Goal: Answer question/provide support: Share knowledge or assist other users

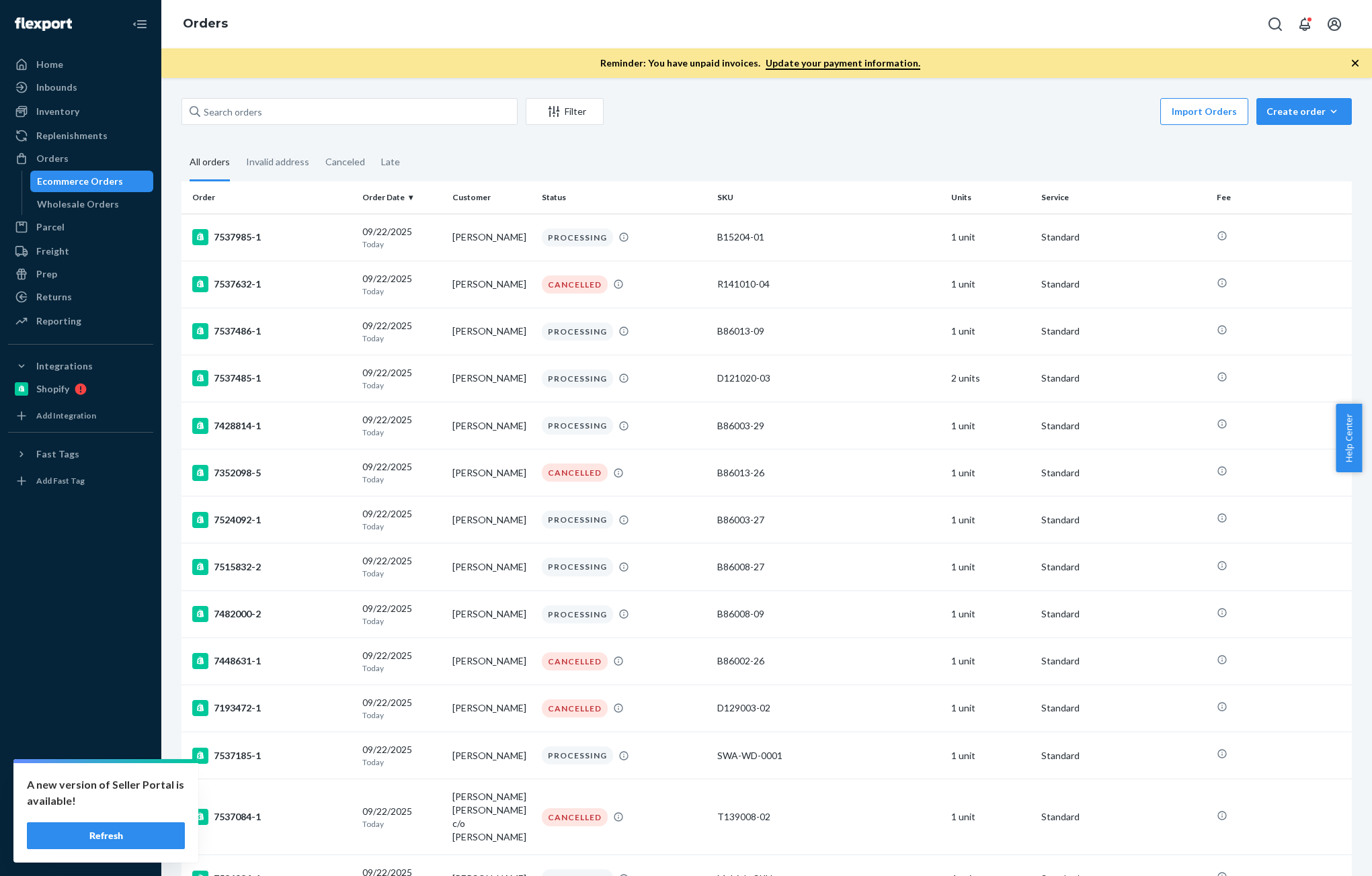
click at [93, 841] on button "Refresh" at bounding box center [106, 835] width 158 height 27
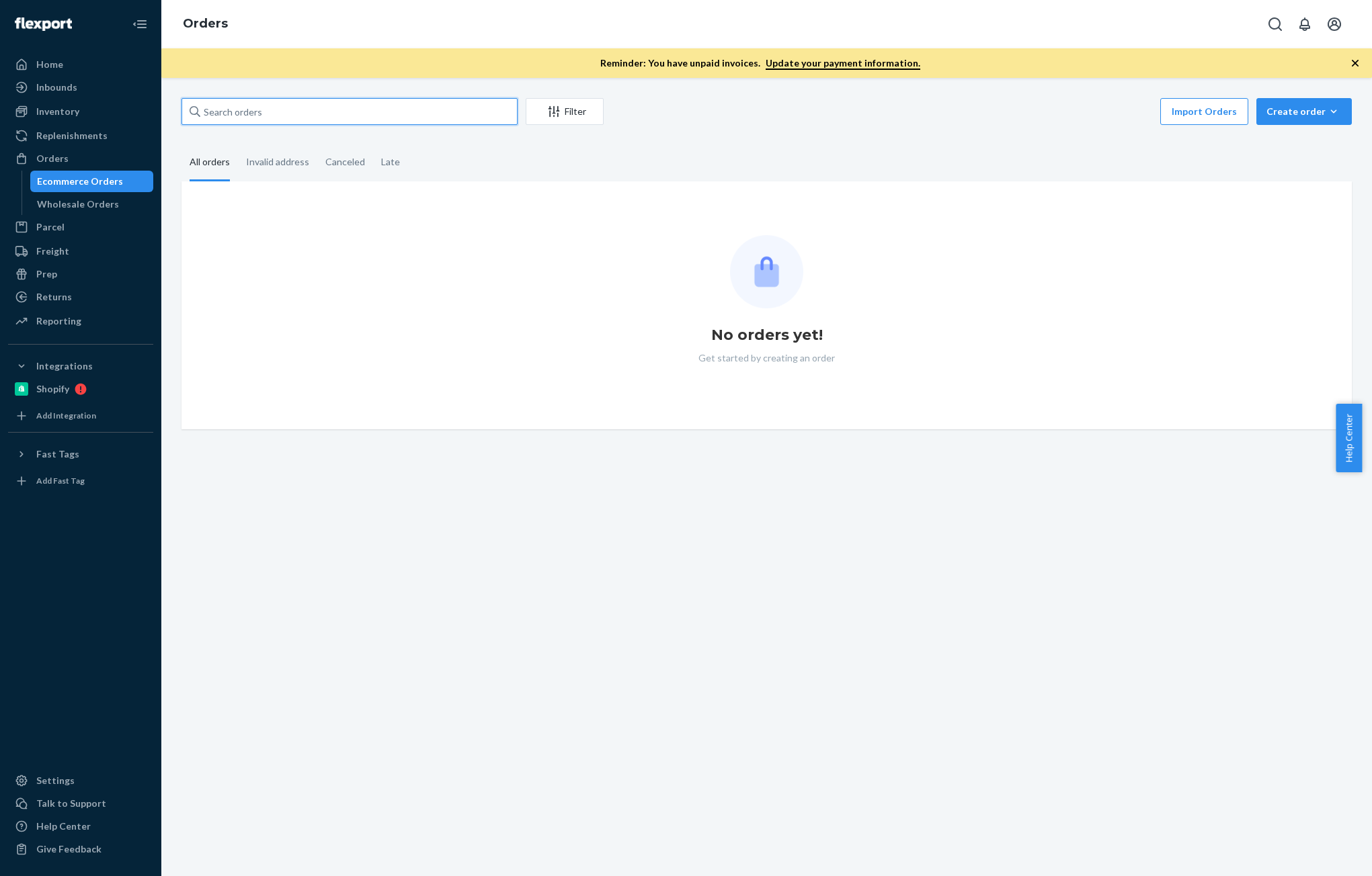
click at [276, 118] on input "text" at bounding box center [349, 111] width 337 height 27
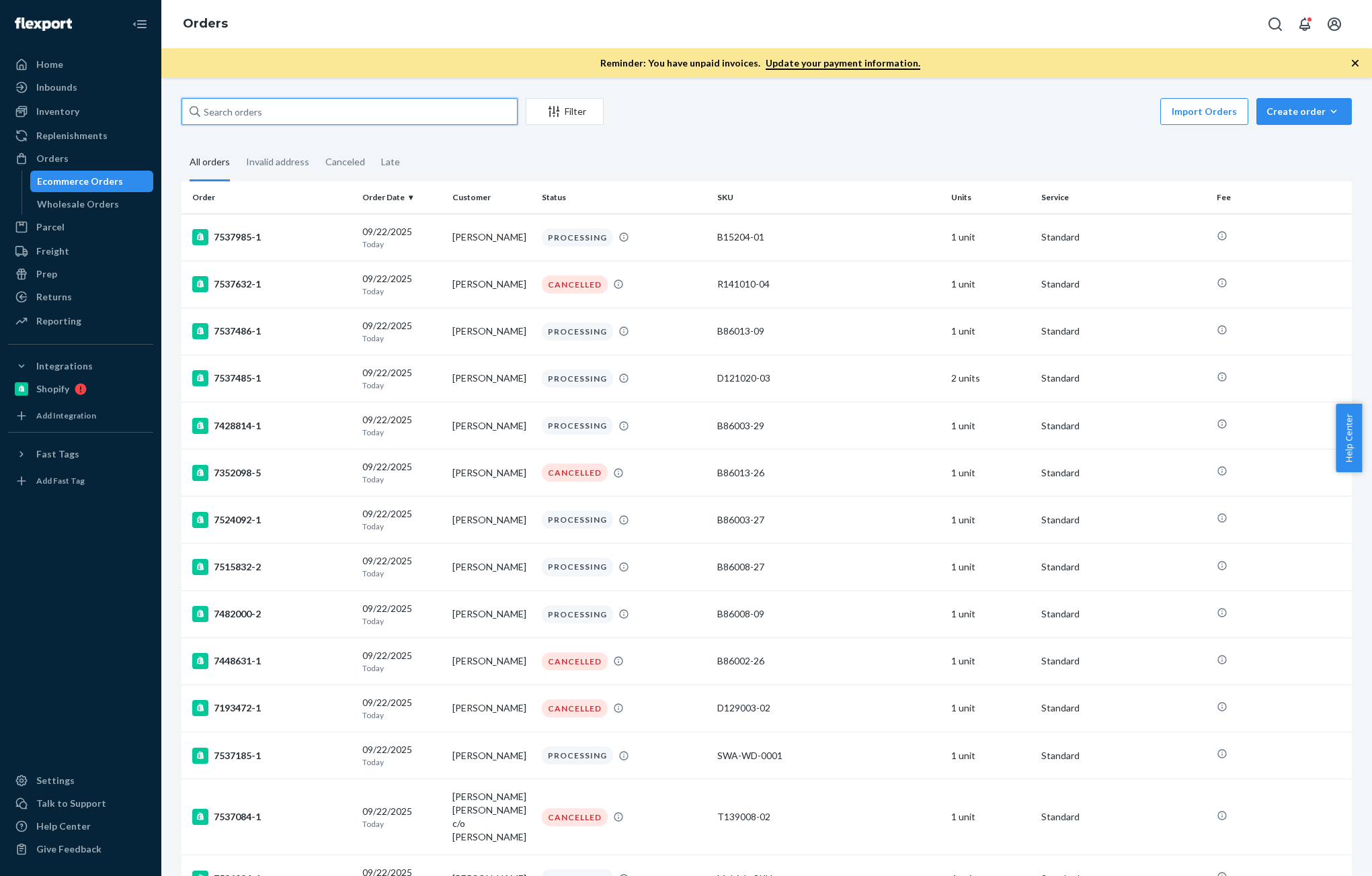
paste input "[PERSON_NAME]"
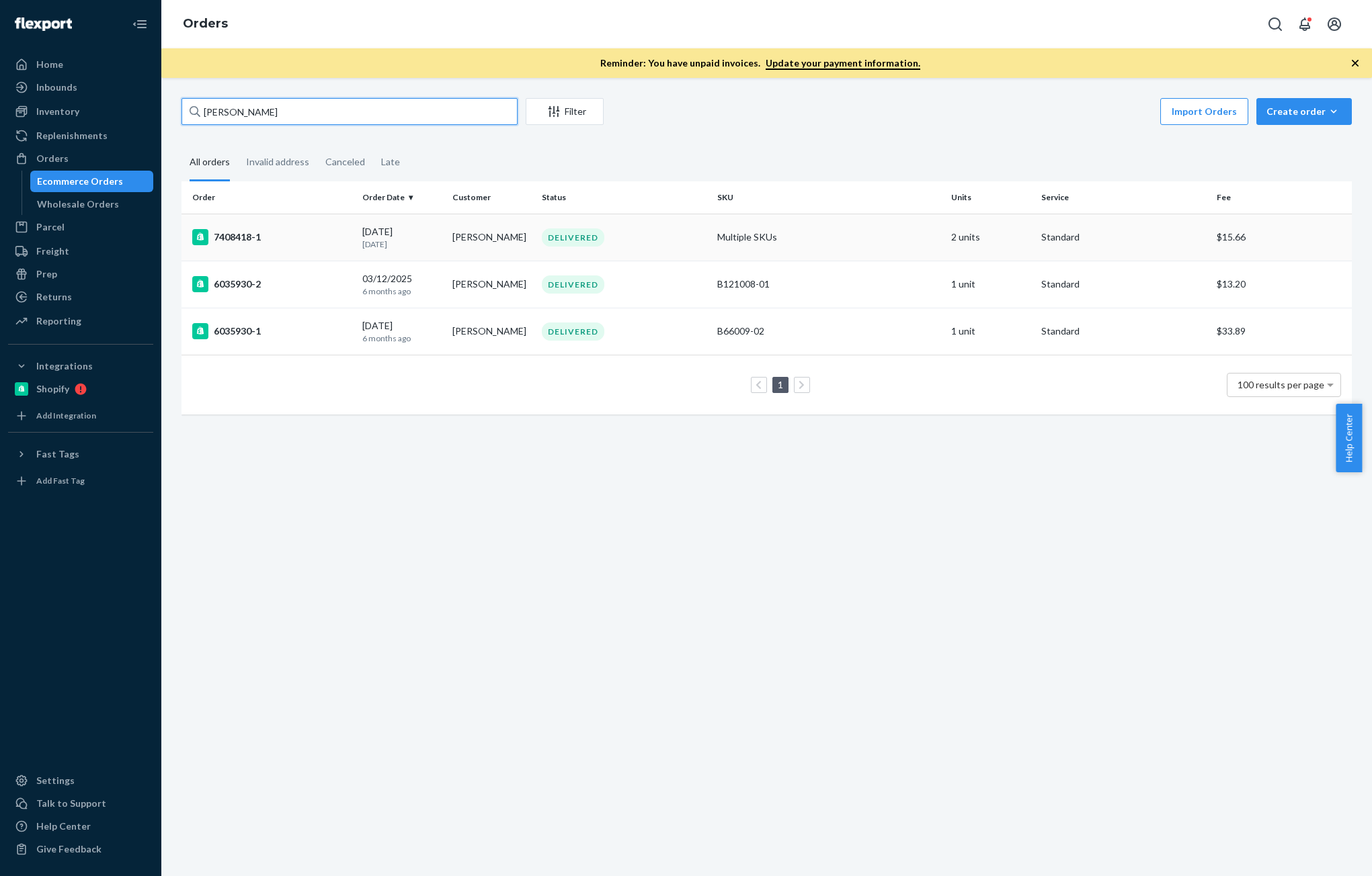
type input "Michael Ryder"
click at [421, 234] on div "09/04/2025 18 days ago" at bounding box center [401, 237] width 79 height 25
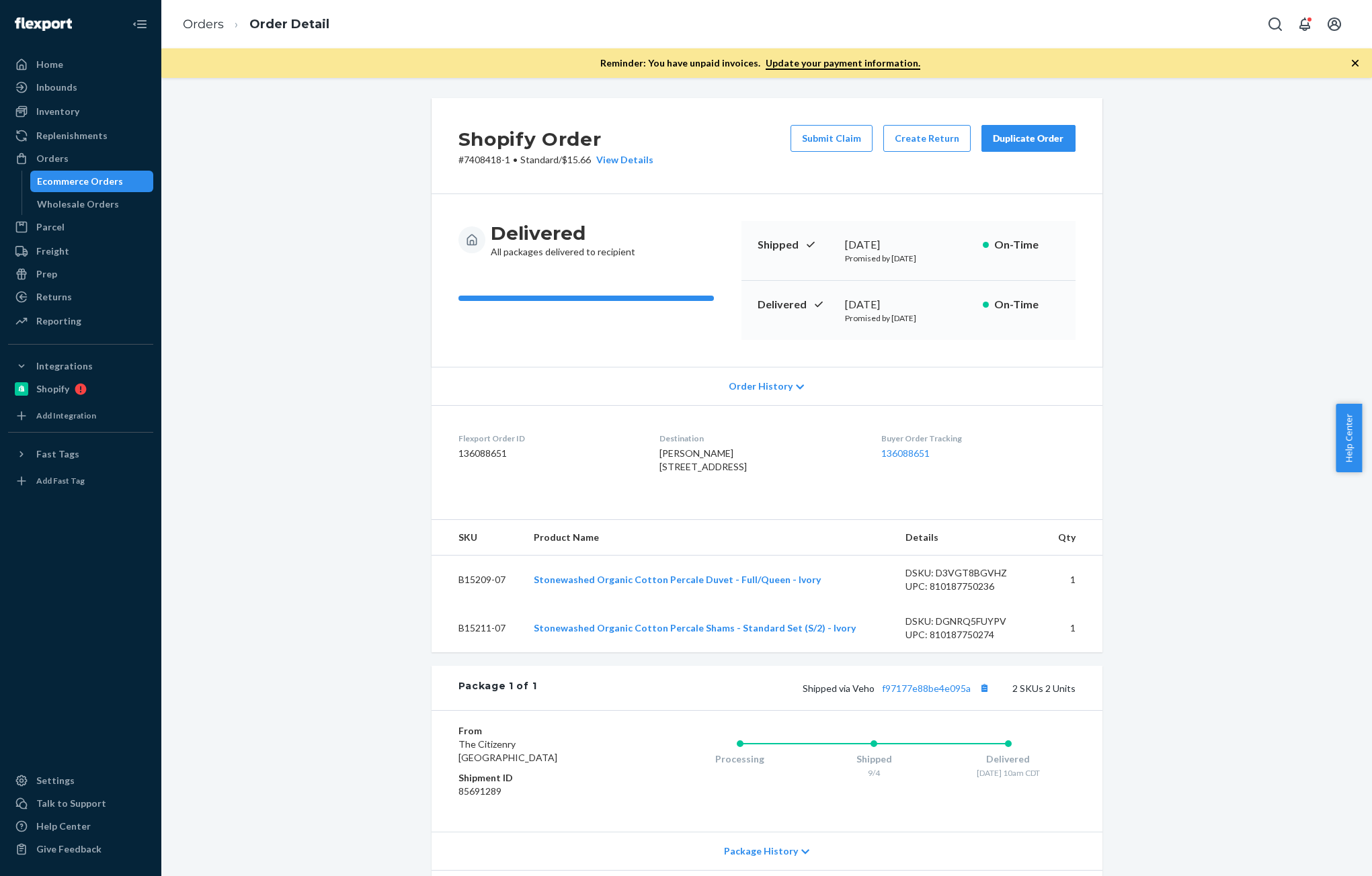
click at [481, 447] on dd "136088651" at bounding box center [548, 454] width 179 height 14
copy dd "136088651"
click at [65, 120] on div "Inventory" at bounding box center [80, 111] width 142 height 19
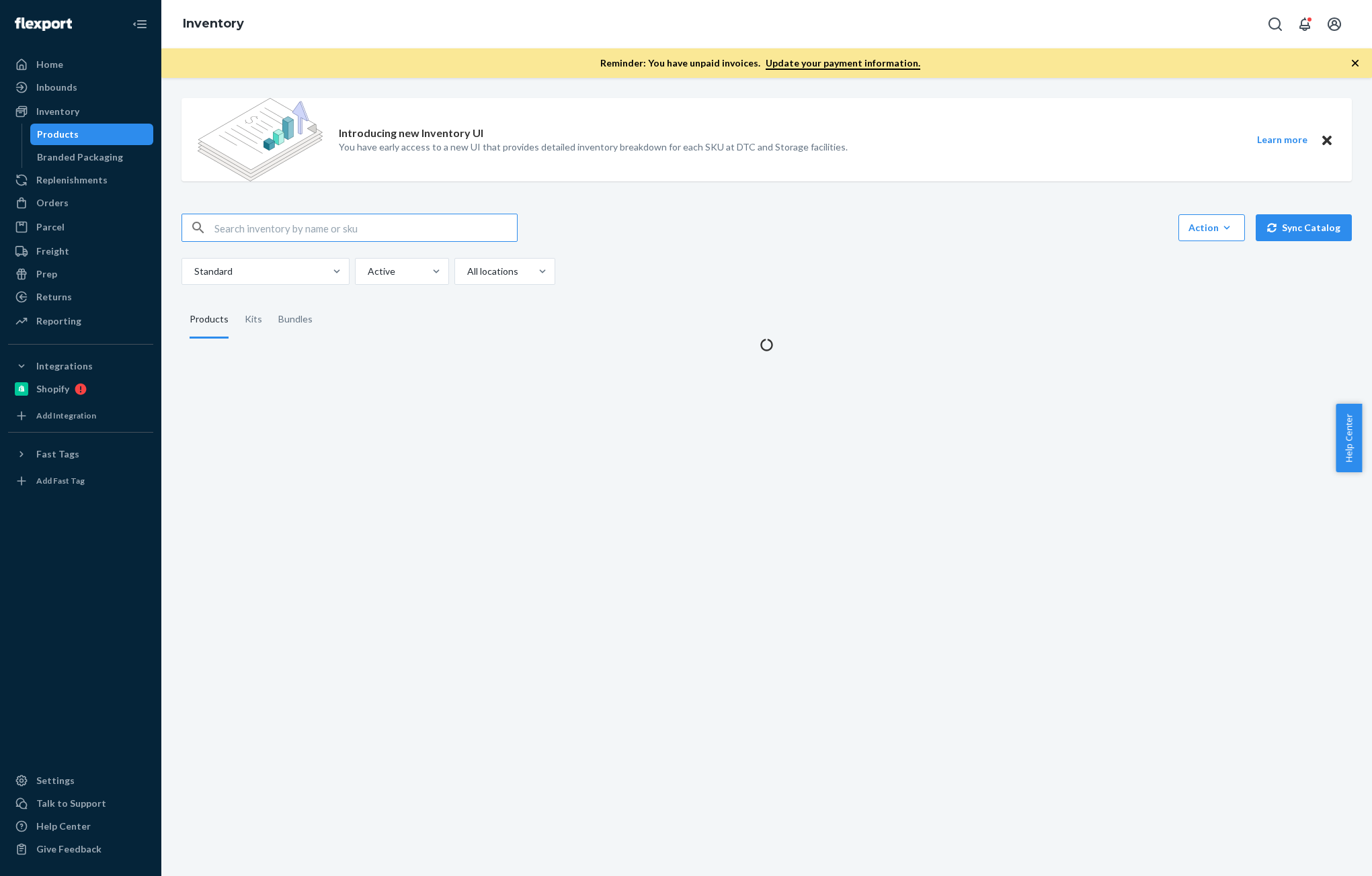
click at [330, 235] on input "text" at bounding box center [365, 227] width 303 height 27
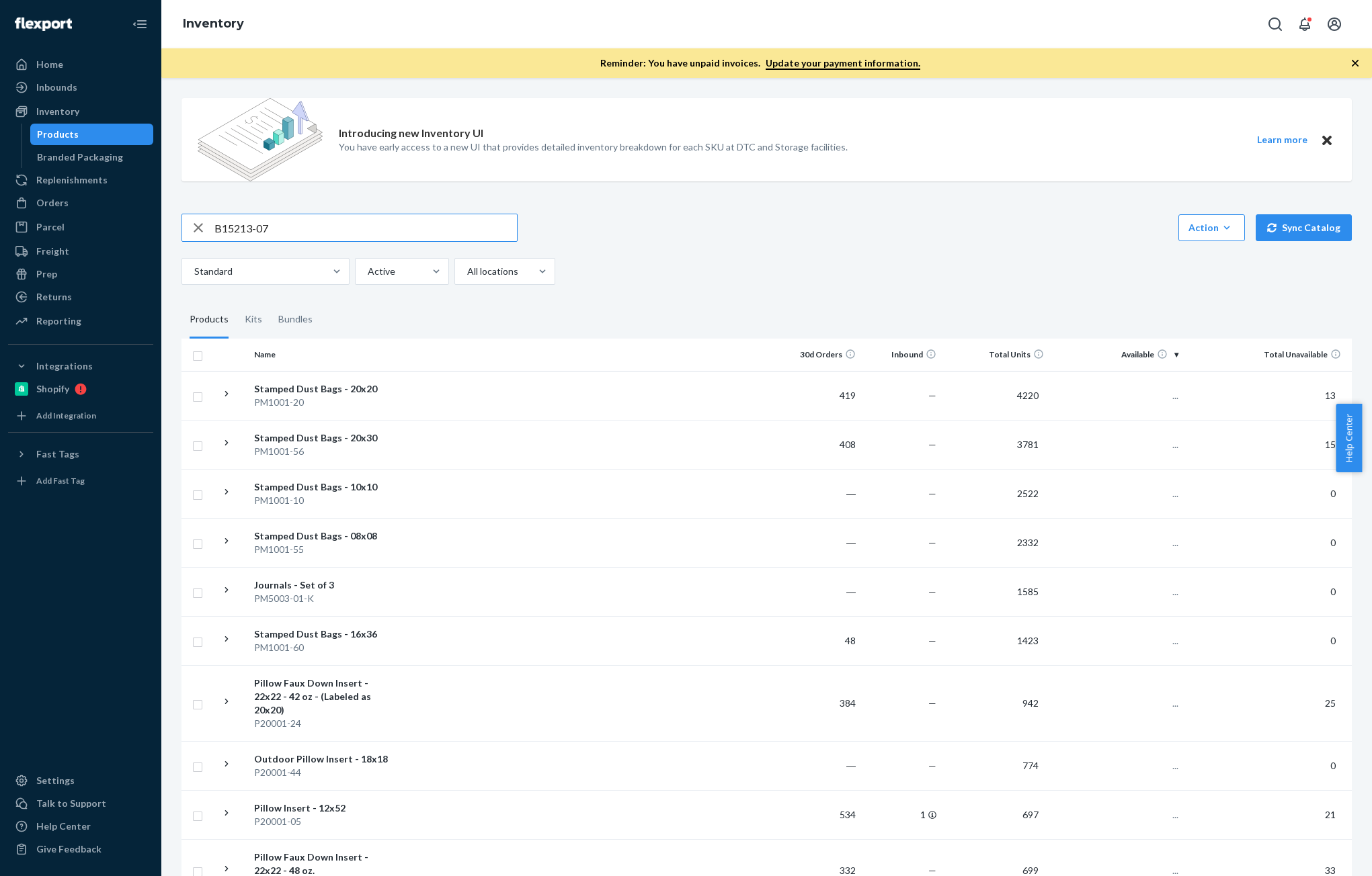
type input "B15213-07"
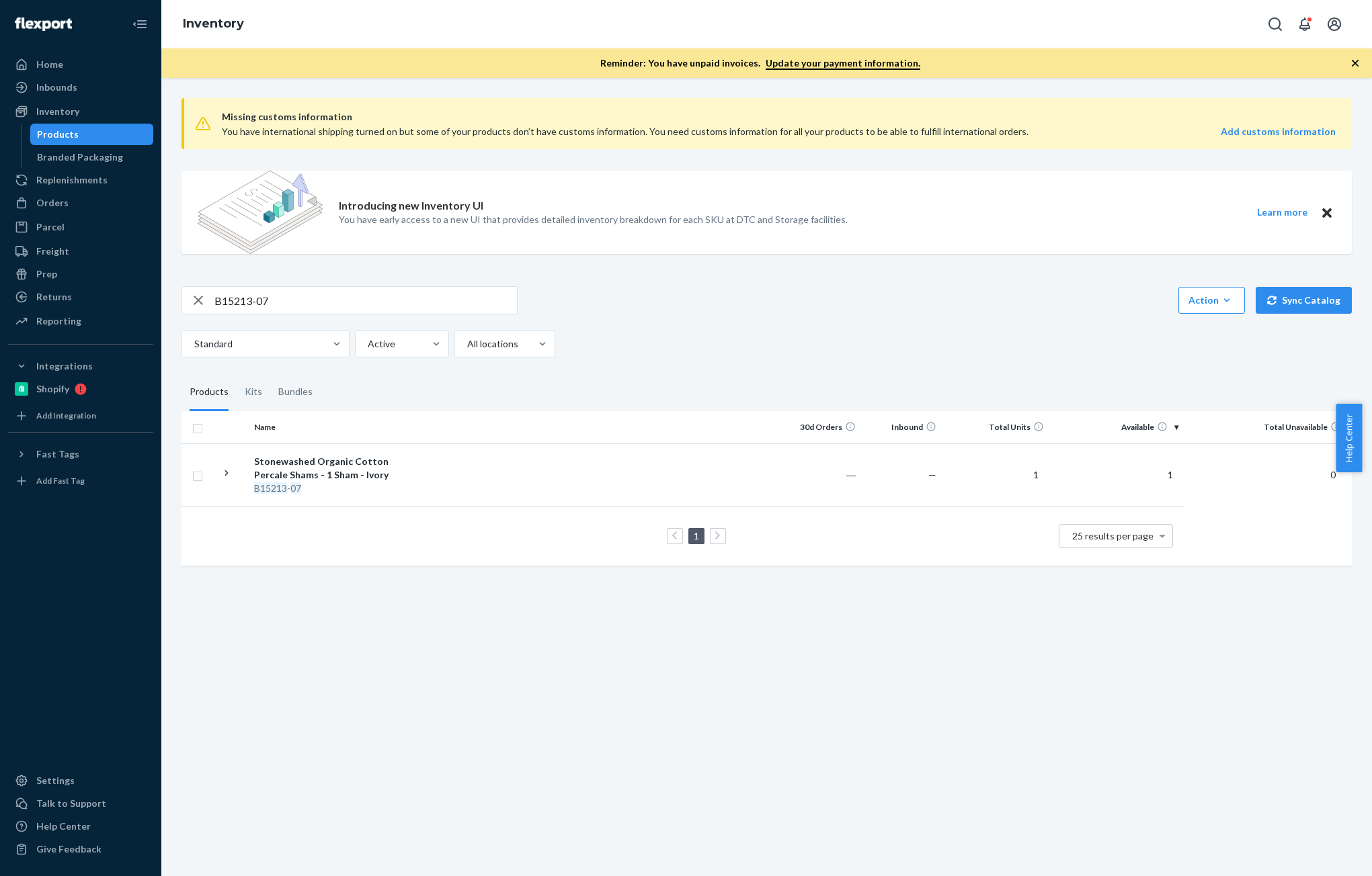
click at [281, 304] on input "B15213-07" at bounding box center [365, 300] width 303 height 27
click at [36, 206] on div "Orders" at bounding box center [52, 203] width 32 height 14
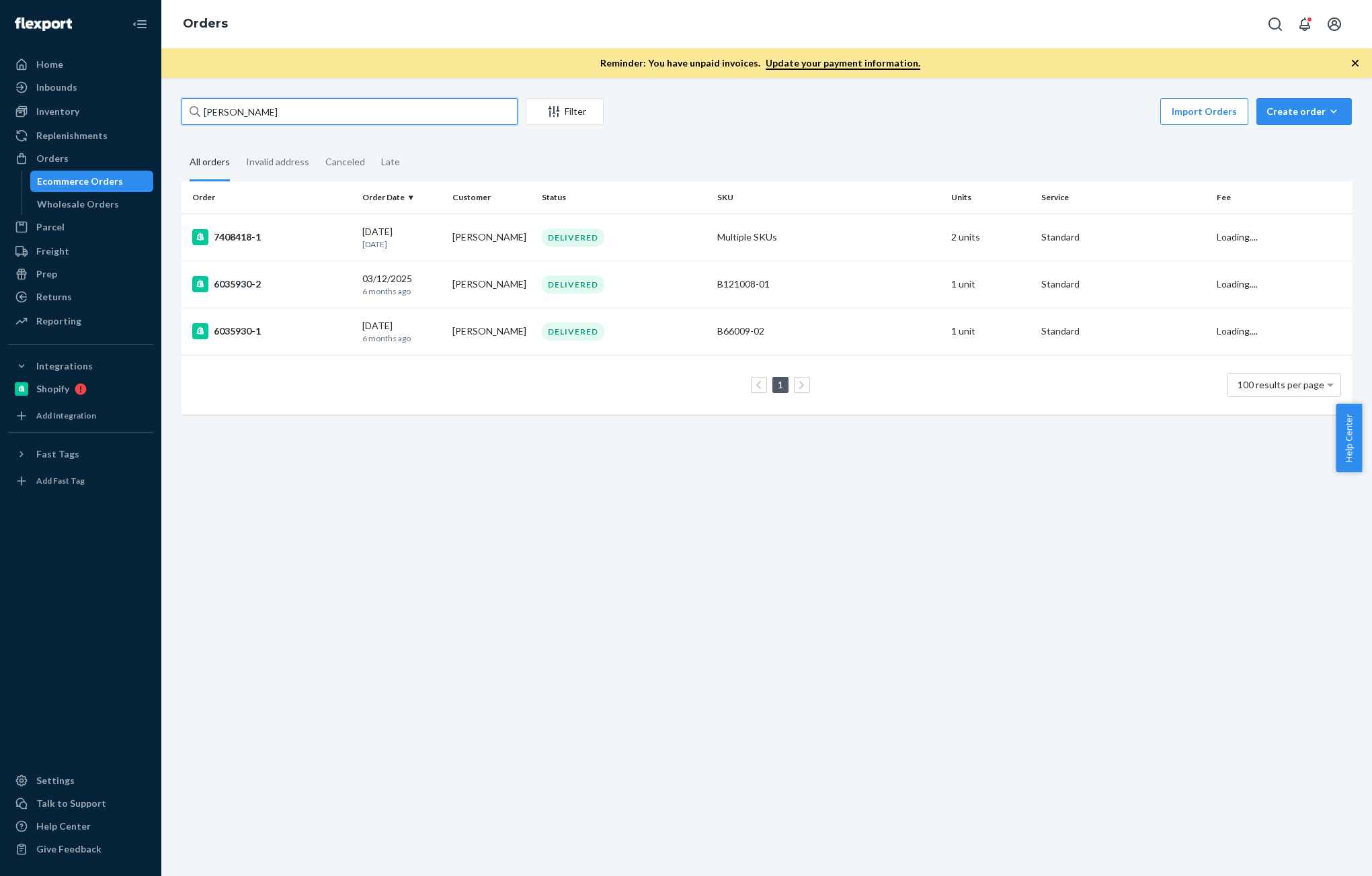
click at [288, 109] on input "Michael Ryder" at bounding box center [349, 111] width 337 height 27
paste input "eredith Whitehouse"
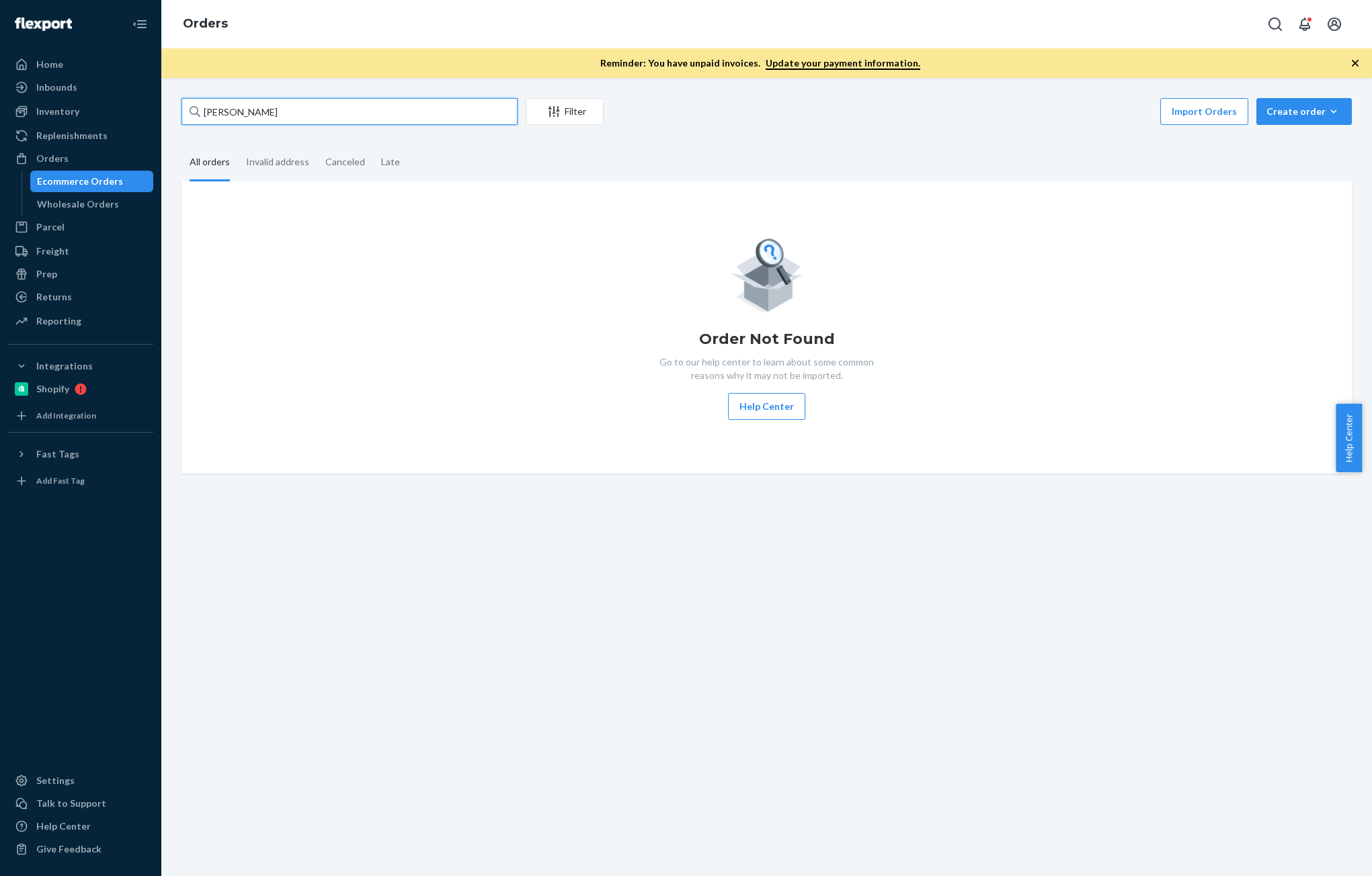
click at [277, 112] on input "Meredith Whitehouse" at bounding box center [349, 111] width 337 height 27
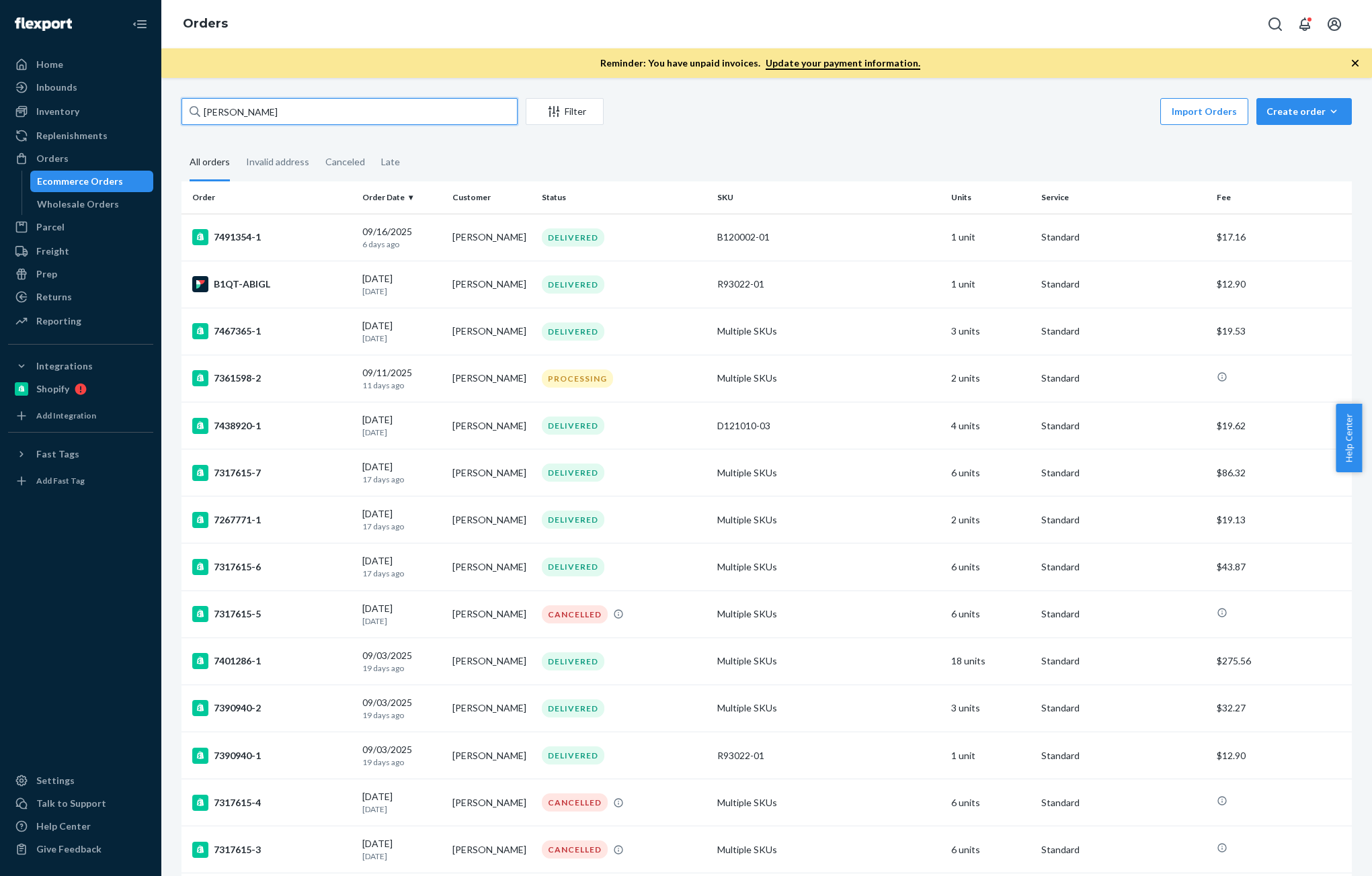
click at [281, 112] on input "Meredith" at bounding box center [349, 111] width 337 height 27
paste input "Meredith Whitehouse"
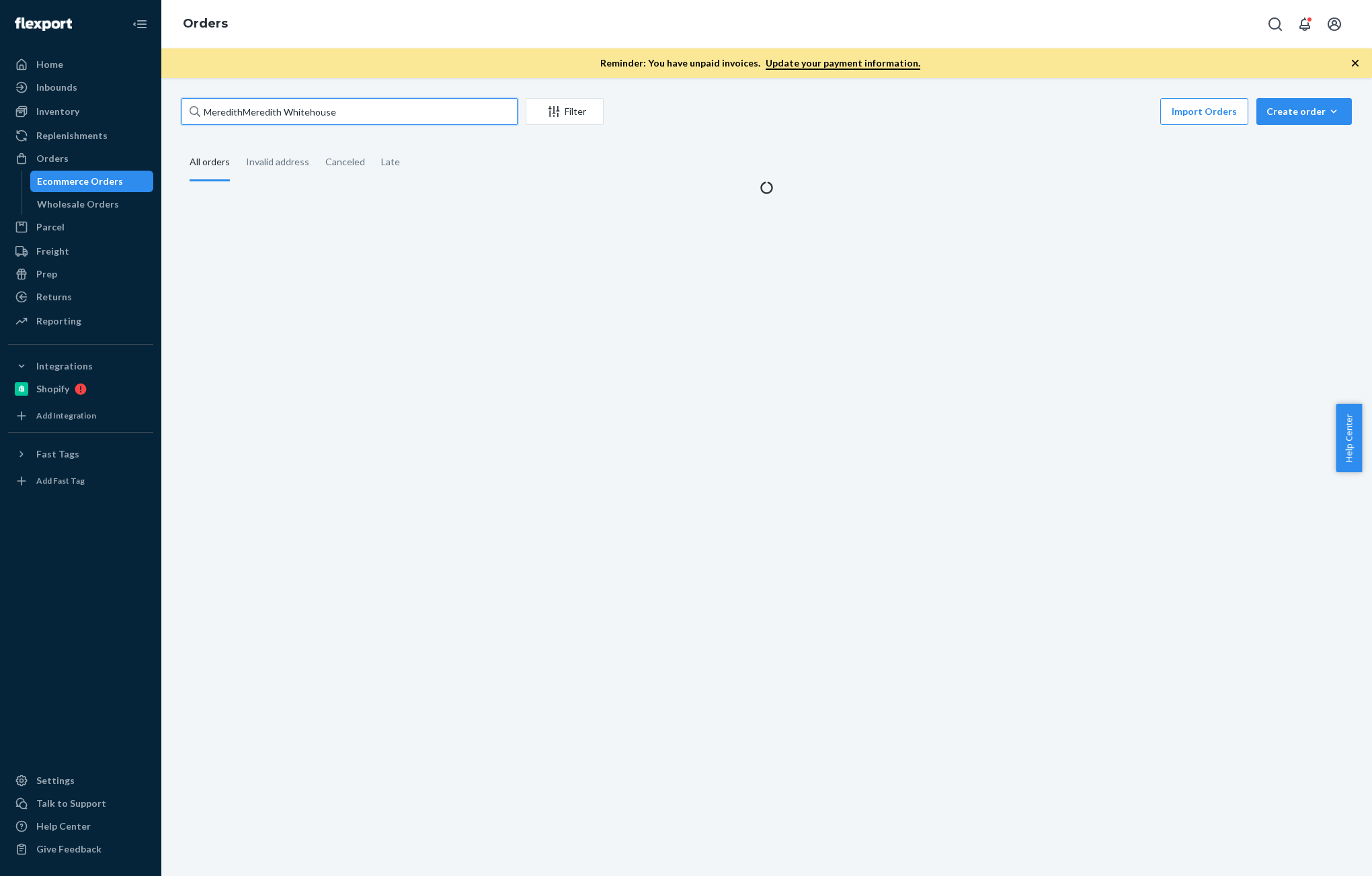
paste input "text"
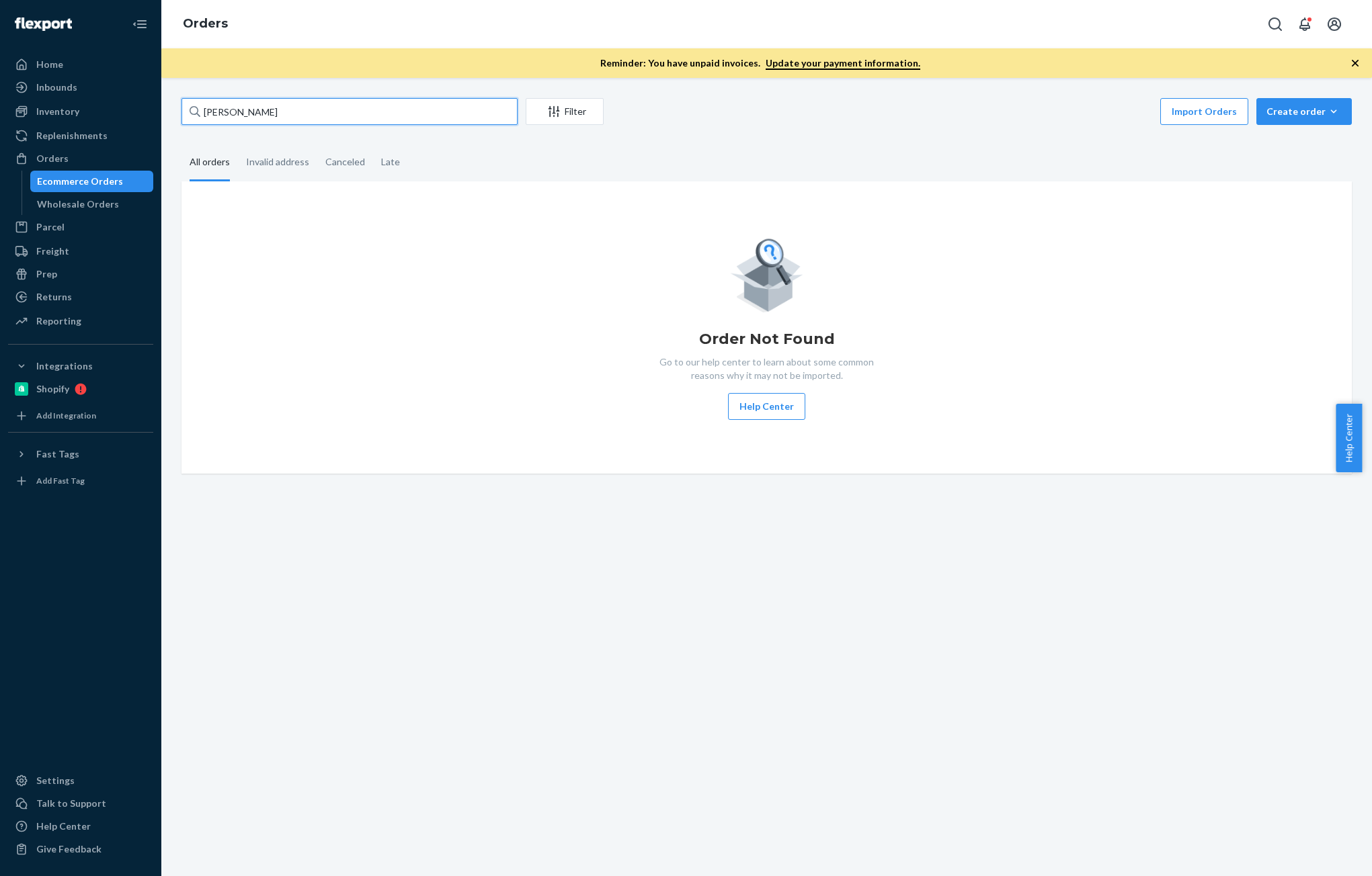
type input "Meredith Whitehouse"
click at [66, 104] on div "Inventory" at bounding box center [80, 111] width 142 height 19
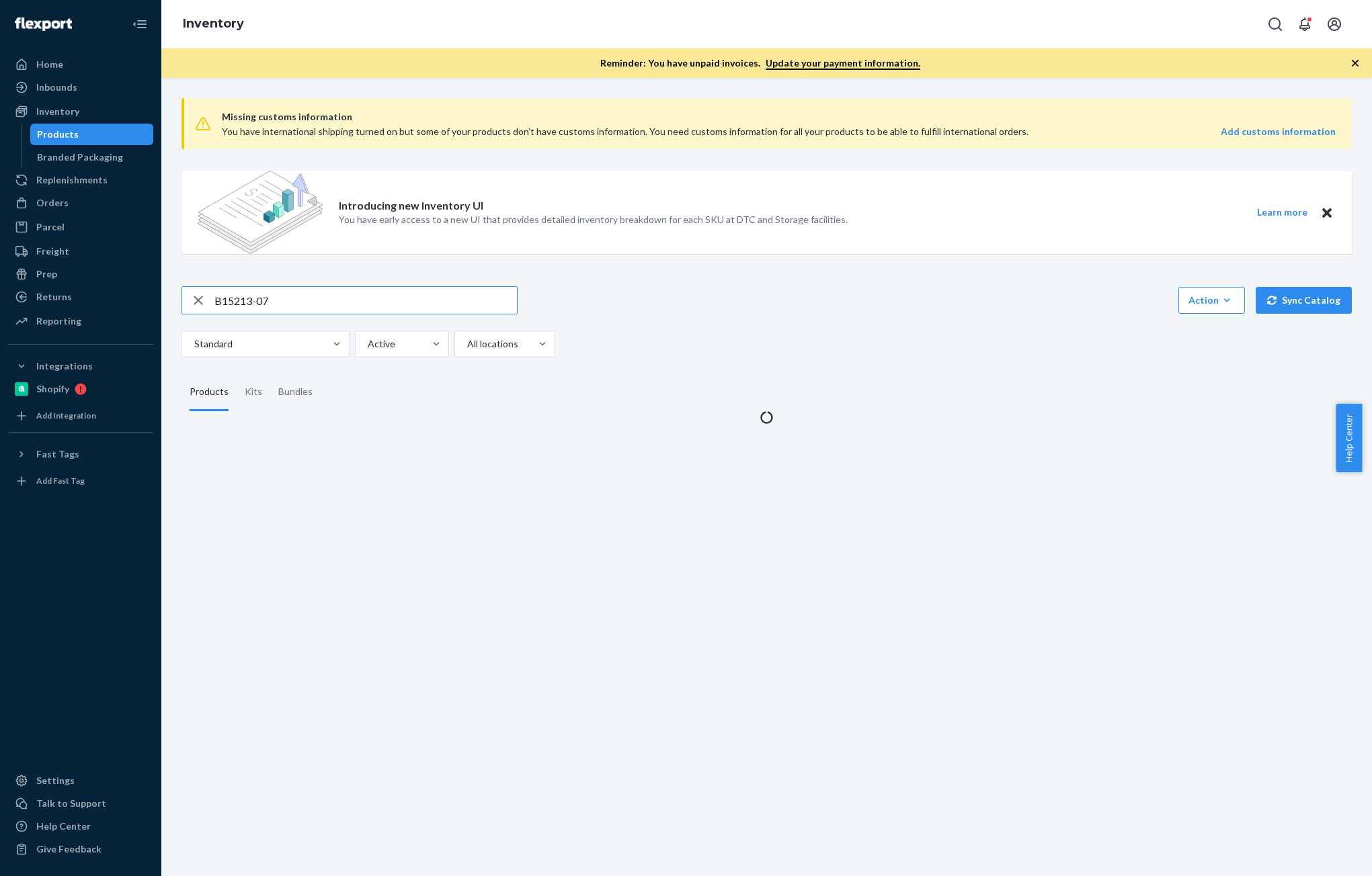
click at [281, 302] on input "B15213-07" at bounding box center [365, 300] width 303 height 27
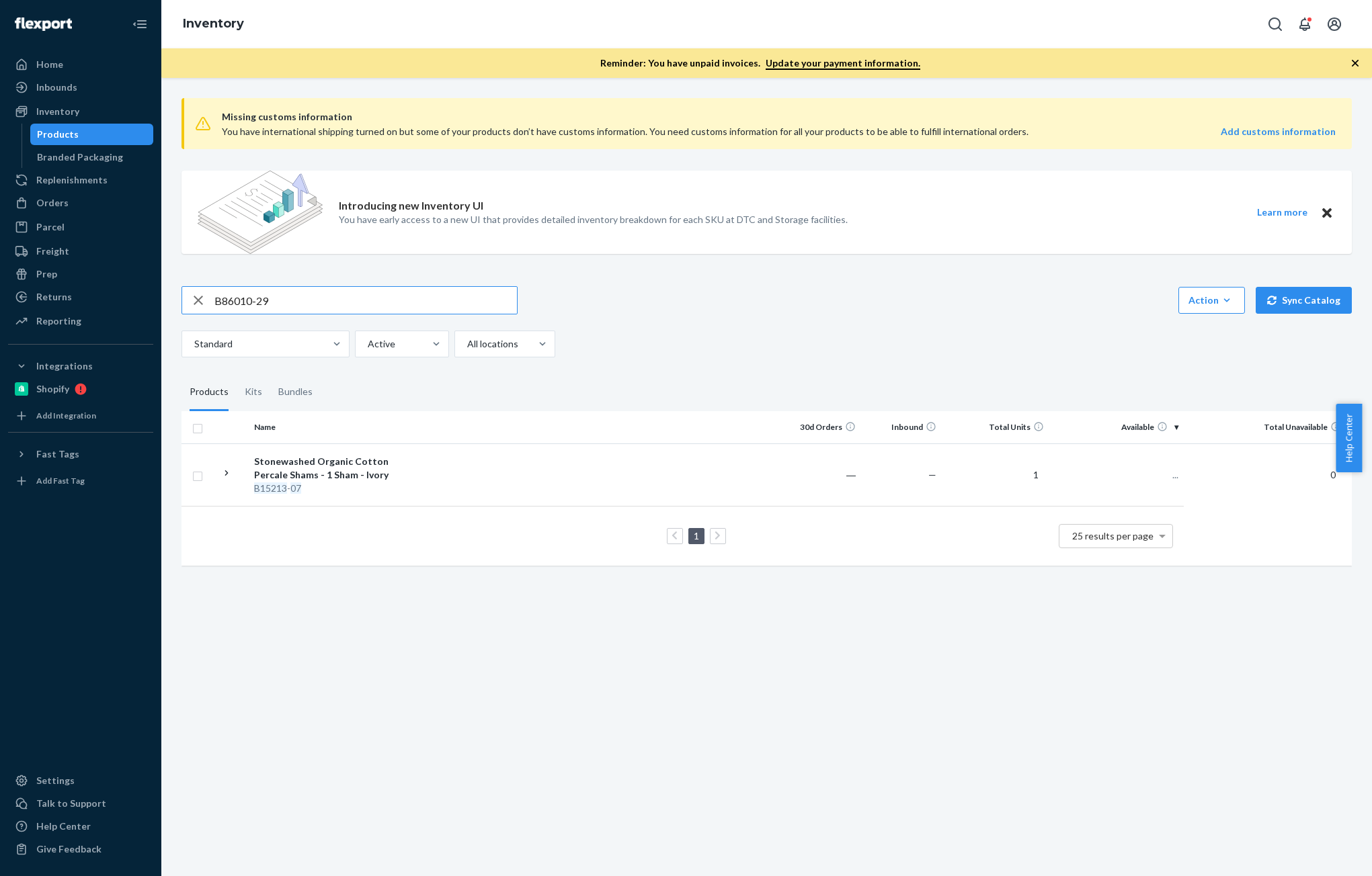
type input "B86010-29"
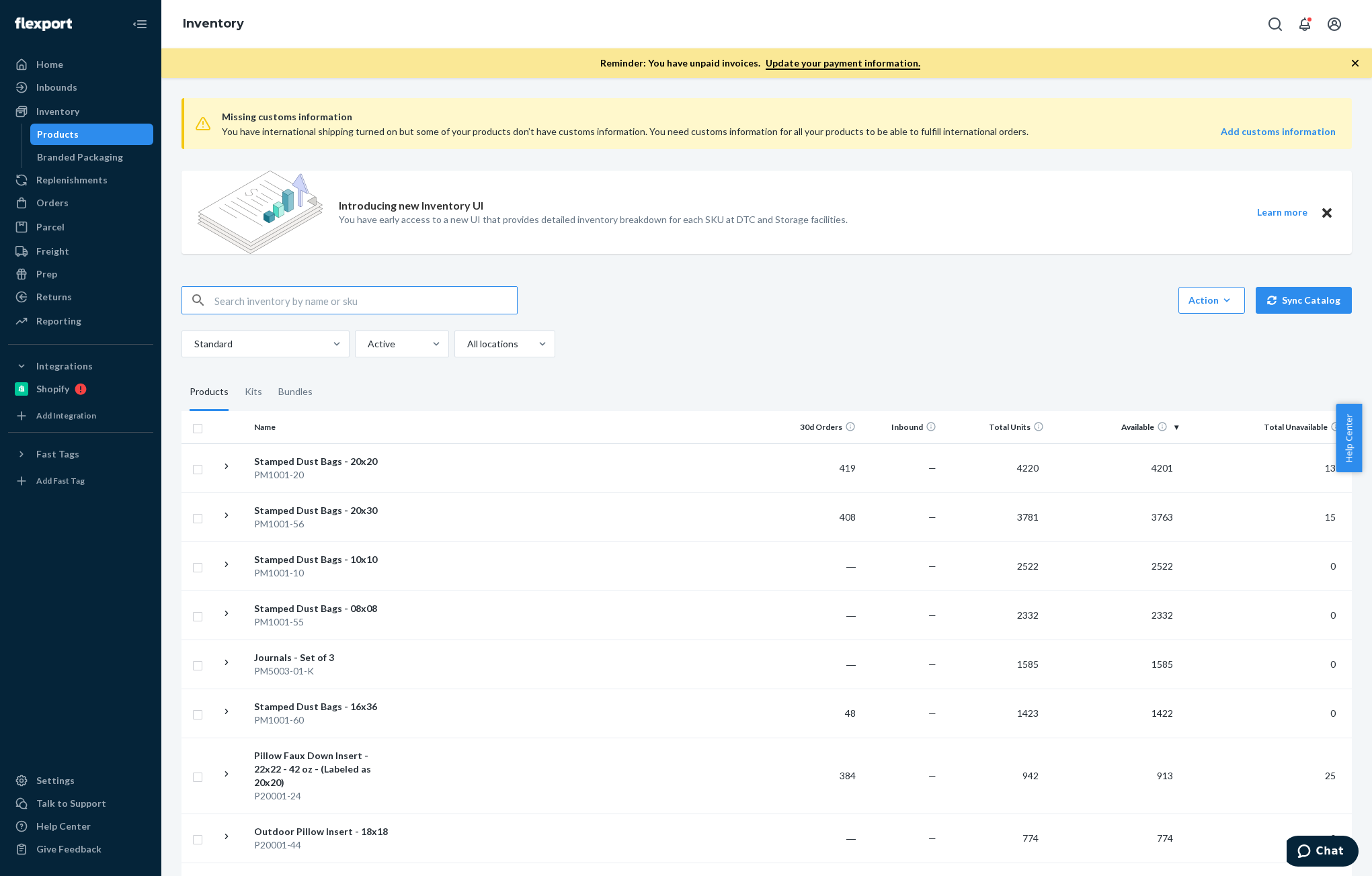
click at [289, 309] on input "text" at bounding box center [365, 300] width 303 height 27
paste input "Denise Larsen"
type input "Denise Larsen"
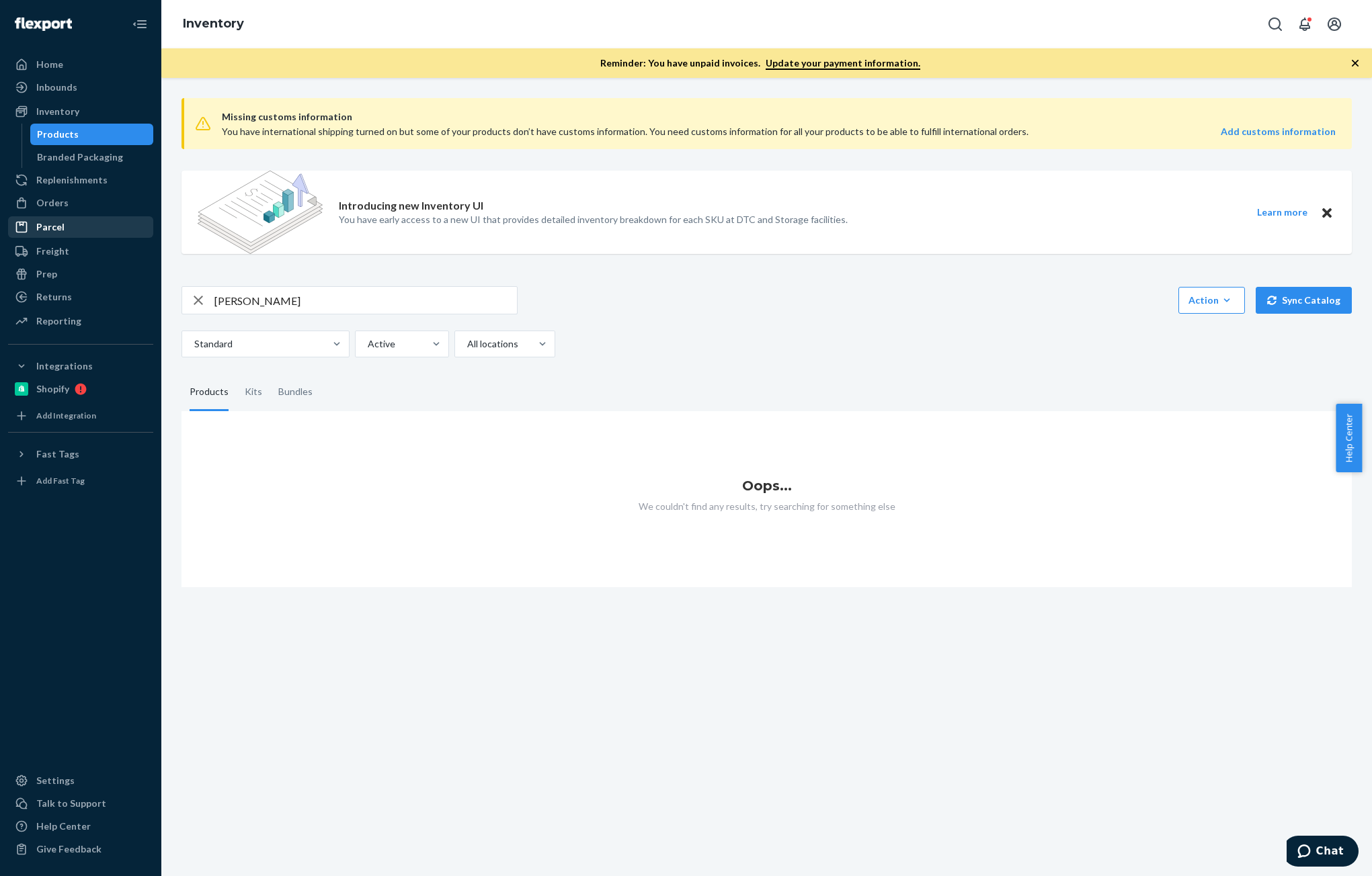
click at [62, 227] on div "Parcel" at bounding box center [50, 227] width 28 height 14
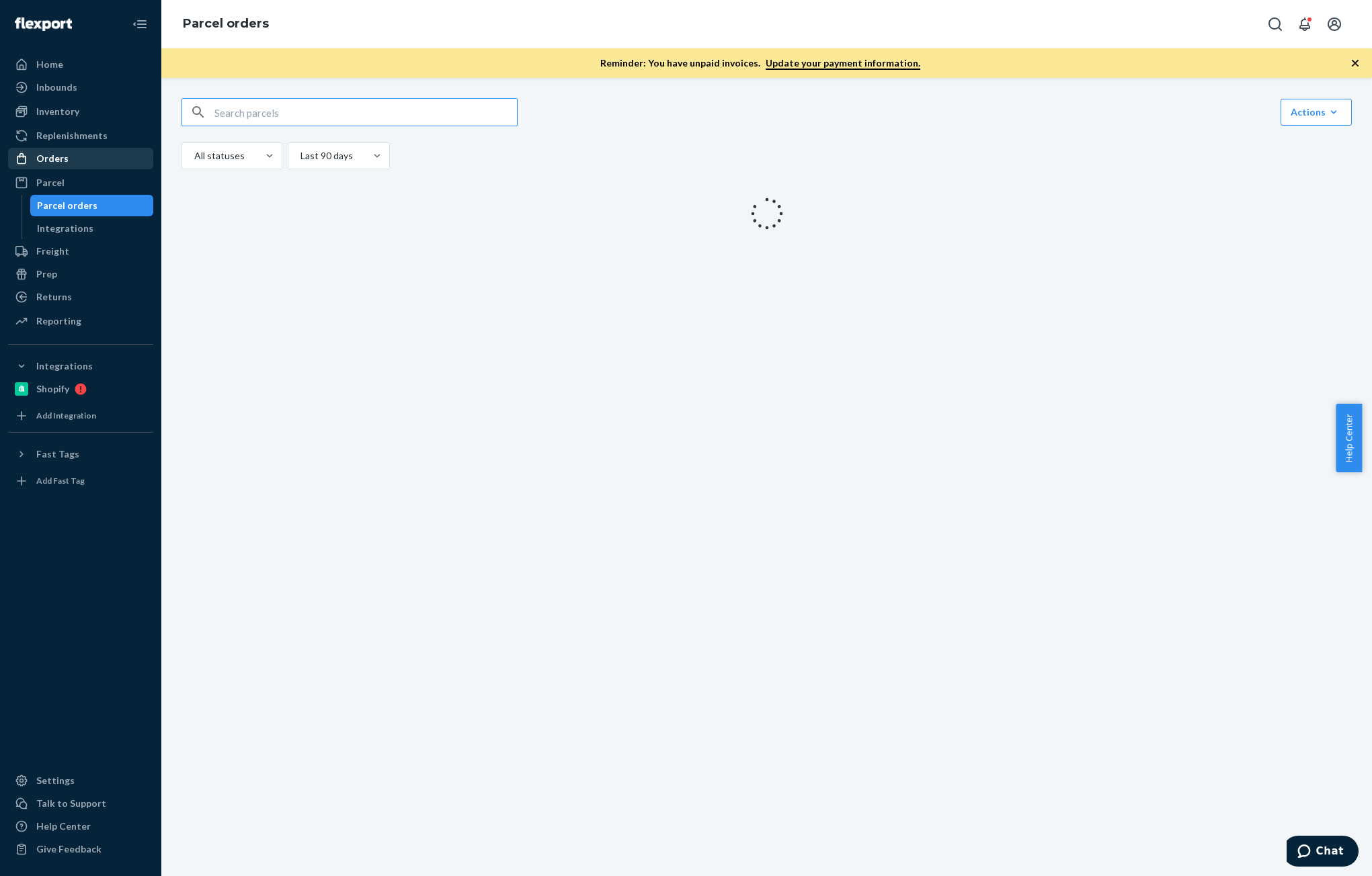
click at [51, 158] on div "Orders" at bounding box center [52, 159] width 32 height 14
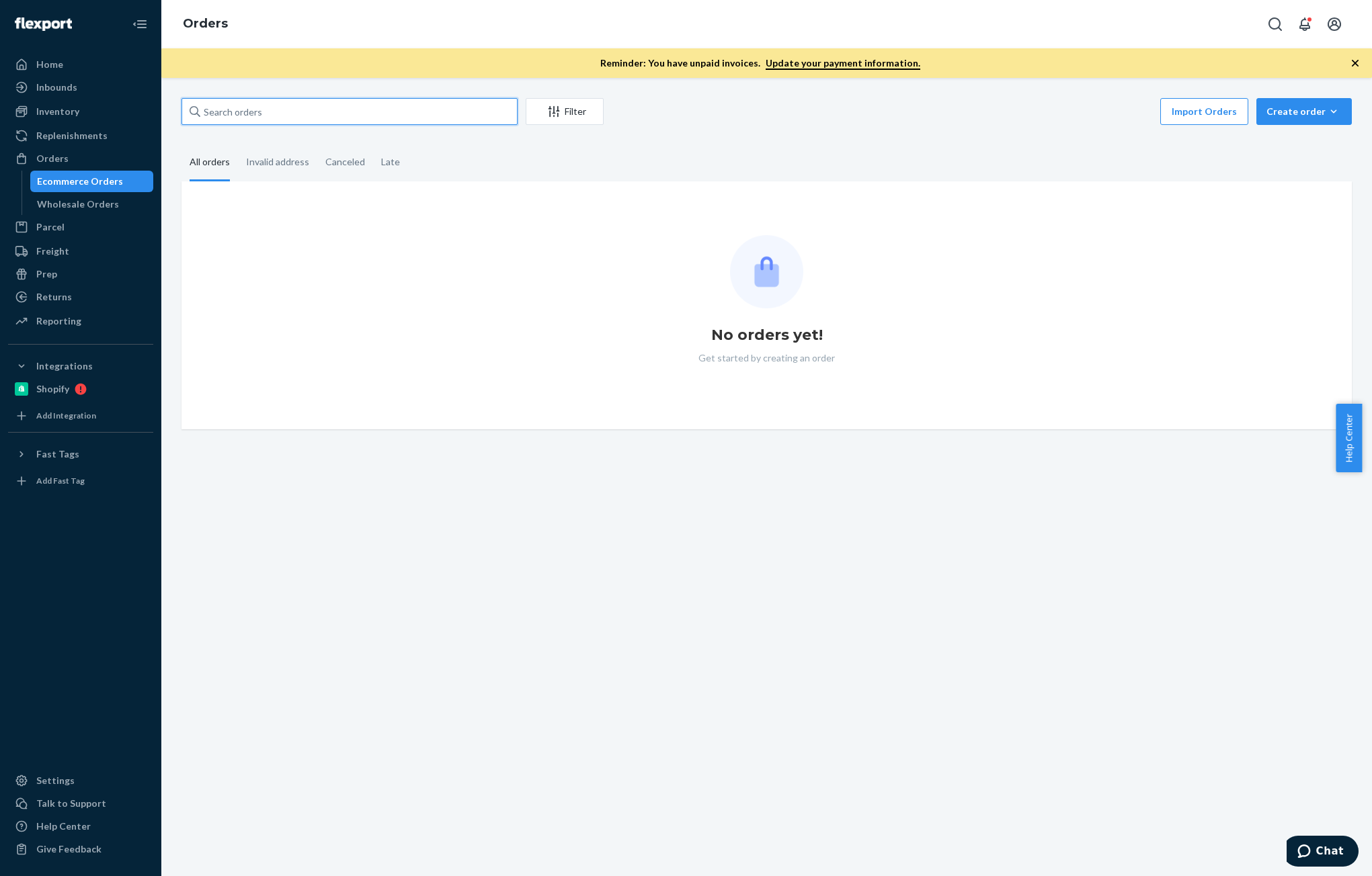
click at [325, 109] on input "text" at bounding box center [349, 111] width 337 height 27
paste input "Denise Larsen"
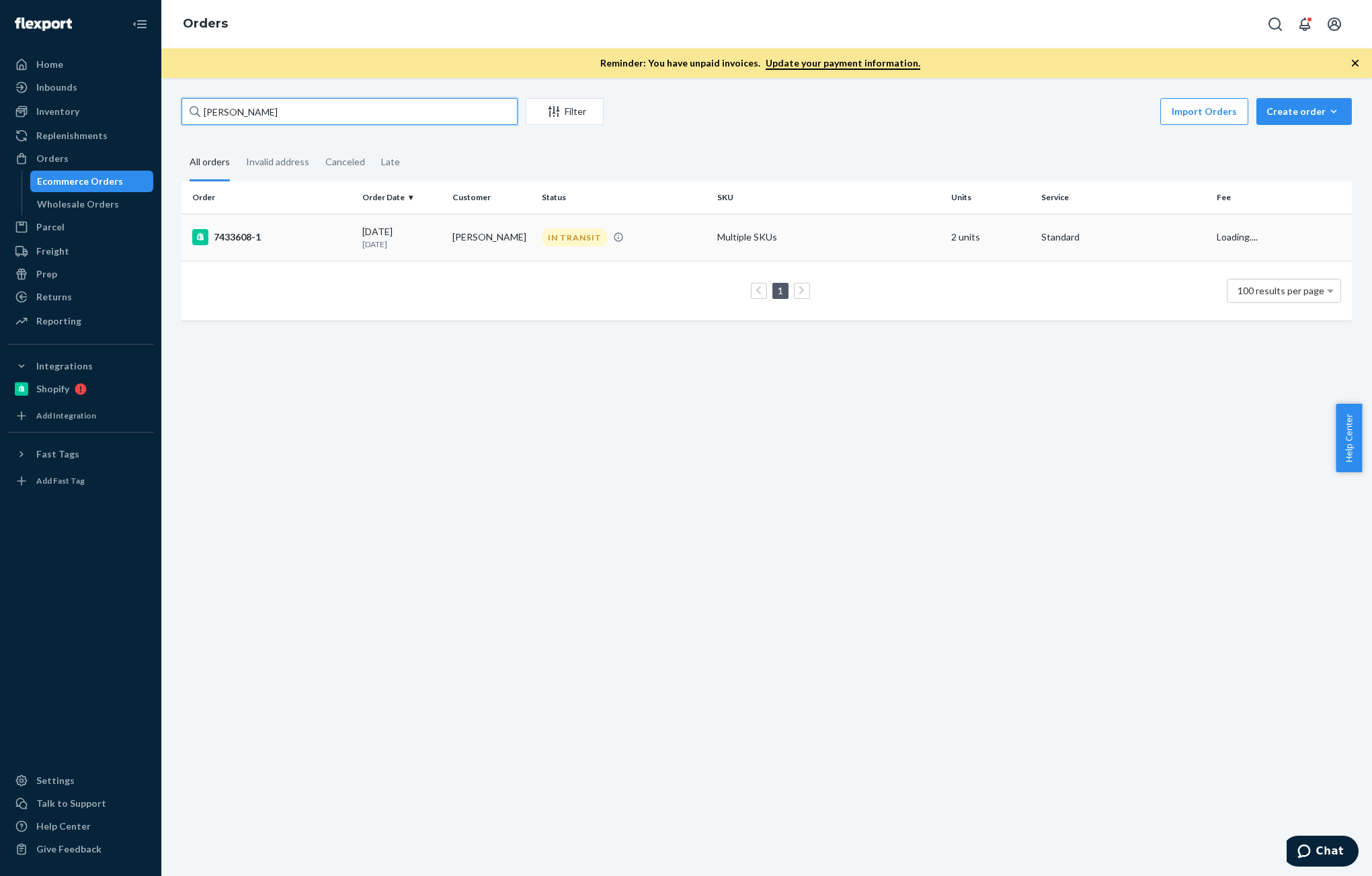
type input "Denise Larsen"
click at [422, 245] on p "15 days ago" at bounding box center [401, 244] width 79 height 11
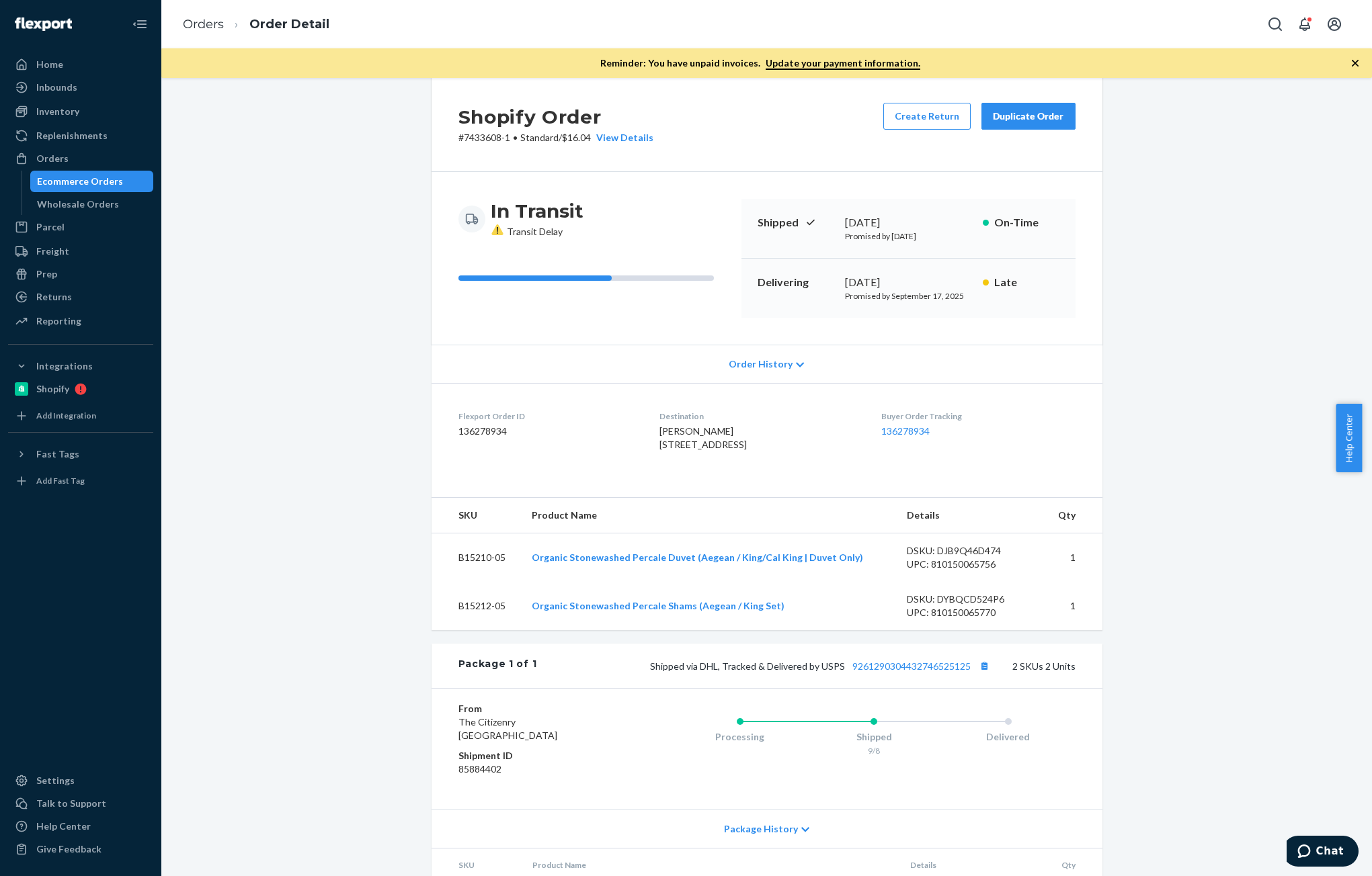
scroll to position [134, 0]
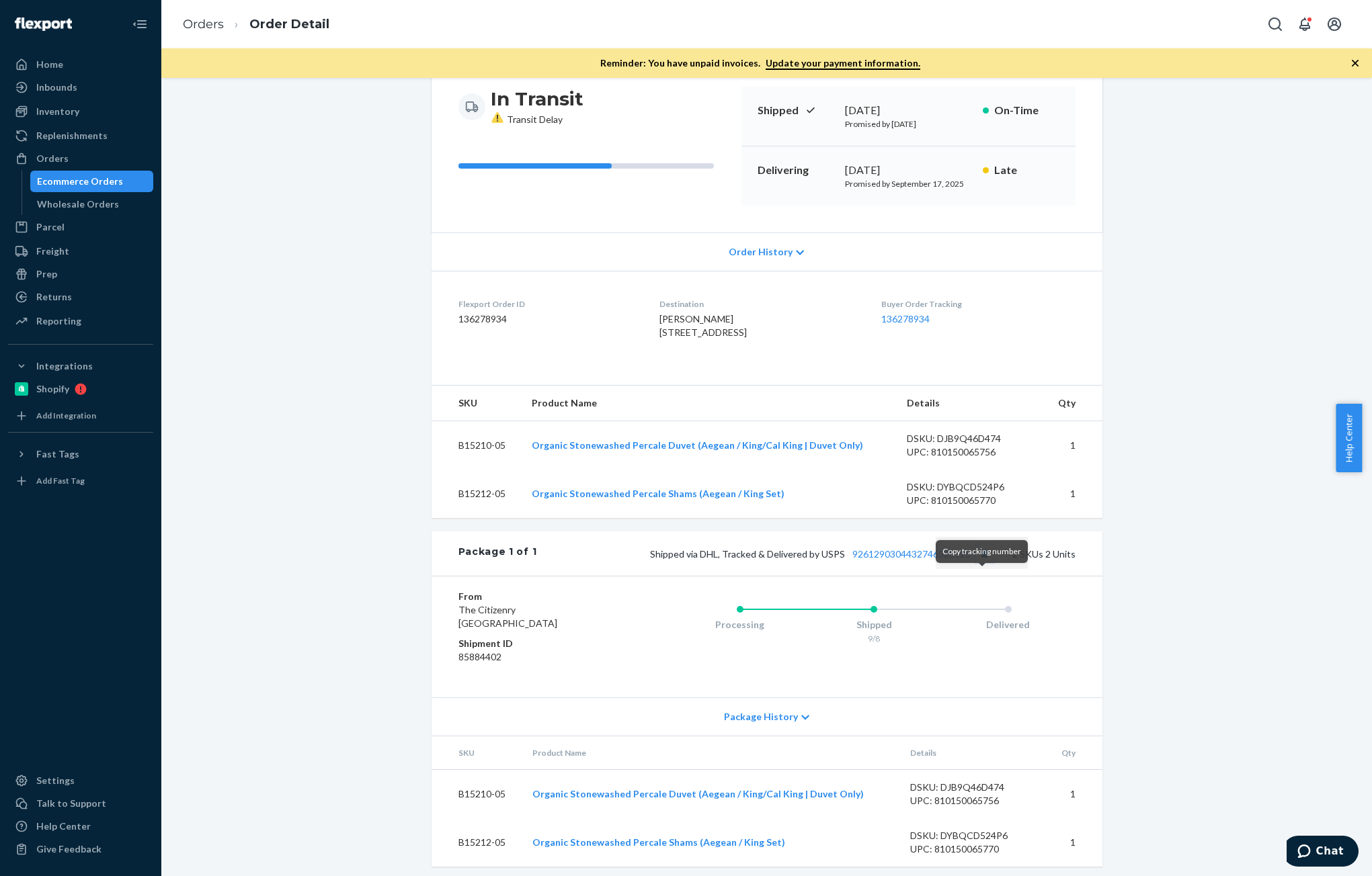
click at [980, 562] on button "Copy tracking number" at bounding box center [985, 554] width 18 height 18
click at [488, 317] on dd "136278934" at bounding box center [548, 320] width 179 height 14
copy dd "136278934"
click at [1341, 845] on span "Chat" at bounding box center [1330, 851] width 28 height 12
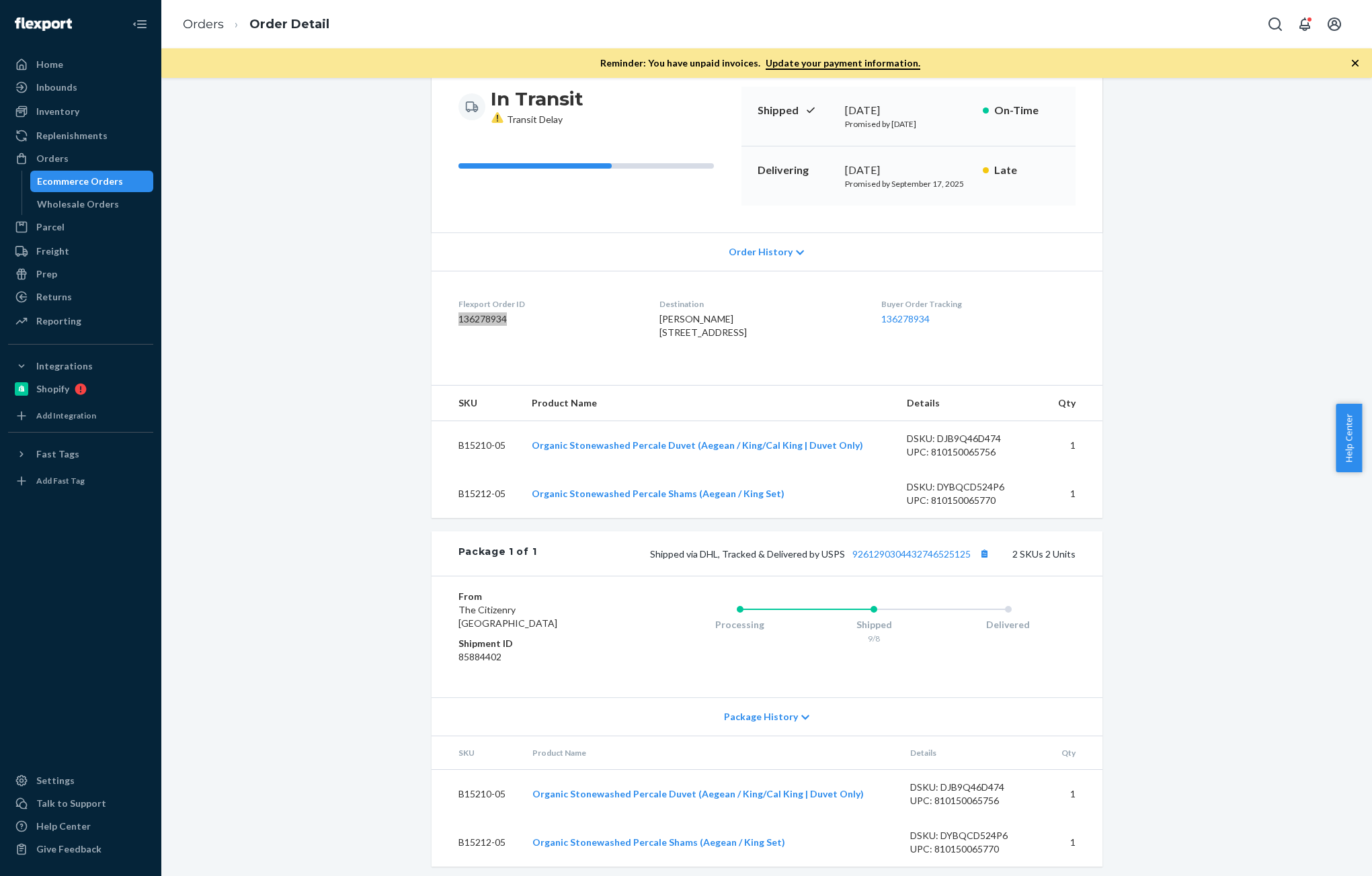
scroll to position [0, 0]
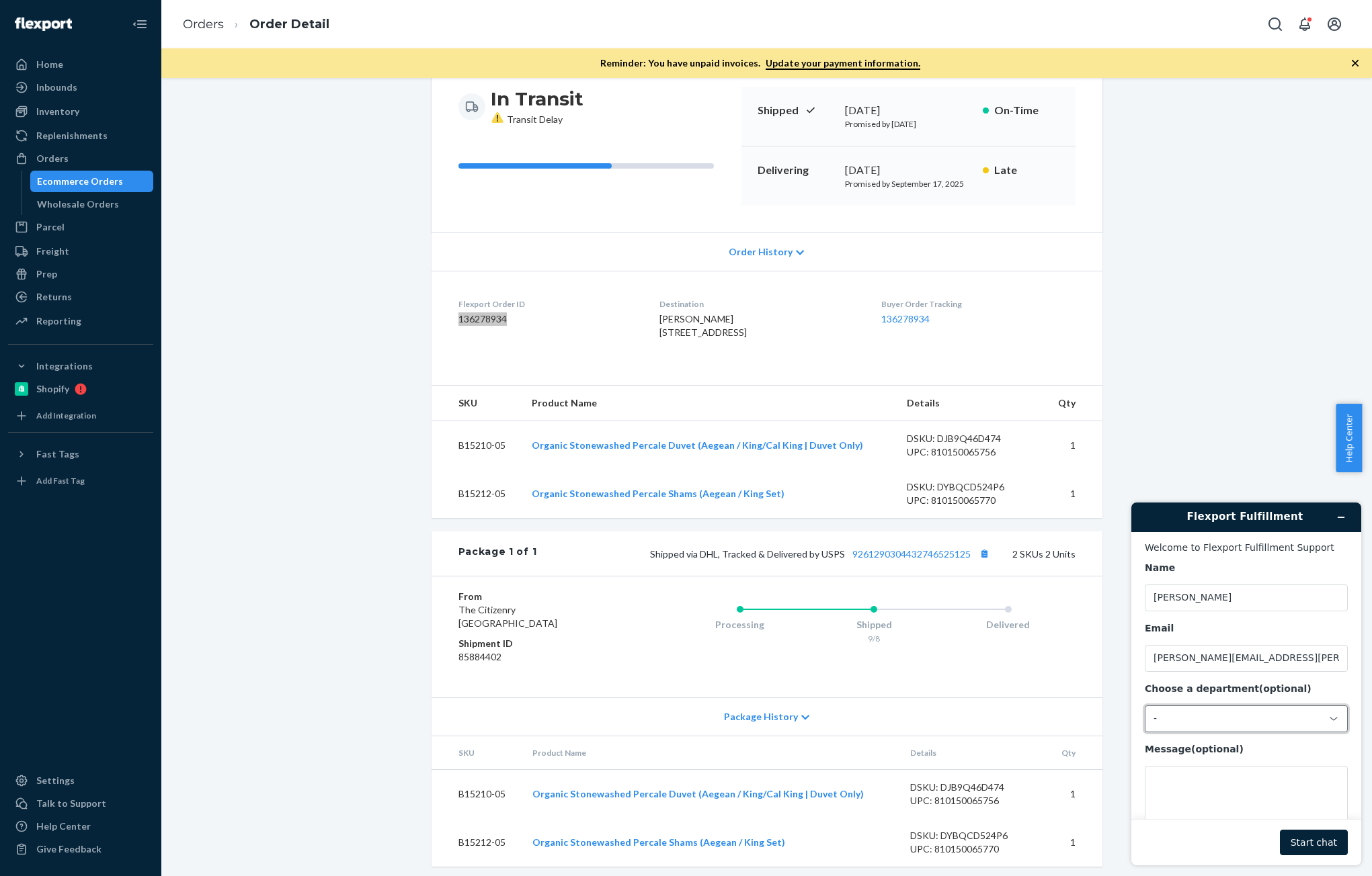
click at [1209, 728] on div "-" at bounding box center [1247, 719] width 203 height 27
click at [1207, 772] on li "Messaging (Chat Team)" at bounding box center [1244, 776] width 198 height 24
click at [1182, 805] on textarea "Message (optional)" at bounding box center [1247, 804] width 203 height 76
drag, startPoint x: 1284, startPoint y: 802, endPoint x: 1288, endPoint y: 785, distance: 17.5
click at [1288, 785] on textarea "Hi team! Good morning! Would you mind checking this order" at bounding box center [1247, 804] width 203 height 76
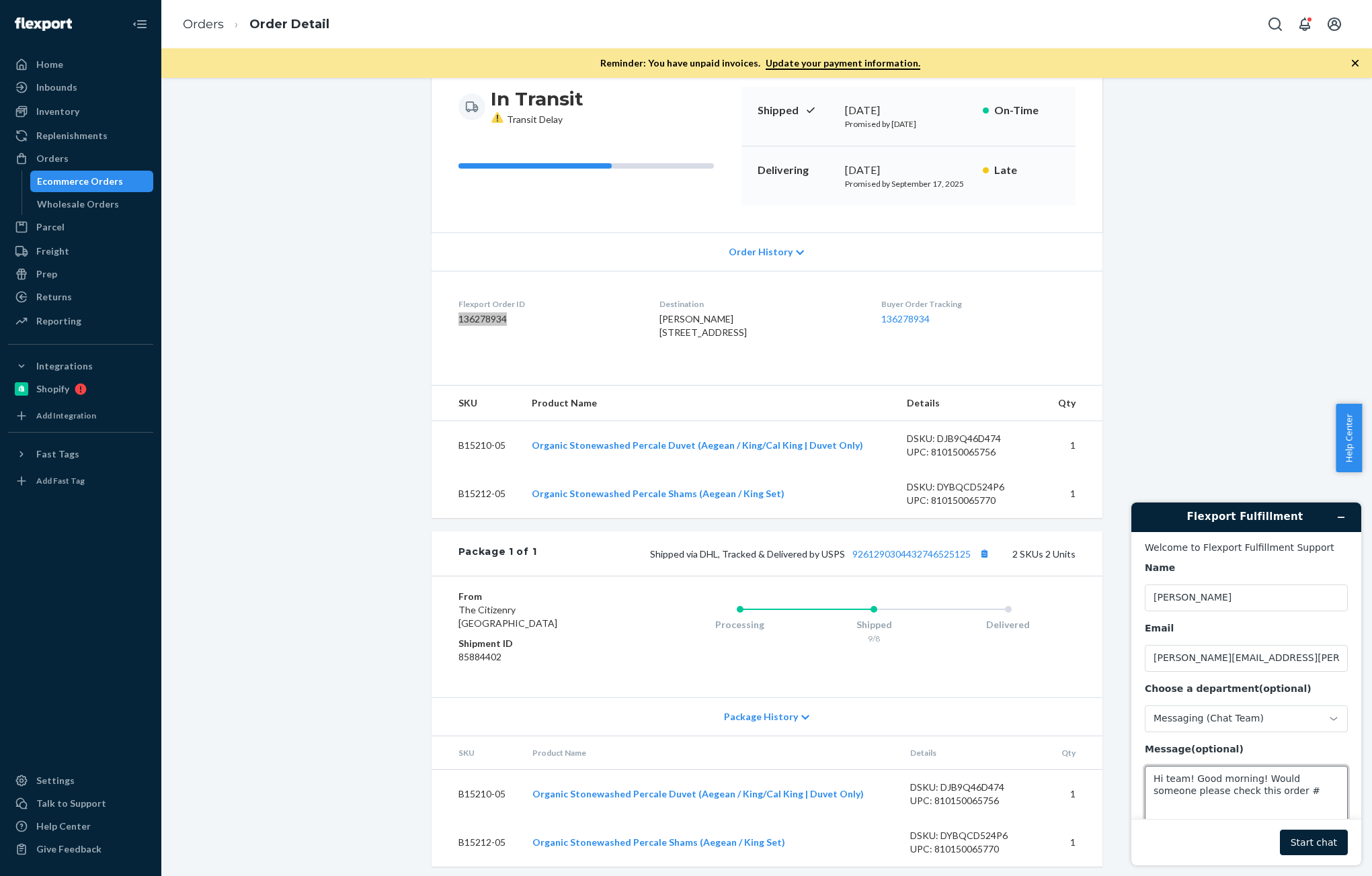
paste textarea "136278934"
type textarea "Hi team! Good morning! Would someone please check this order #136278934?"
click at [1322, 852] on button "Start chat" at bounding box center [1314, 843] width 68 height 26
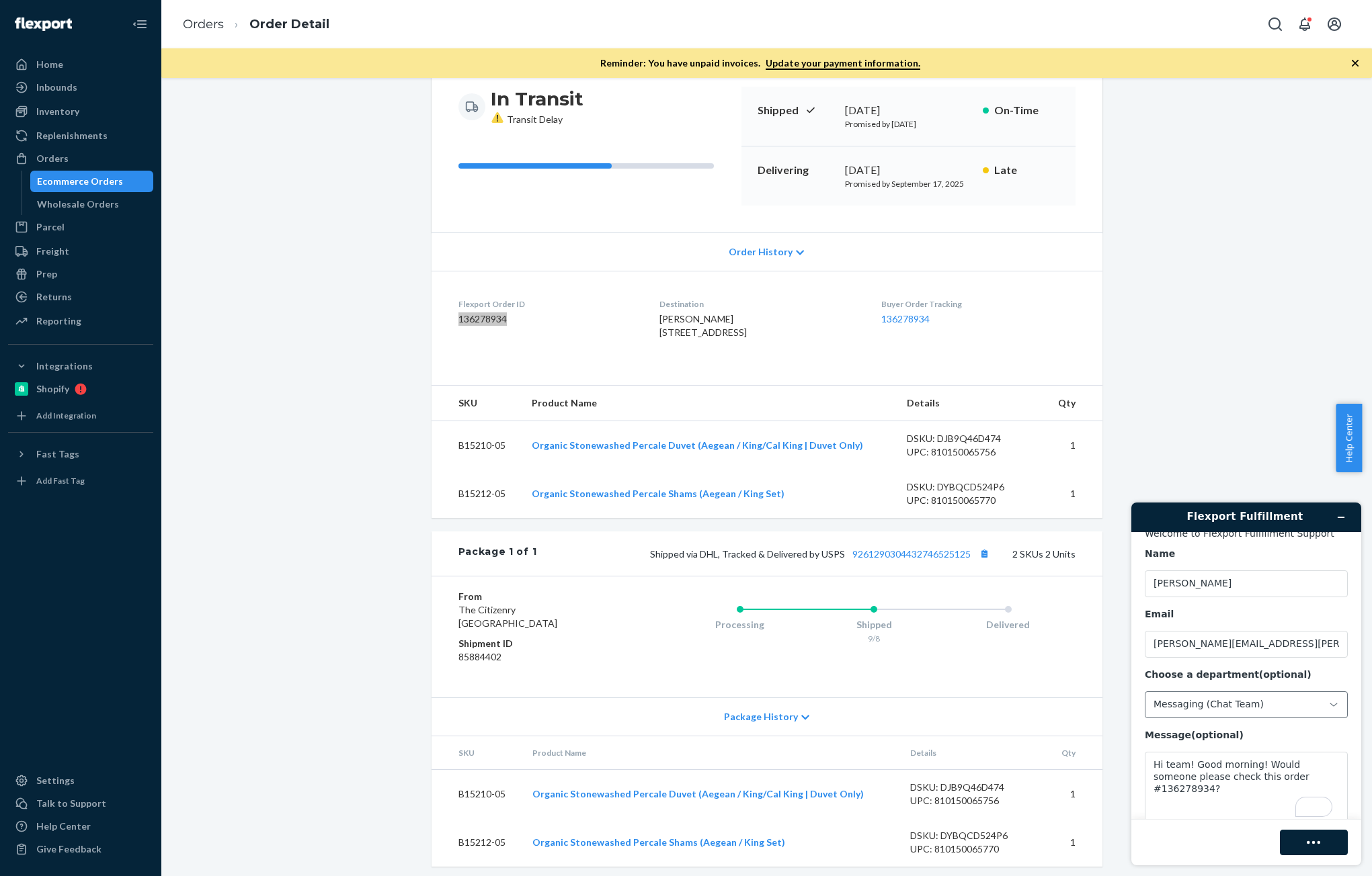
scroll to position [45, 0]
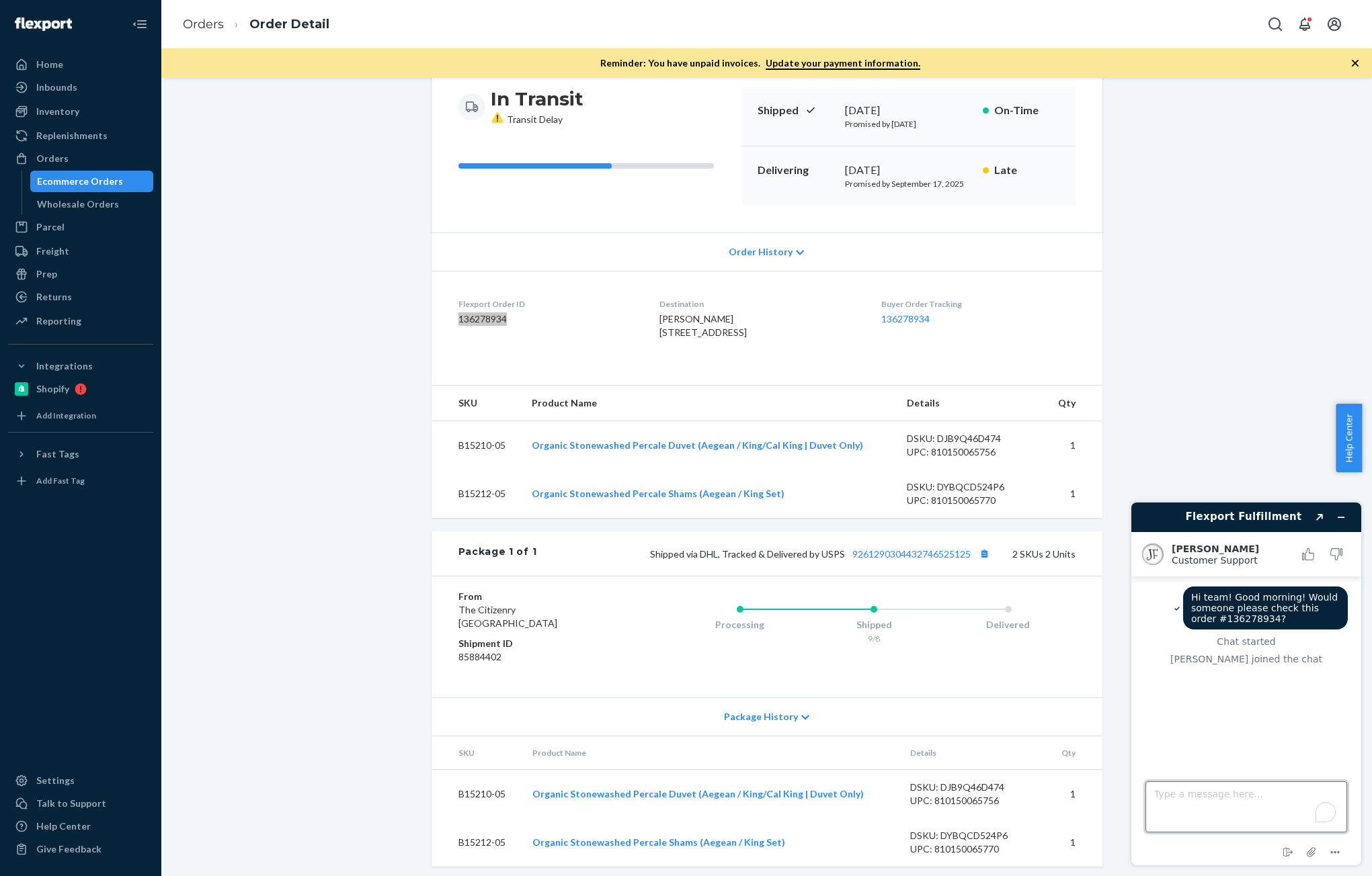
click at [1237, 791] on textarea "Type a message here..." at bounding box center [1246, 806] width 202 height 51
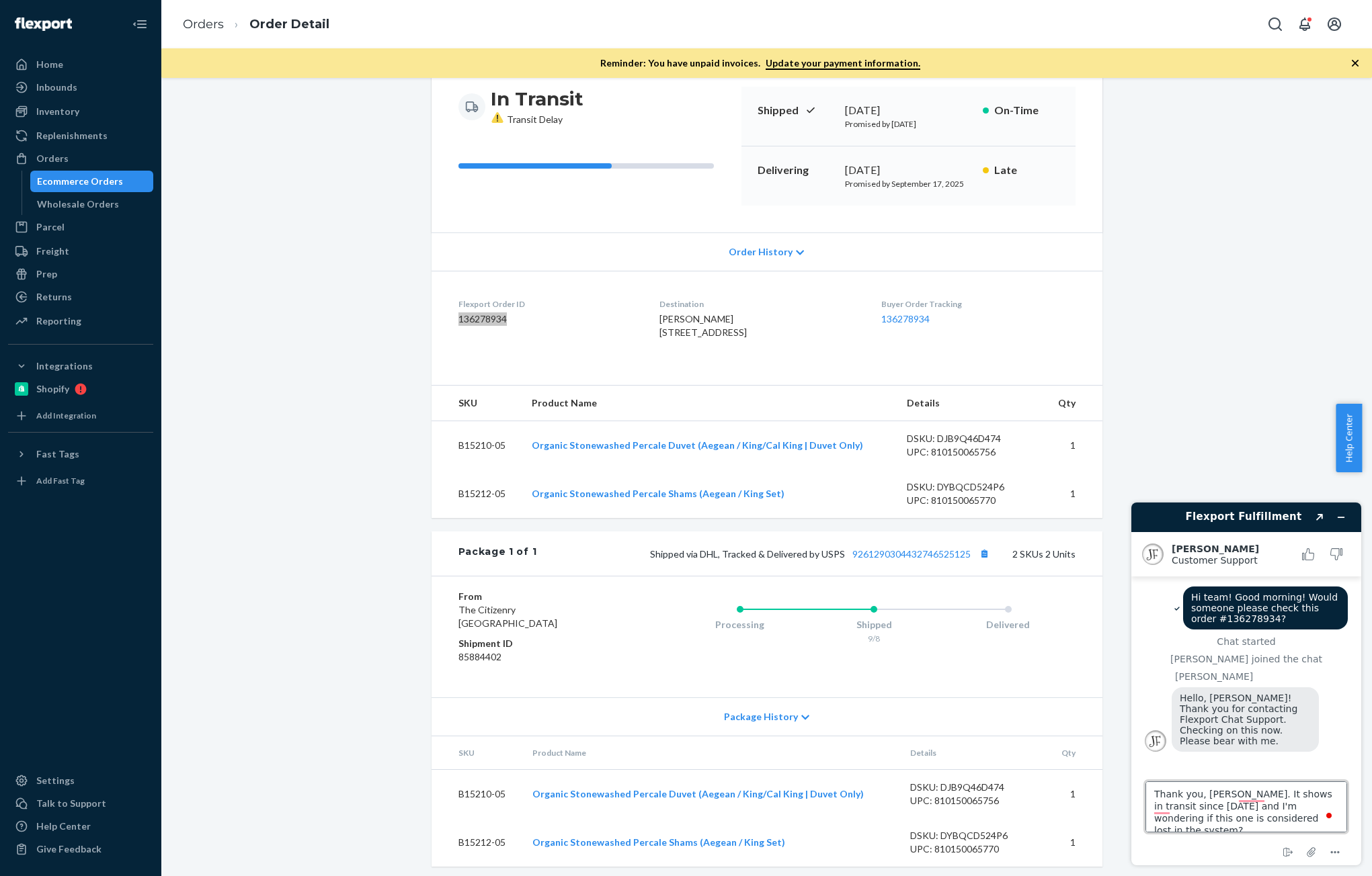
type textarea "Thank you, [PERSON_NAME]. It shows in transit since [DATE] and I'm wondering if…"
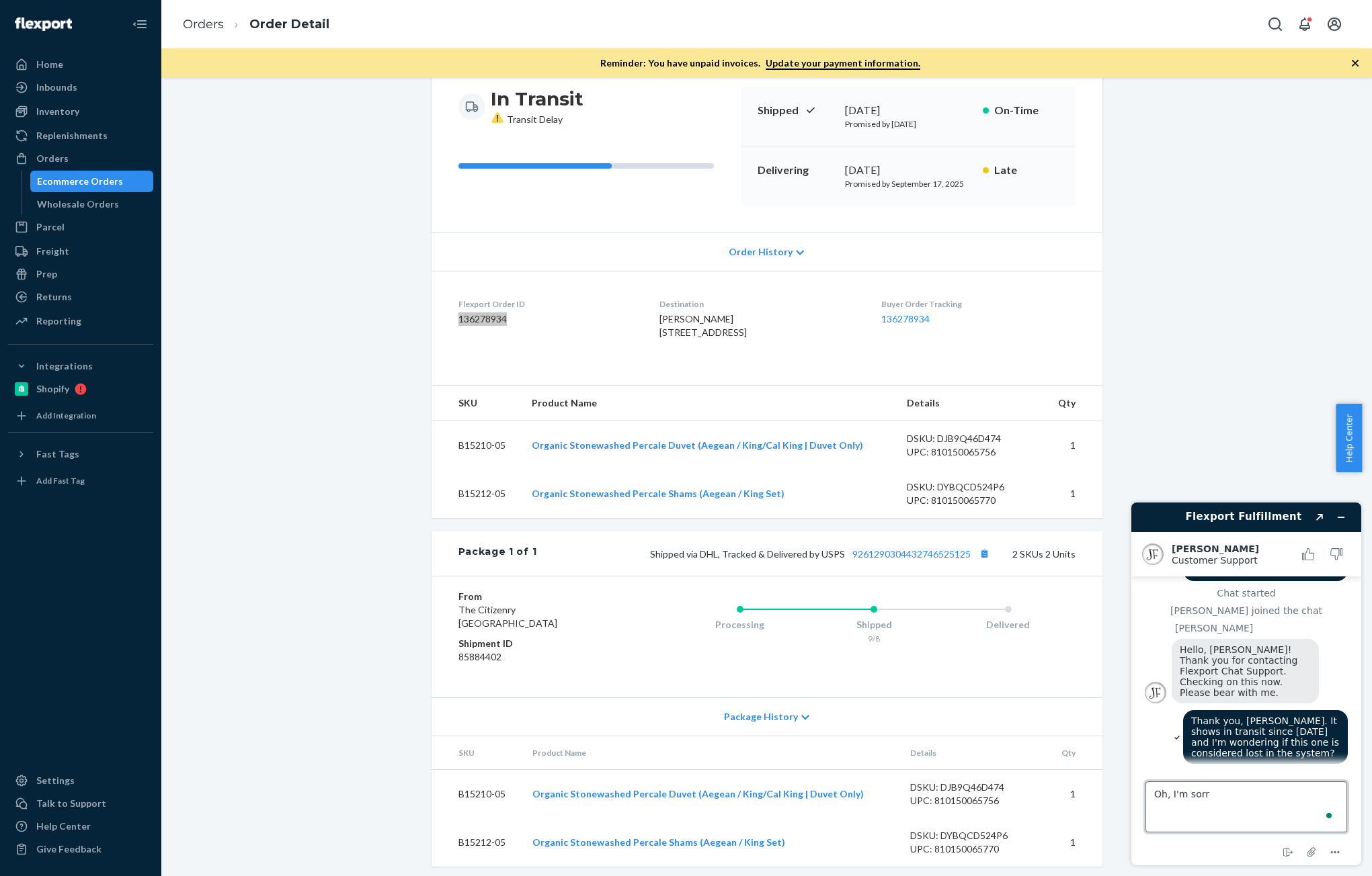
type textarea "Oh, I'm sorry"
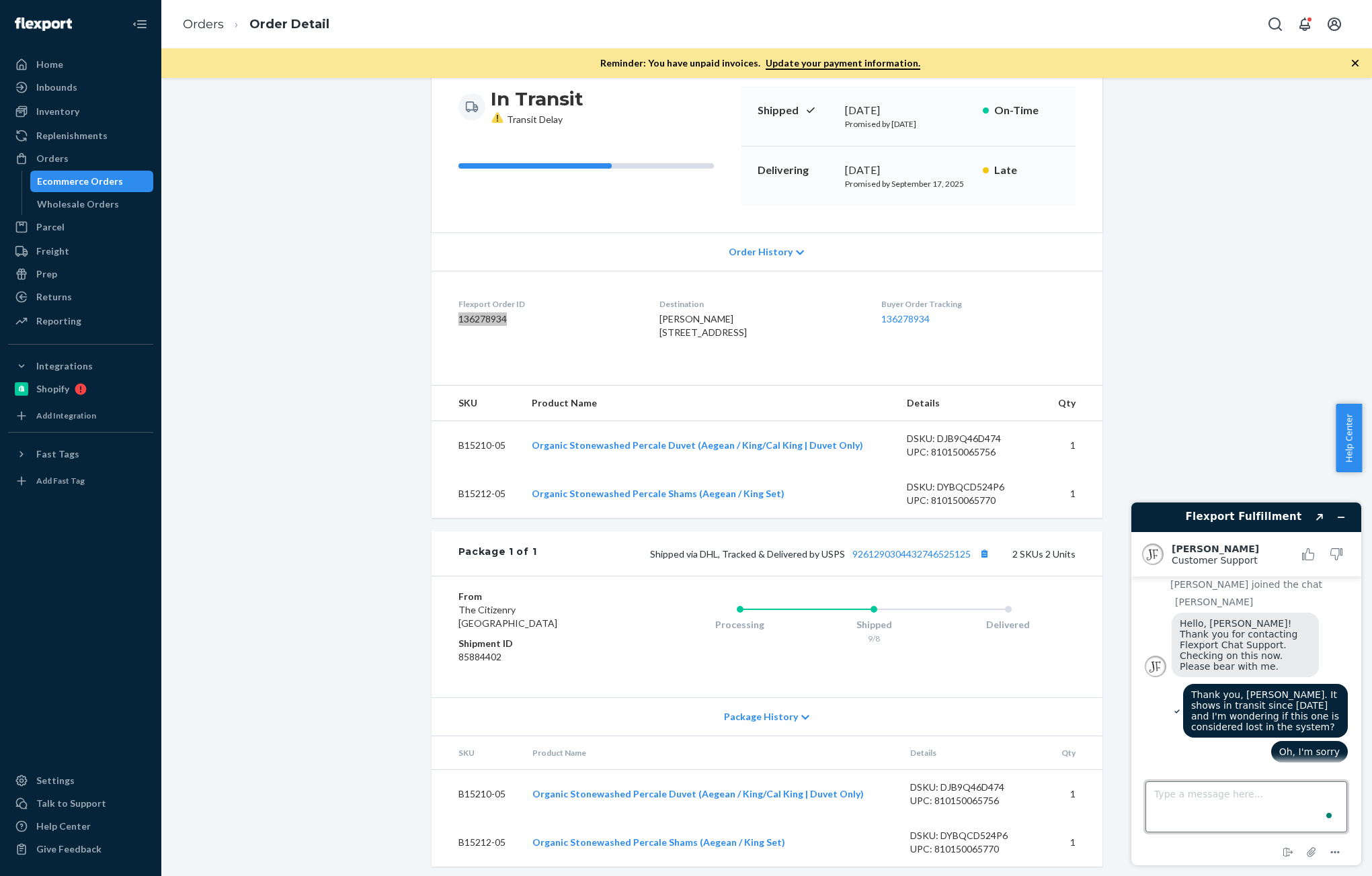
scroll to position [74, 0]
type textarea "Label created"
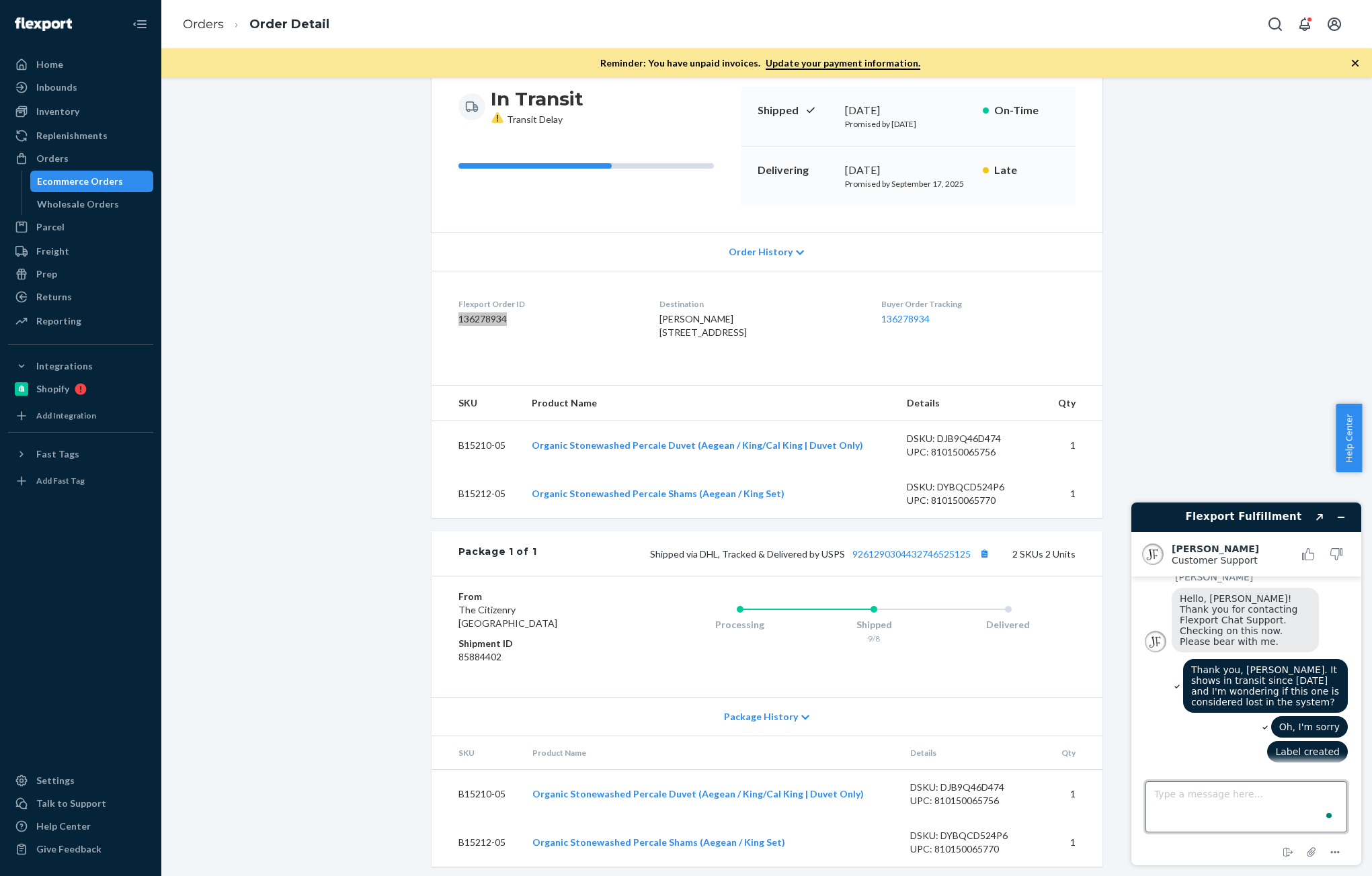
scroll to position [99, 0]
type textarea "It is in label created status since [DATE]"
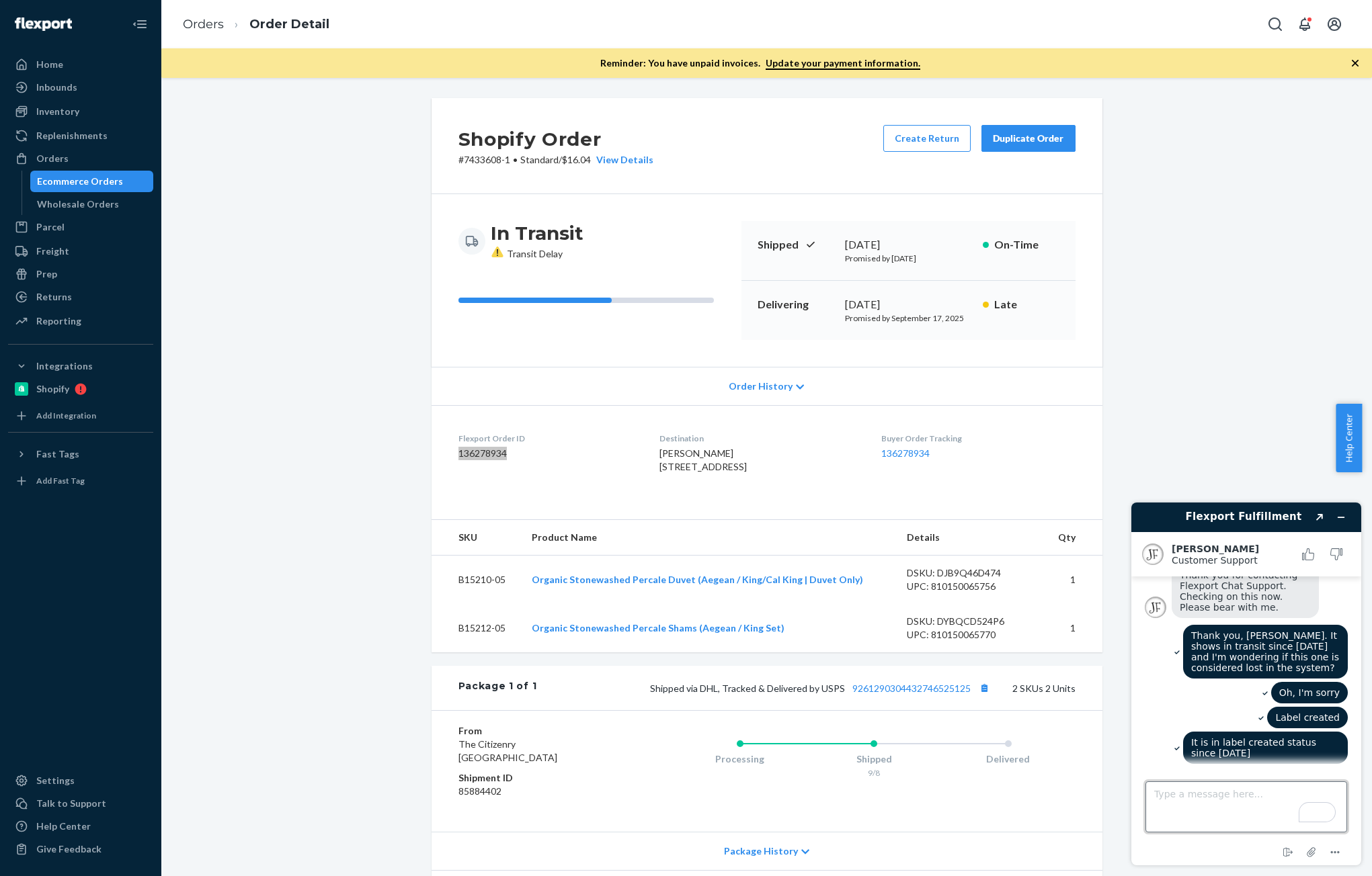
scroll to position [332, 0]
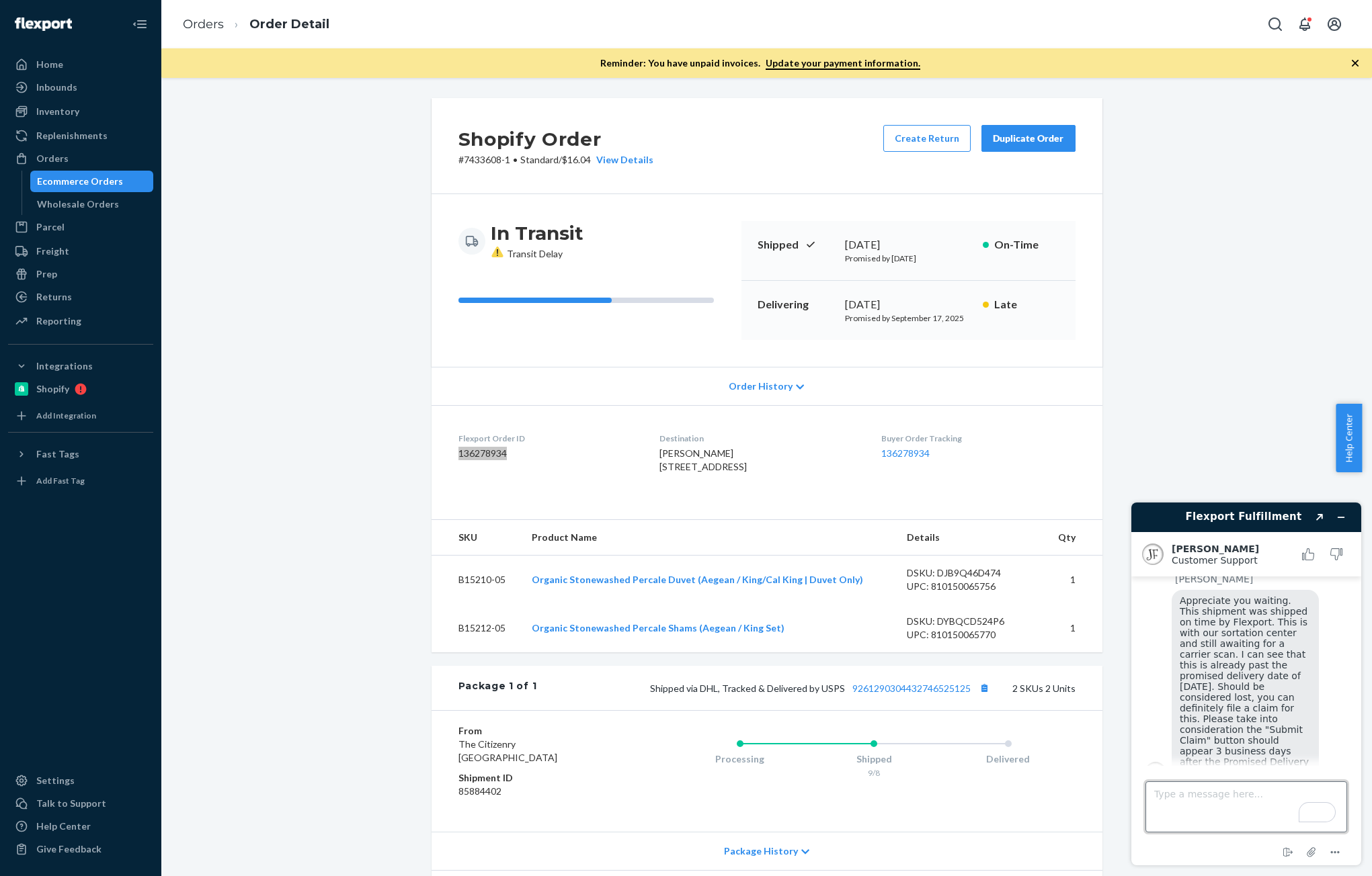
click at [1209, 794] on textarea "Type a message here..." at bounding box center [1246, 806] width 202 height 51
type textarea "Thanks, [PERSON_NAME]. This is noted. We don't want it to ship by the way, beca…"
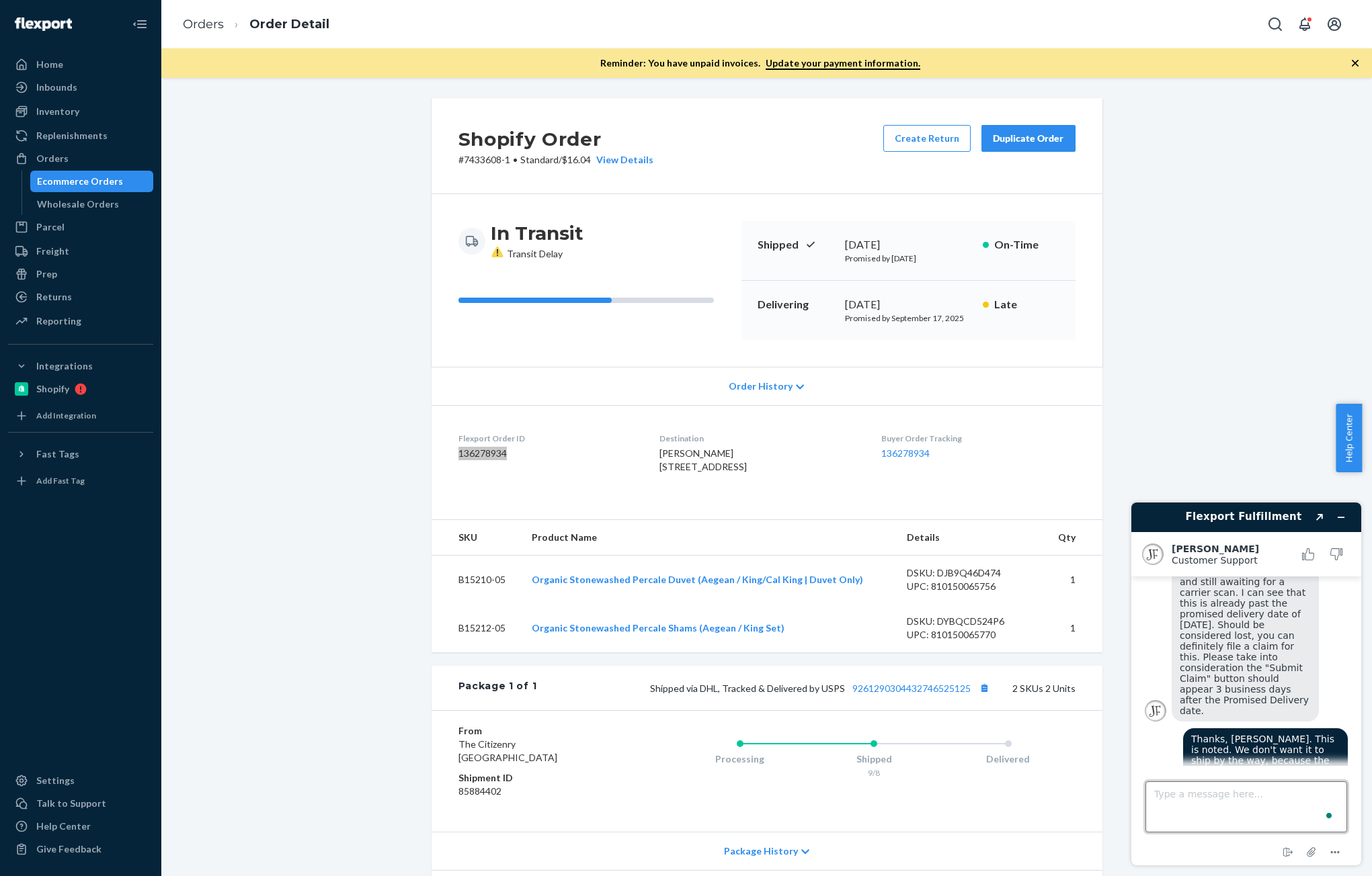
scroll to position [393, 0]
type textarea "Thanks for your time. Have a great day!"
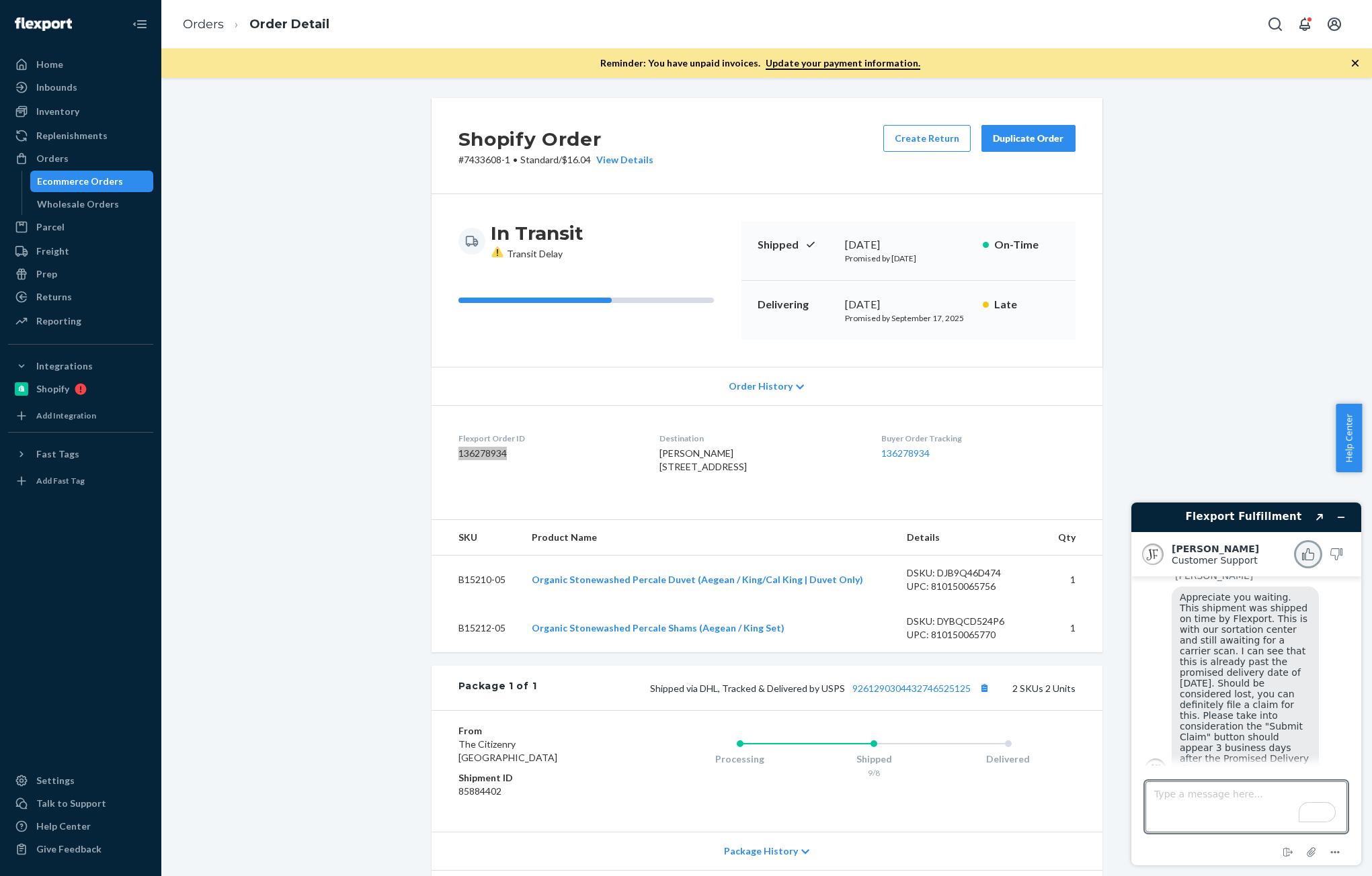
click at [1307, 557] on icon "Rate this chat as good" at bounding box center [1308, 554] width 12 height 12
click at [44, 110] on div "Inventory" at bounding box center [57, 111] width 43 height 14
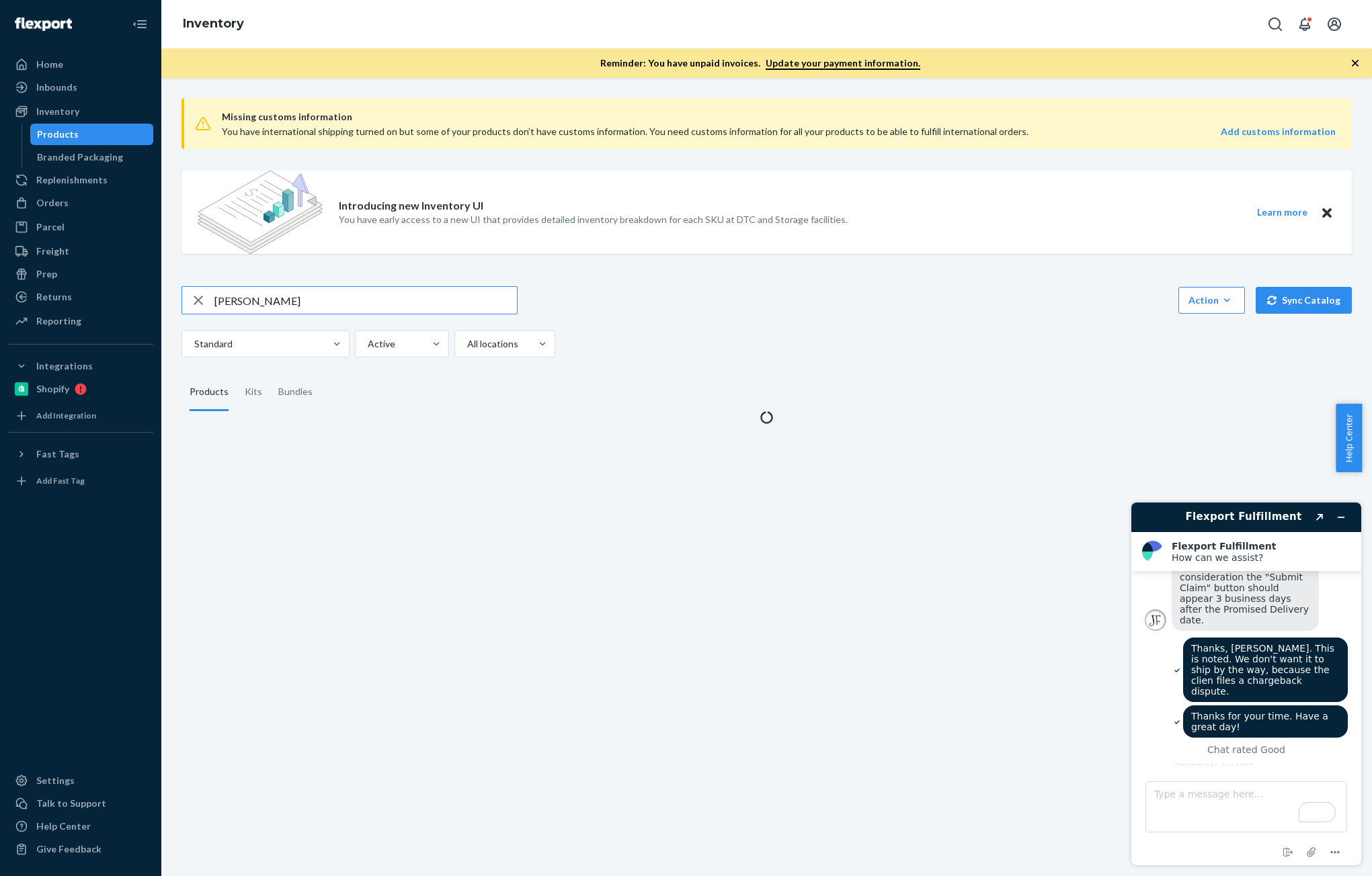
scroll to position [560, 0]
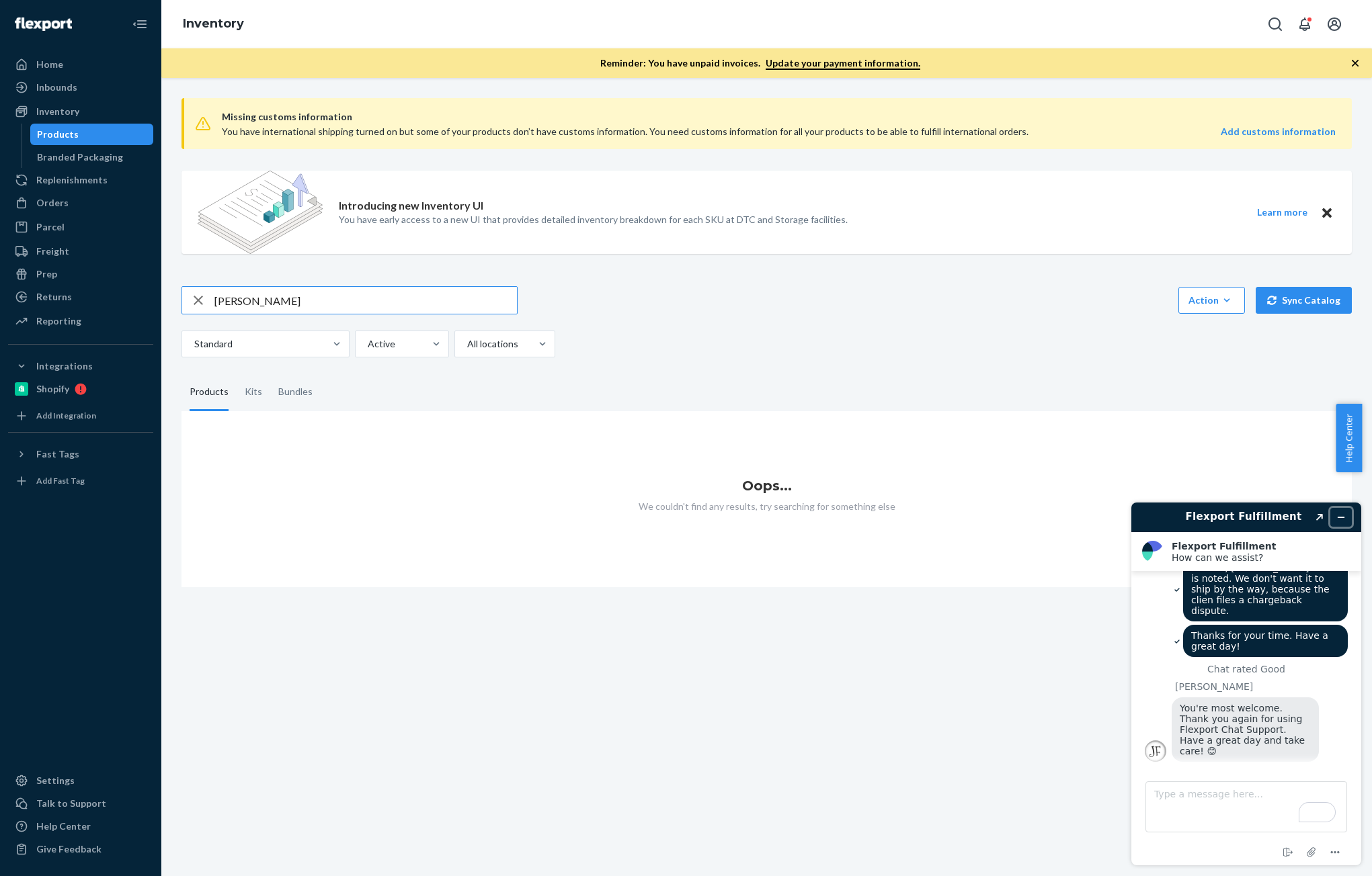
click at [1344, 519] on icon "Minimize widget" at bounding box center [1340, 517] width 9 height 9
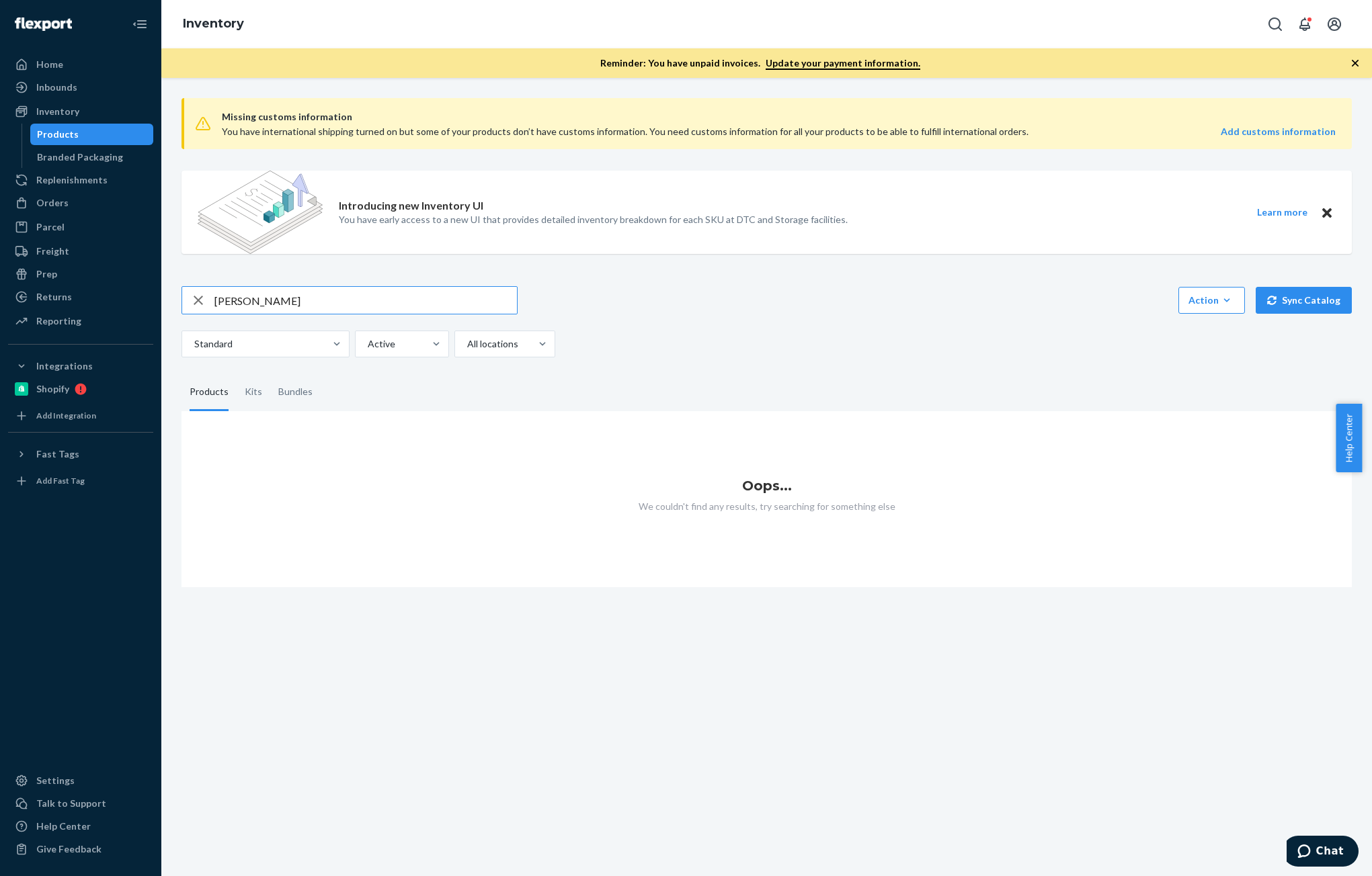
click at [360, 303] on input "Denise Larsen" at bounding box center [365, 300] width 303 height 27
type input "B86010-08"
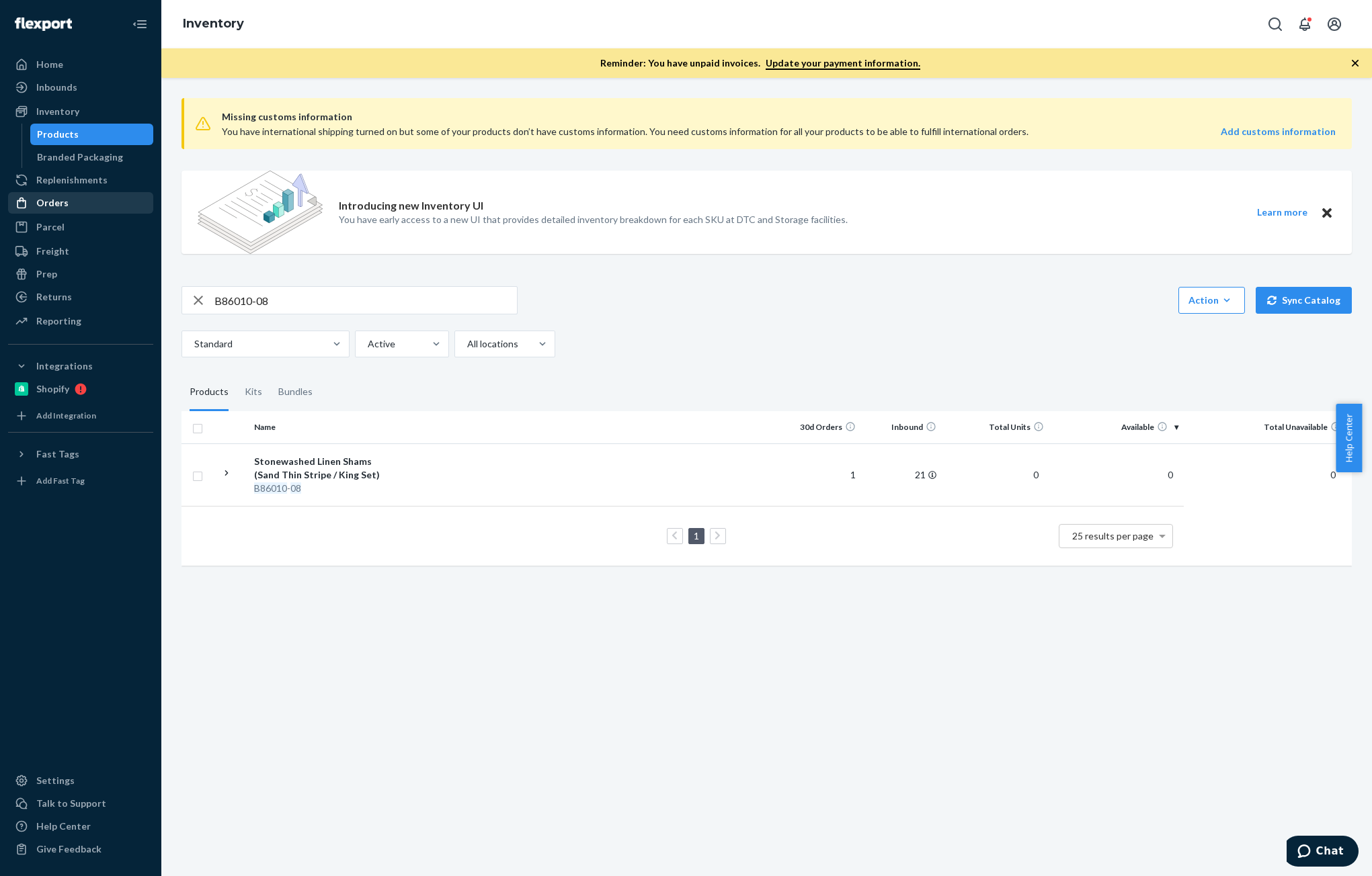
click at [52, 204] on div "Orders" at bounding box center [52, 203] width 32 height 14
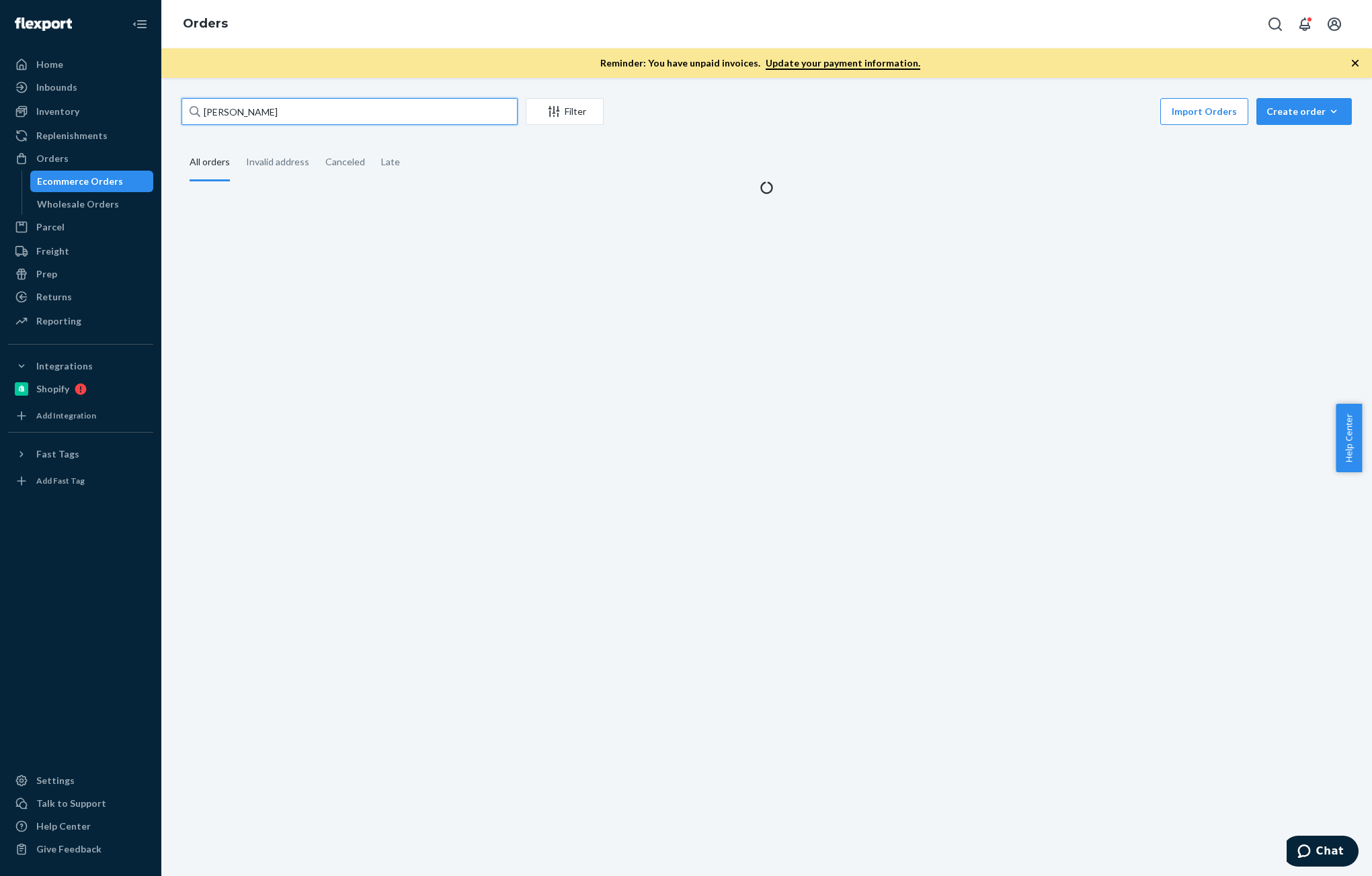
click at [333, 116] on input "Denise Larsen" at bounding box center [349, 111] width 337 height 27
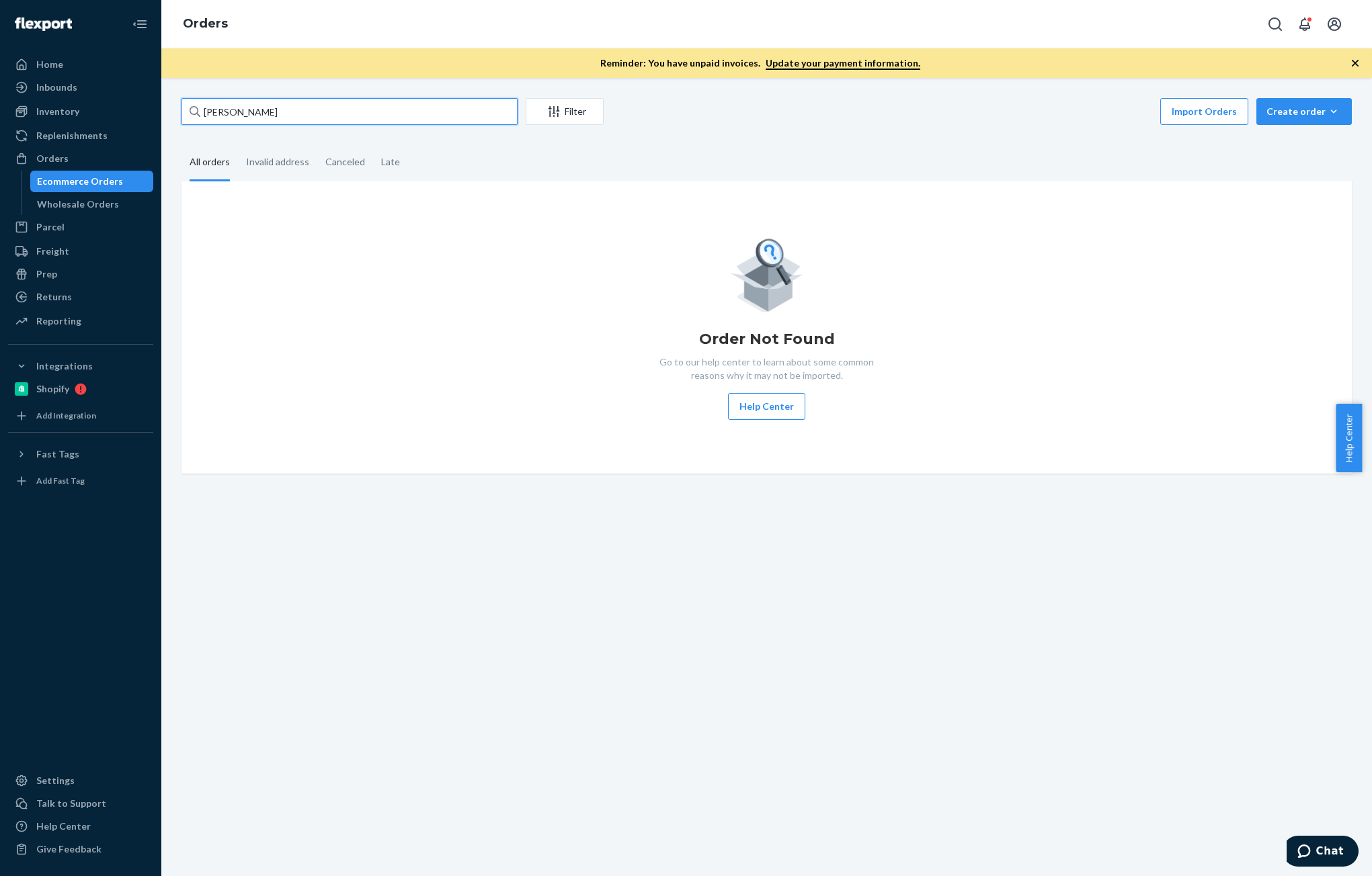
paste input "Abby Klei"
click at [238, 119] on input "Abby Klein" at bounding box center [349, 111] width 337 height 27
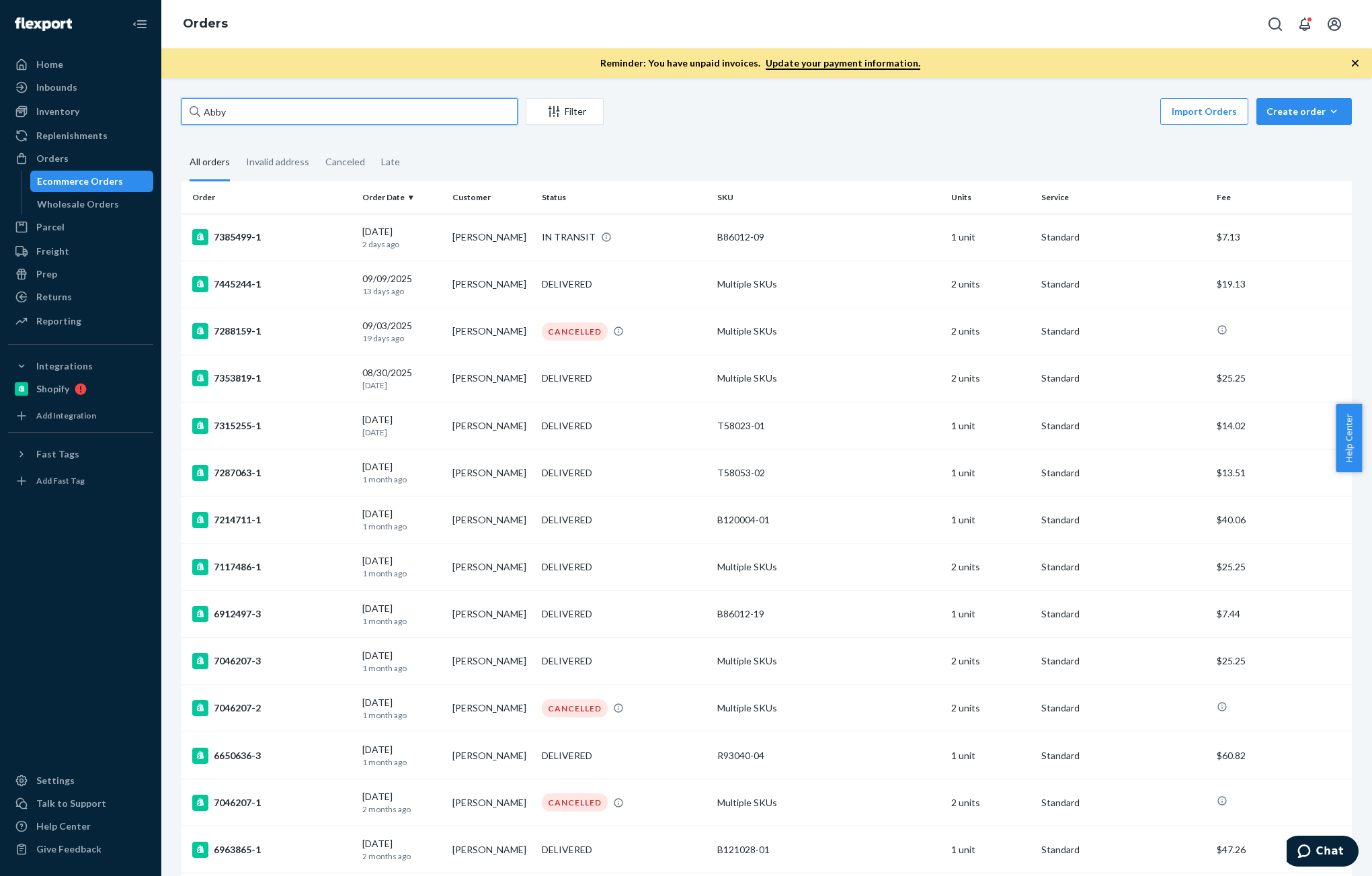
click at [297, 115] on input "Abby" at bounding box center [349, 111] width 337 height 27
paste input "Klein"
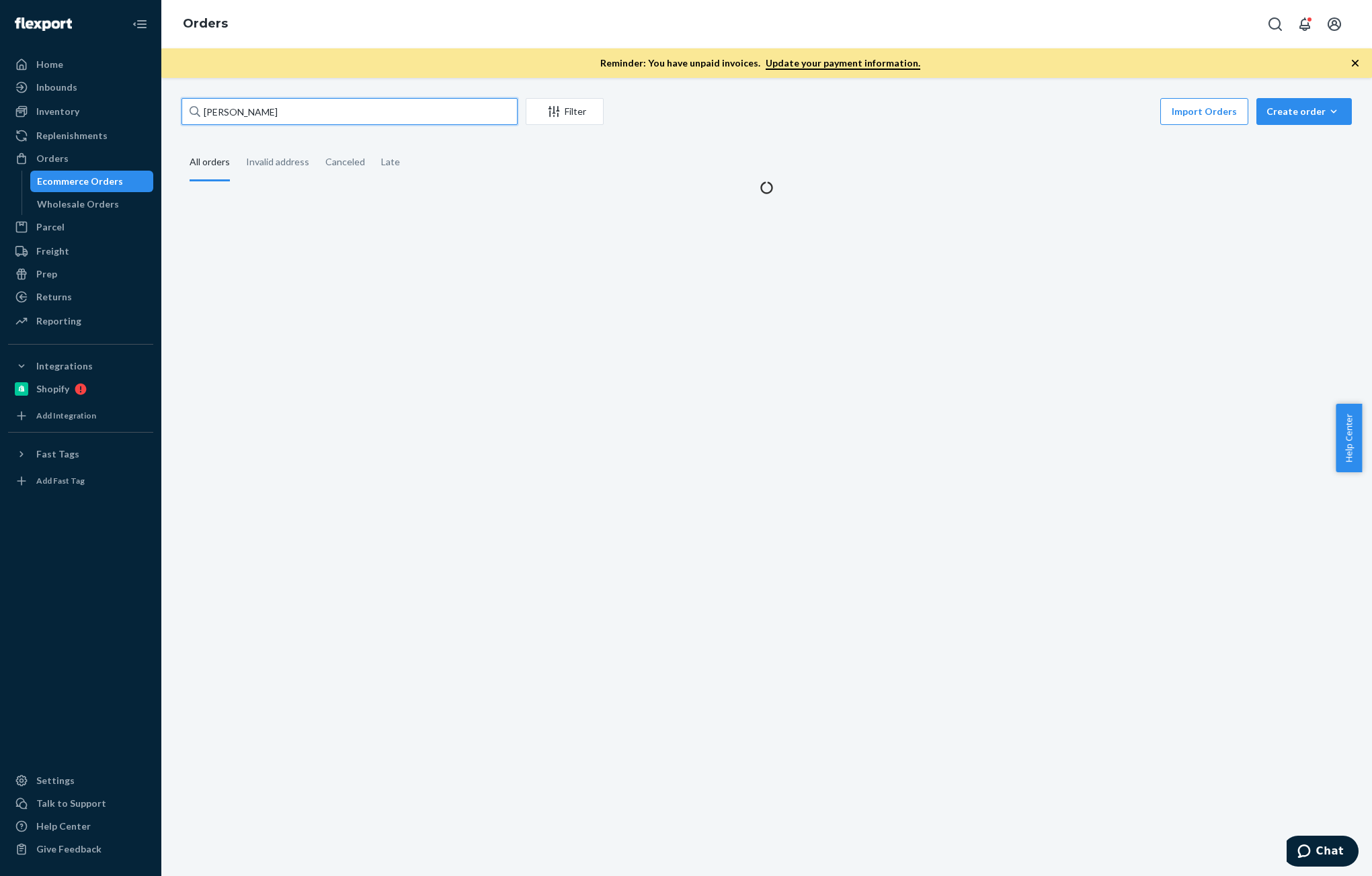
type input "Abby Klein"
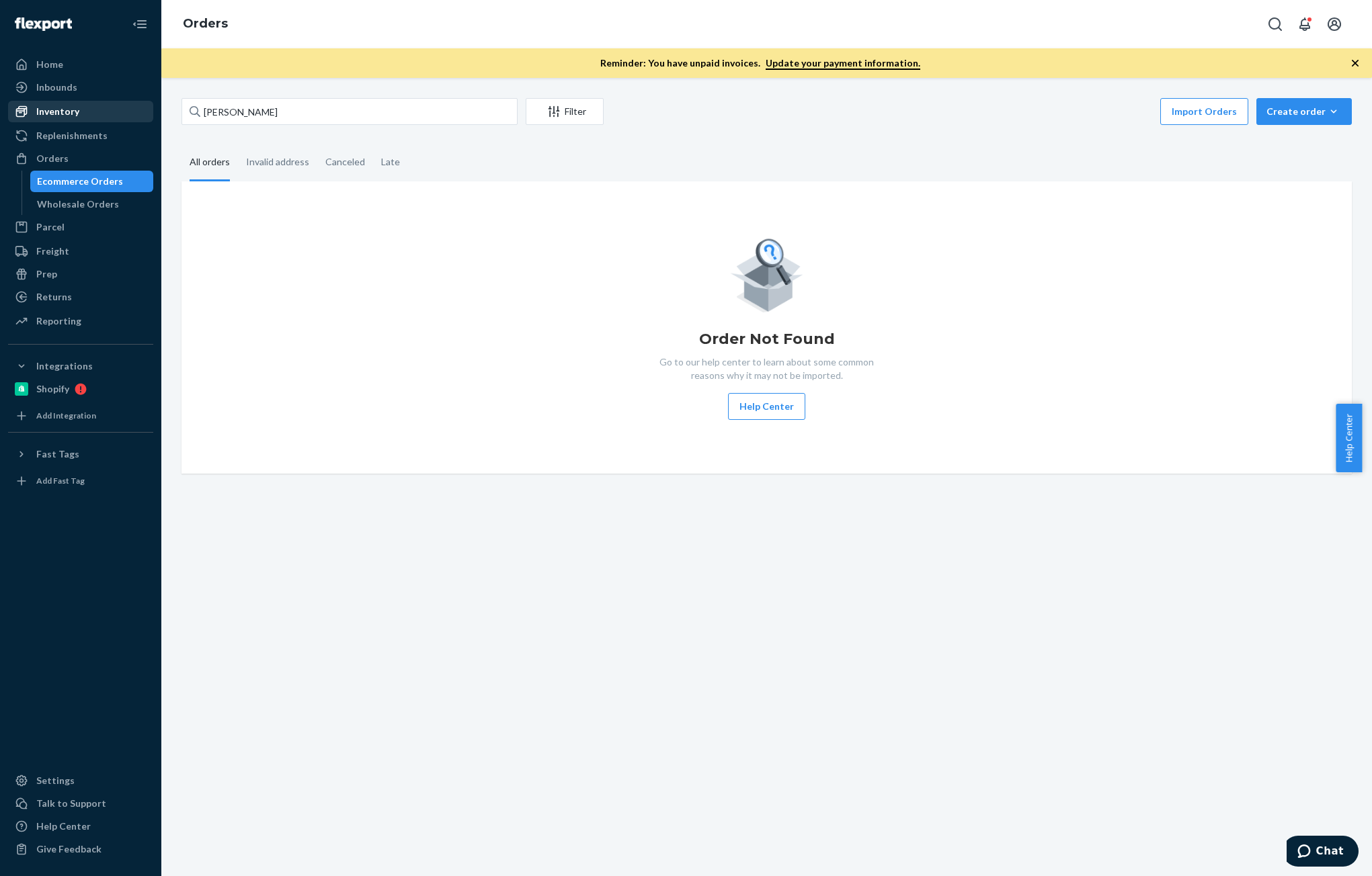
click at [52, 113] on div "Inventory" at bounding box center [57, 111] width 43 height 14
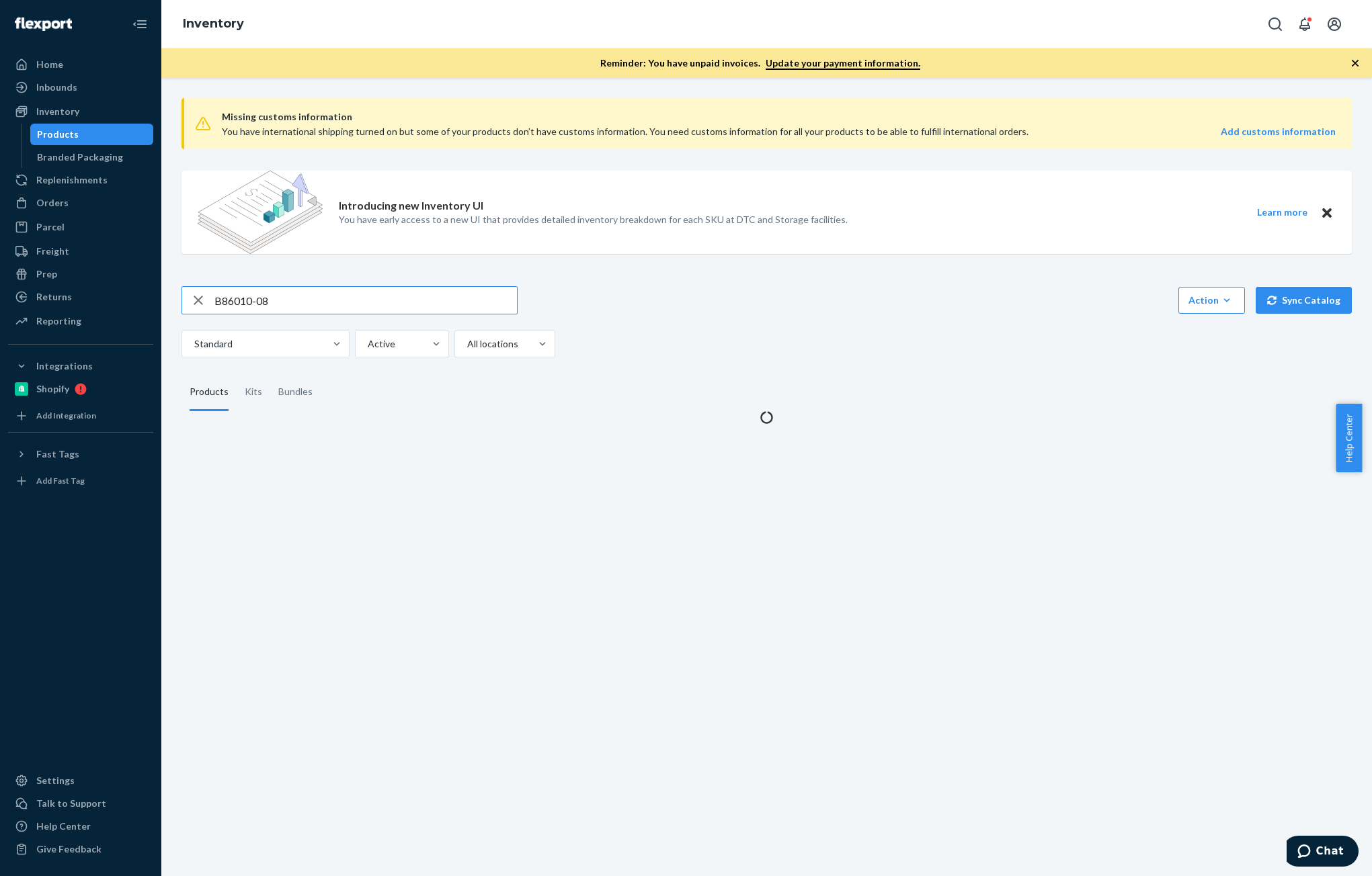
click at [279, 291] on input "B86010-08" at bounding box center [365, 300] width 303 height 27
click at [290, 303] on input "B86010-08" at bounding box center [365, 300] width 303 height 27
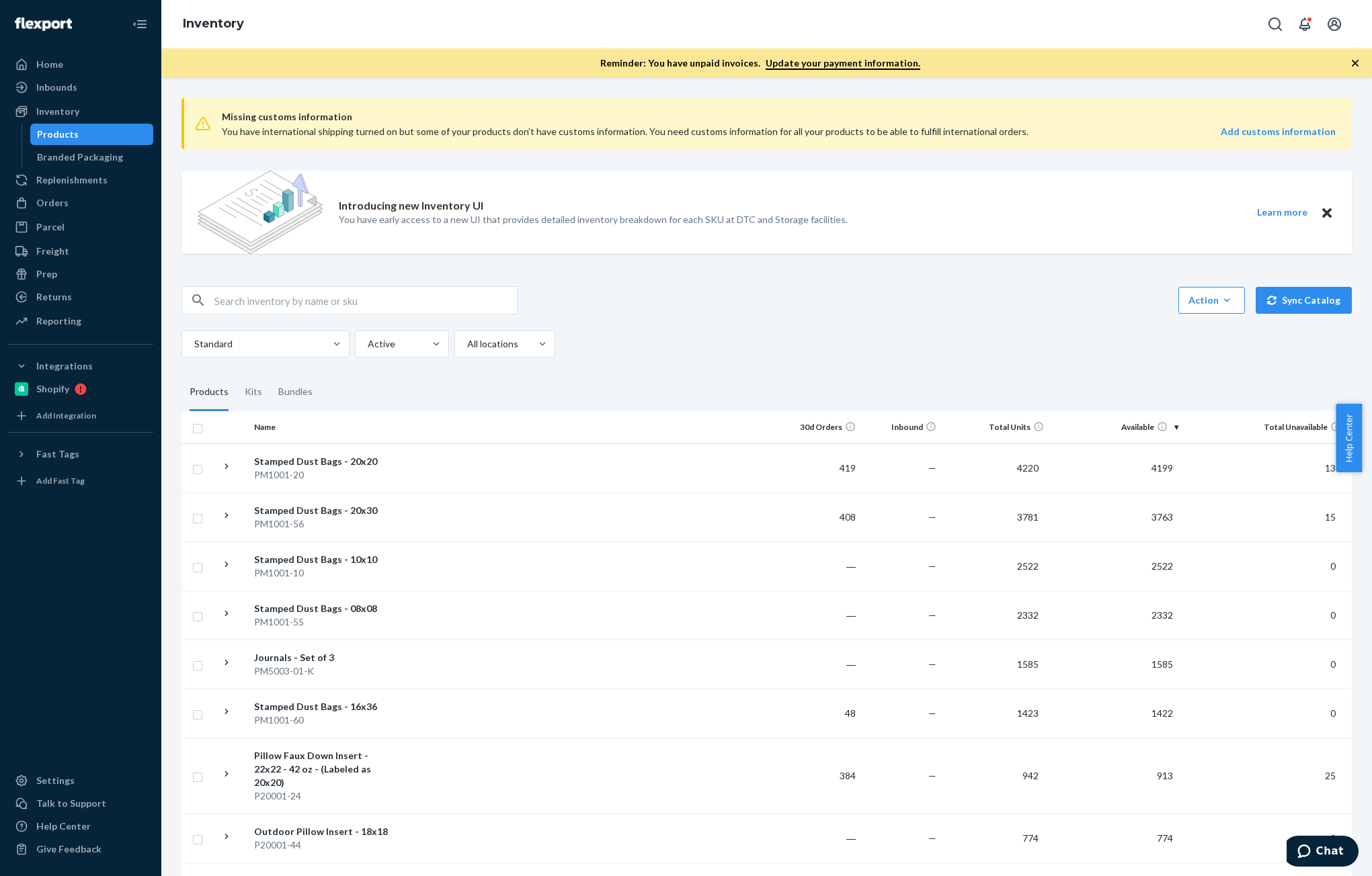
click at [330, 314] on div "B86010-08" at bounding box center [349, 301] width 337 height 28
click at [343, 299] on input "B86010-08" at bounding box center [365, 300] width 303 height 27
paste input "B86010-08"
type input "B86010-08"
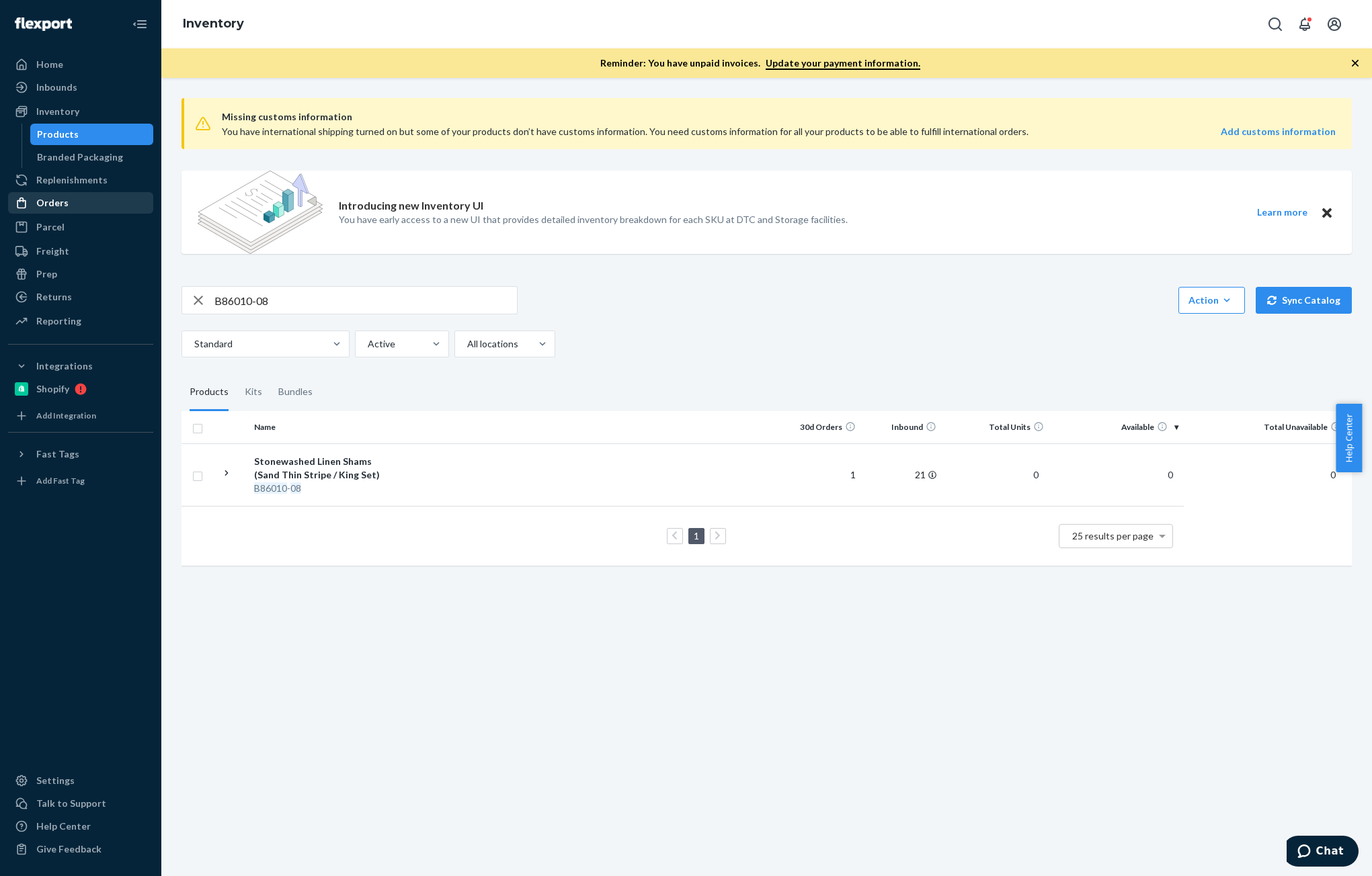
click at [71, 208] on div "Orders" at bounding box center [80, 202] width 142 height 19
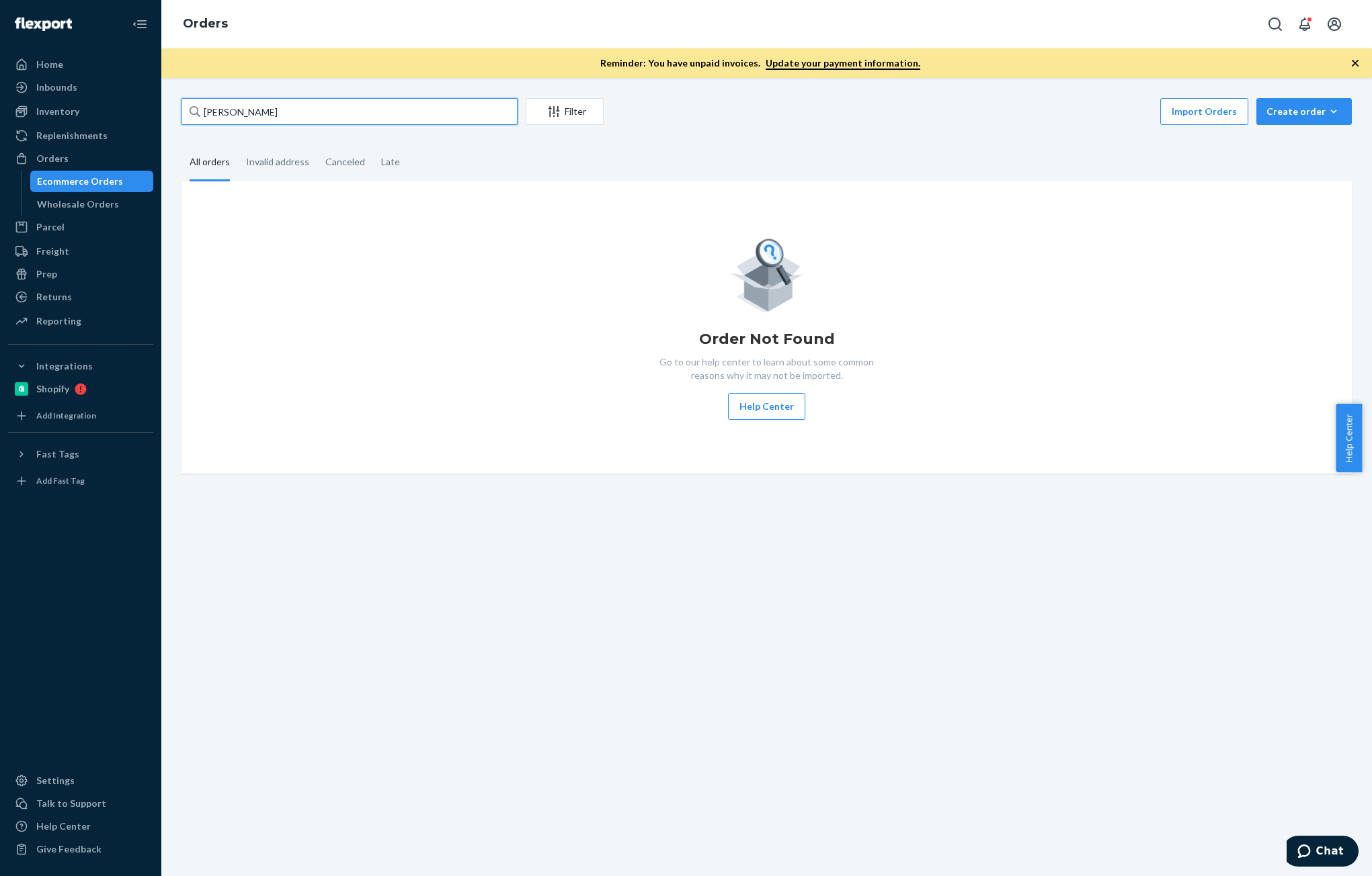
click at [283, 110] on input "Abby Klein" at bounding box center [349, 111] width 337 height 27
paste input "[PERSON_NAME]"
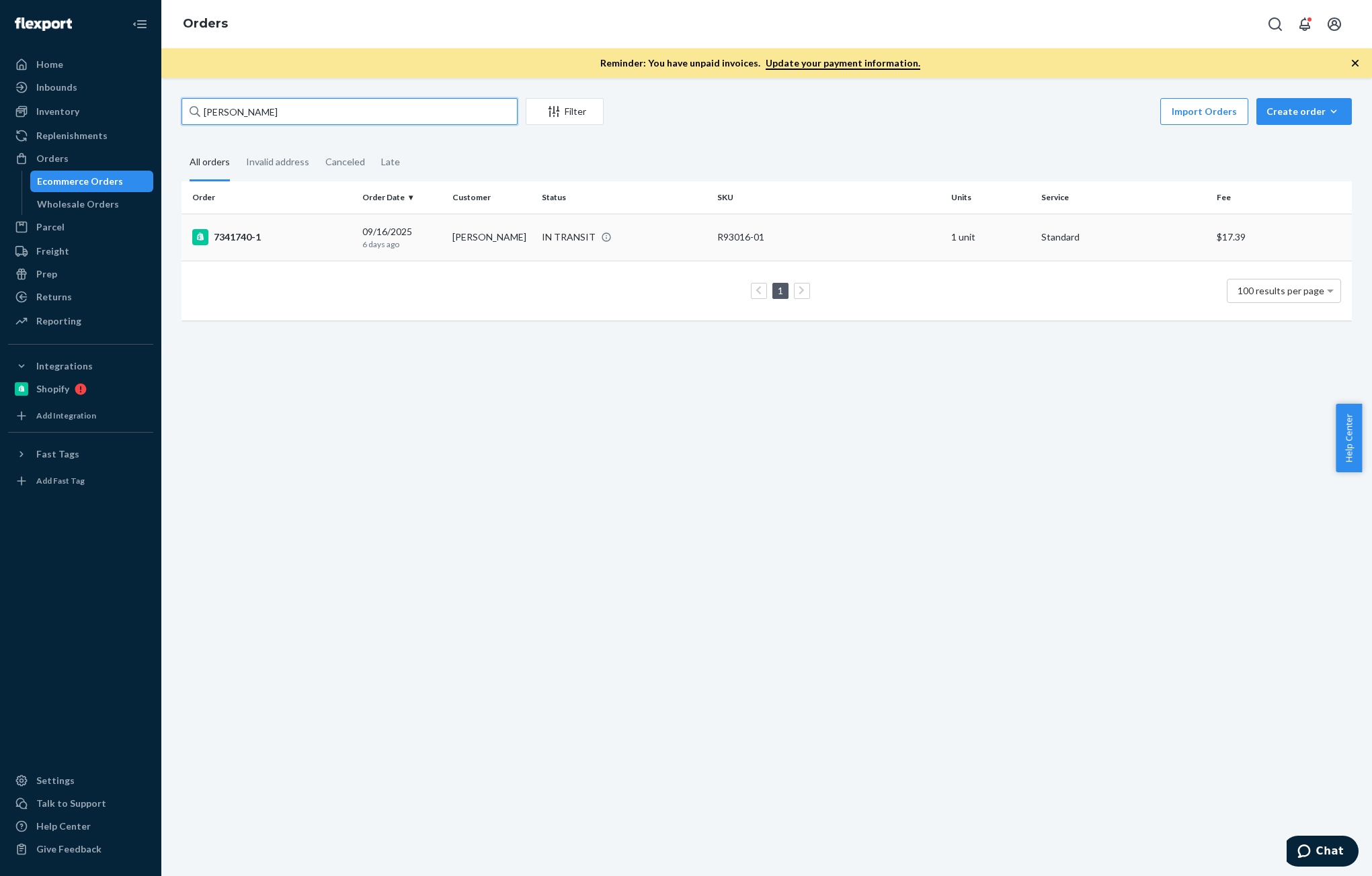
type input "[PERSON_NAME]"
click at [426, 236] on div "09/16/2025 6 days ago" at bounding box center [401, 237] width 79 height 25
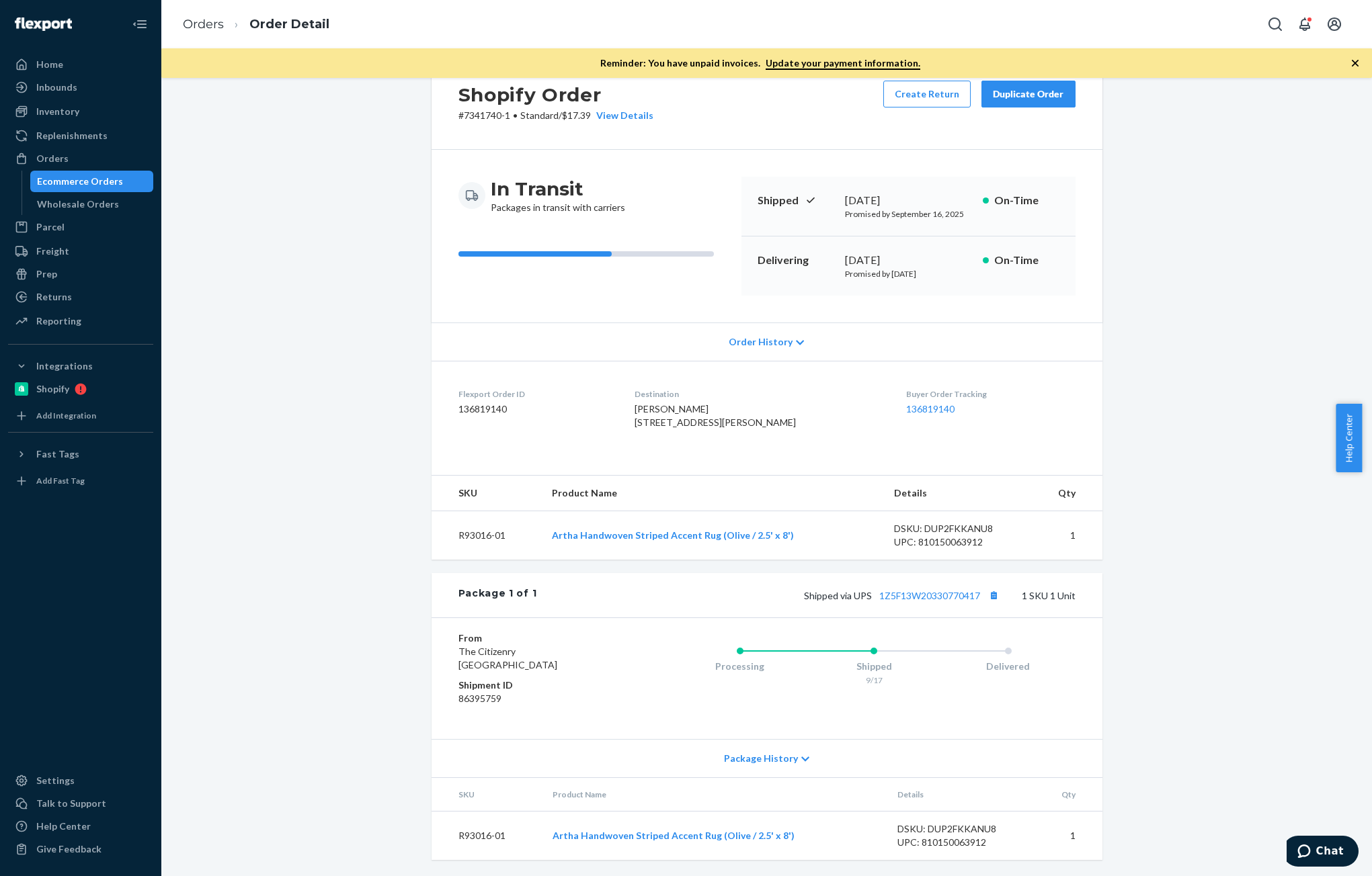
scroll to position [72, 0]
click at [487, 402] on dd "136819140" at bounding box center [536, 409] width 155 height 14
click at [480, 402] on dd "136819140" at bounding box center [536, 409] width 155 height 14
copy dd "136819140"
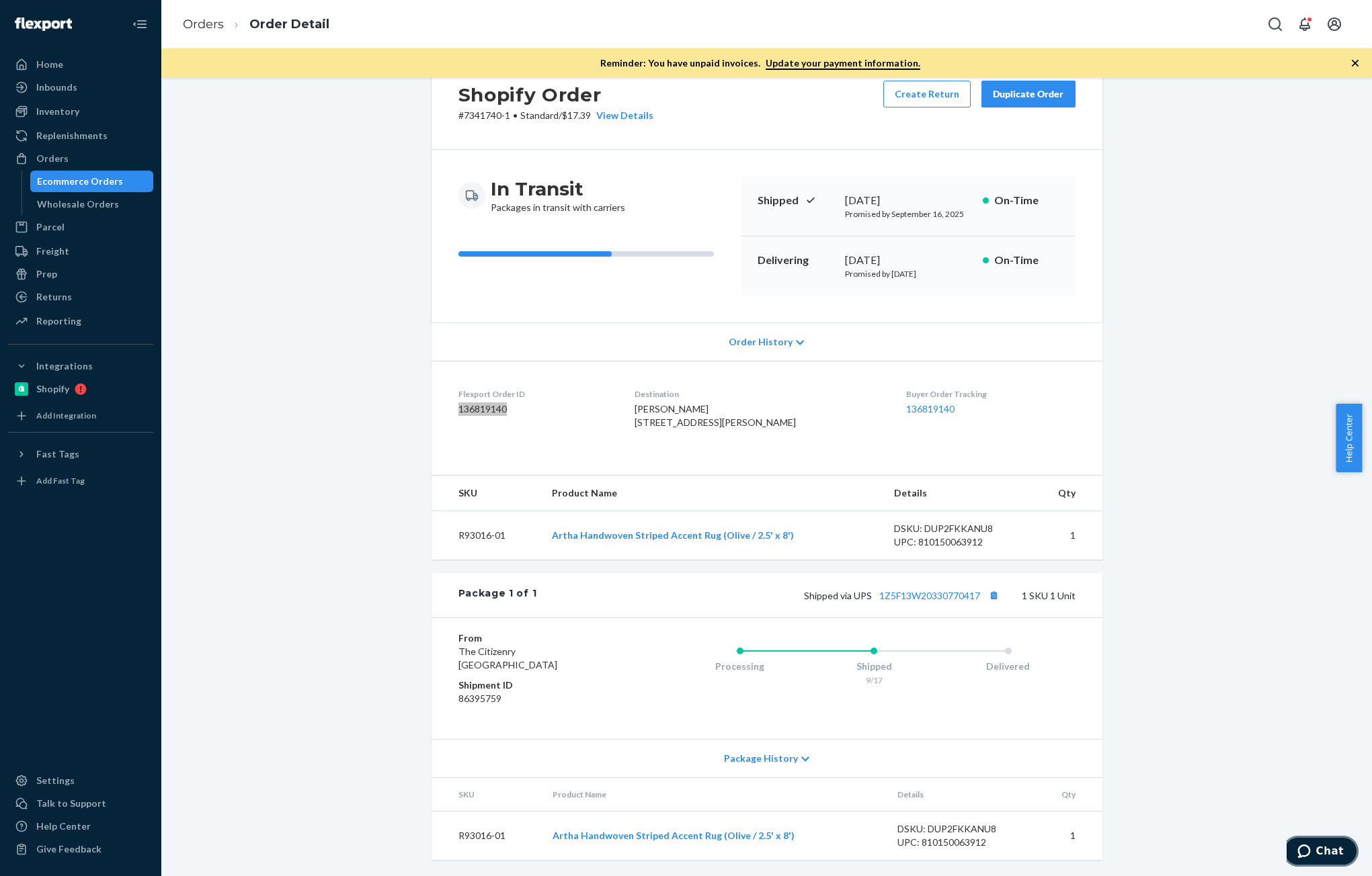
click at [1311, 851] on icon "Chat" at bounding box center [1304, 852] width 14 height 14
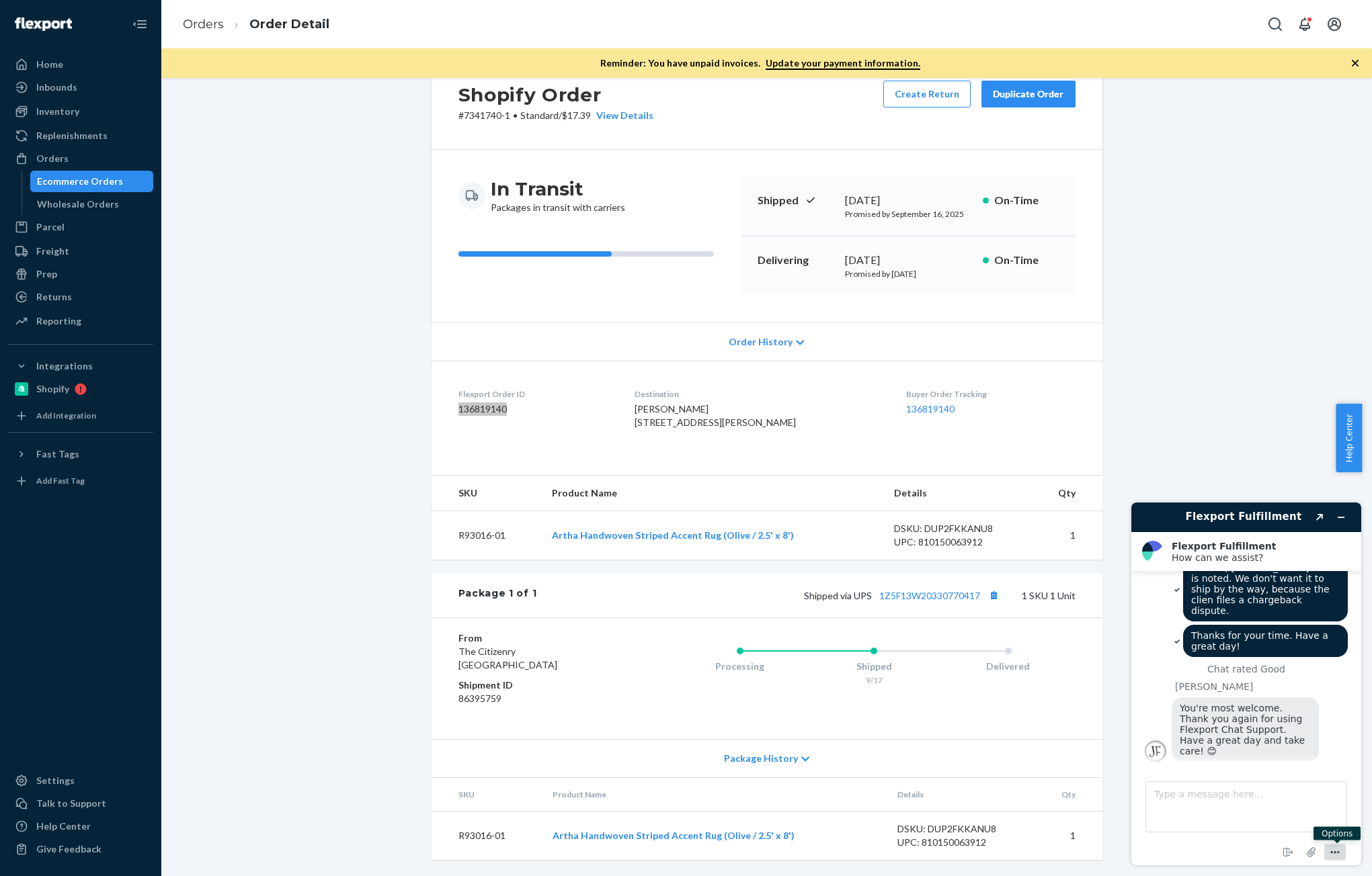
click at [1335, 855] on icon "Menu" at bounding box center [1335, 853] width 16 height 16
click at [1190, 850] on div "End chat Attach file Sound Email transcript Edit contact details End chat Optio…" at bounding box center [1247, 853] width 203 height 18
click at [1245, 809] on textarea "Type a message here..." at bounding box center [1246, 806] width 202 height 51
paste textarea "136819140"
type textarea "Hi team! Would you mind checking this order #136819140?"
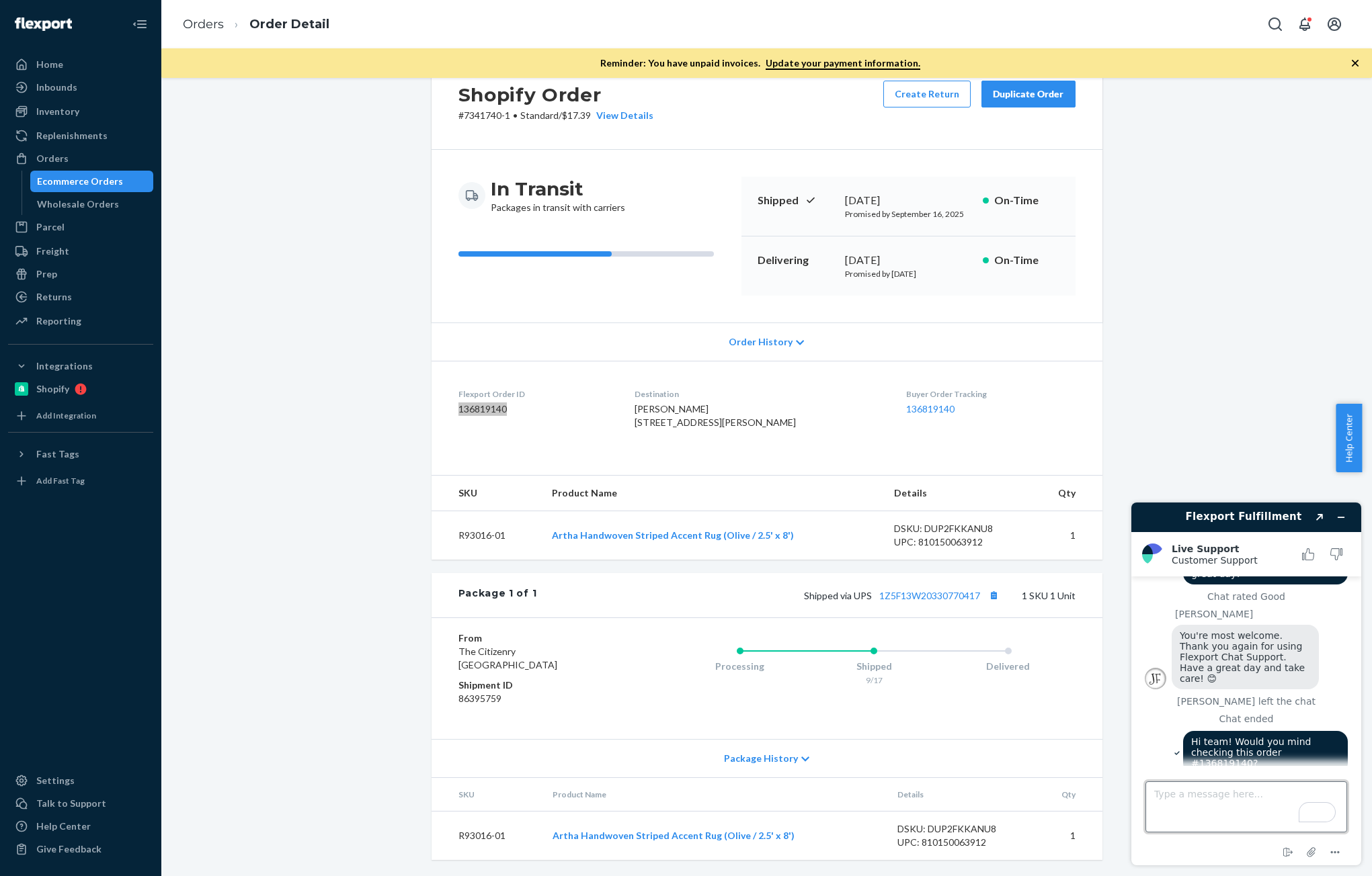
scroll to position [644, 0]
click at [1210, 787] on textarea "Type a message here..." at bounding box center [1246, 806] width 202 height 51
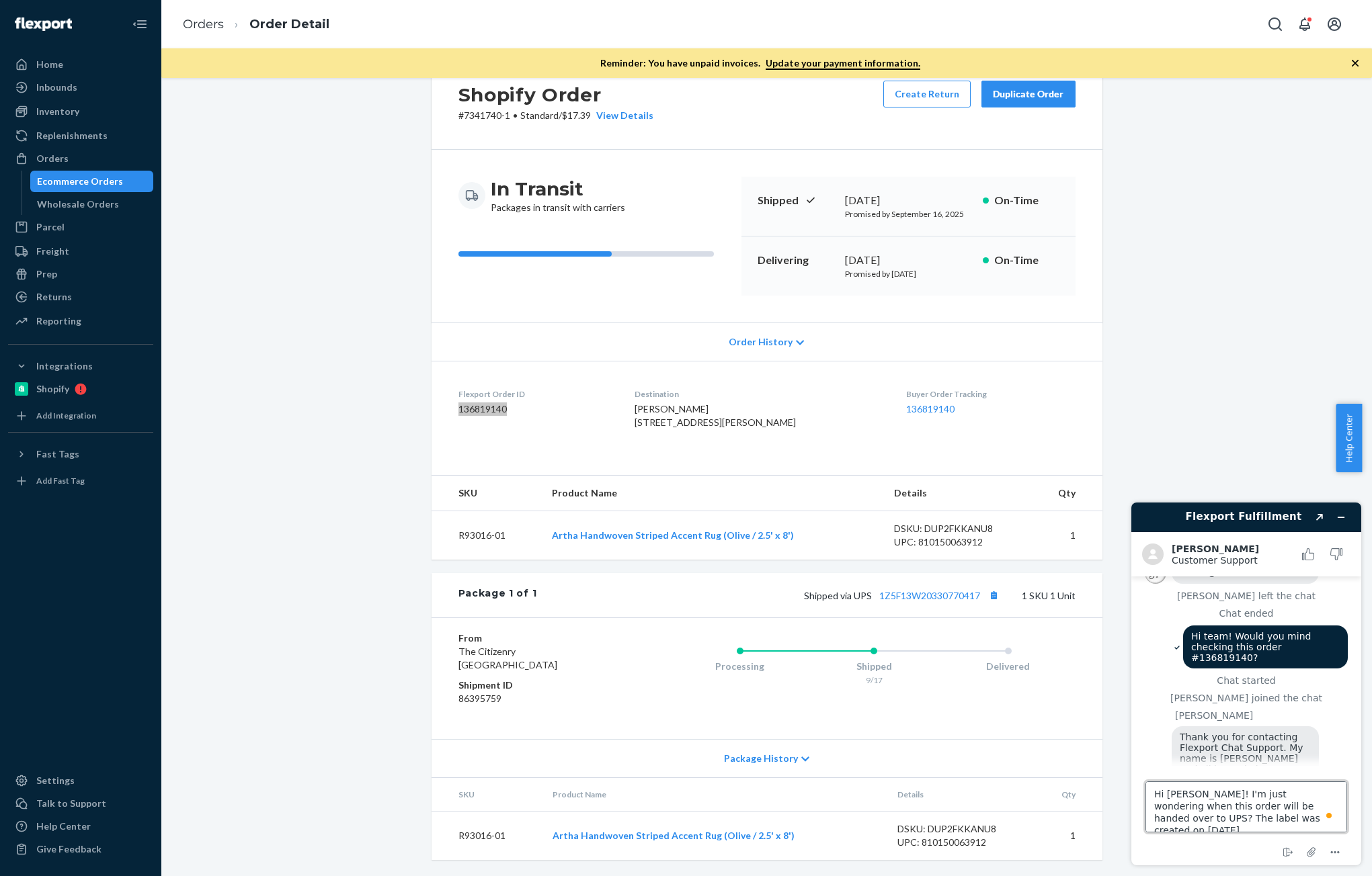
click at [1269, 820] on textarea "Hi Kath! I'm just wondering when this order will be handed over to UPS? The lab…" at bounding box center [1246, 806] width 202 height 51
type textarea "Hi [PERSON_NAME]! I'm just wondering when this order will be handed over to UPS…"
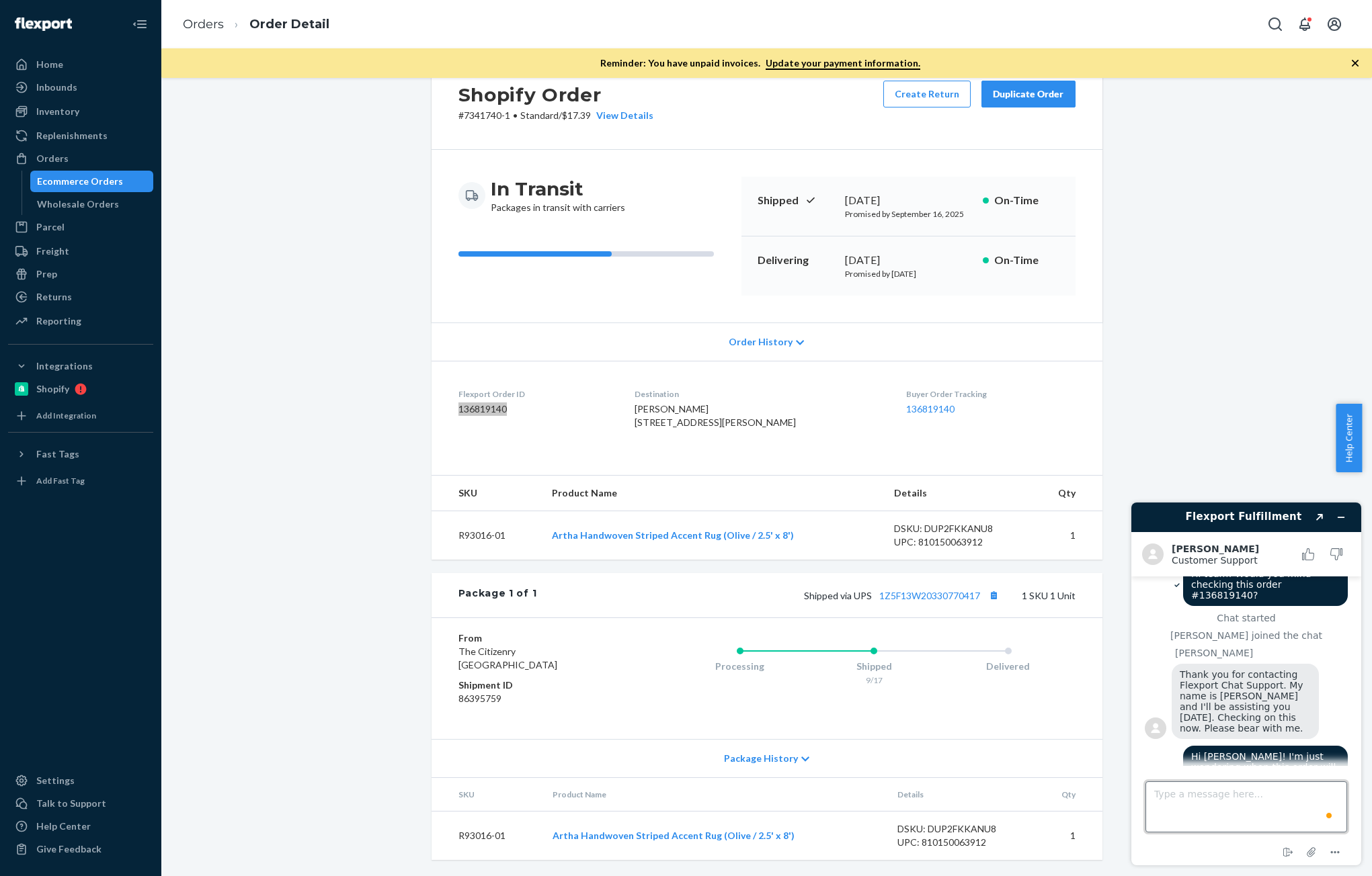
scroll to position [804, 0]
click at [348, 602] on div "Shopify Order # 7341740-1 • Standard / $17.39 View Details Create Return Duplic…" at bounding box center [767, 465] width 1191 height 822
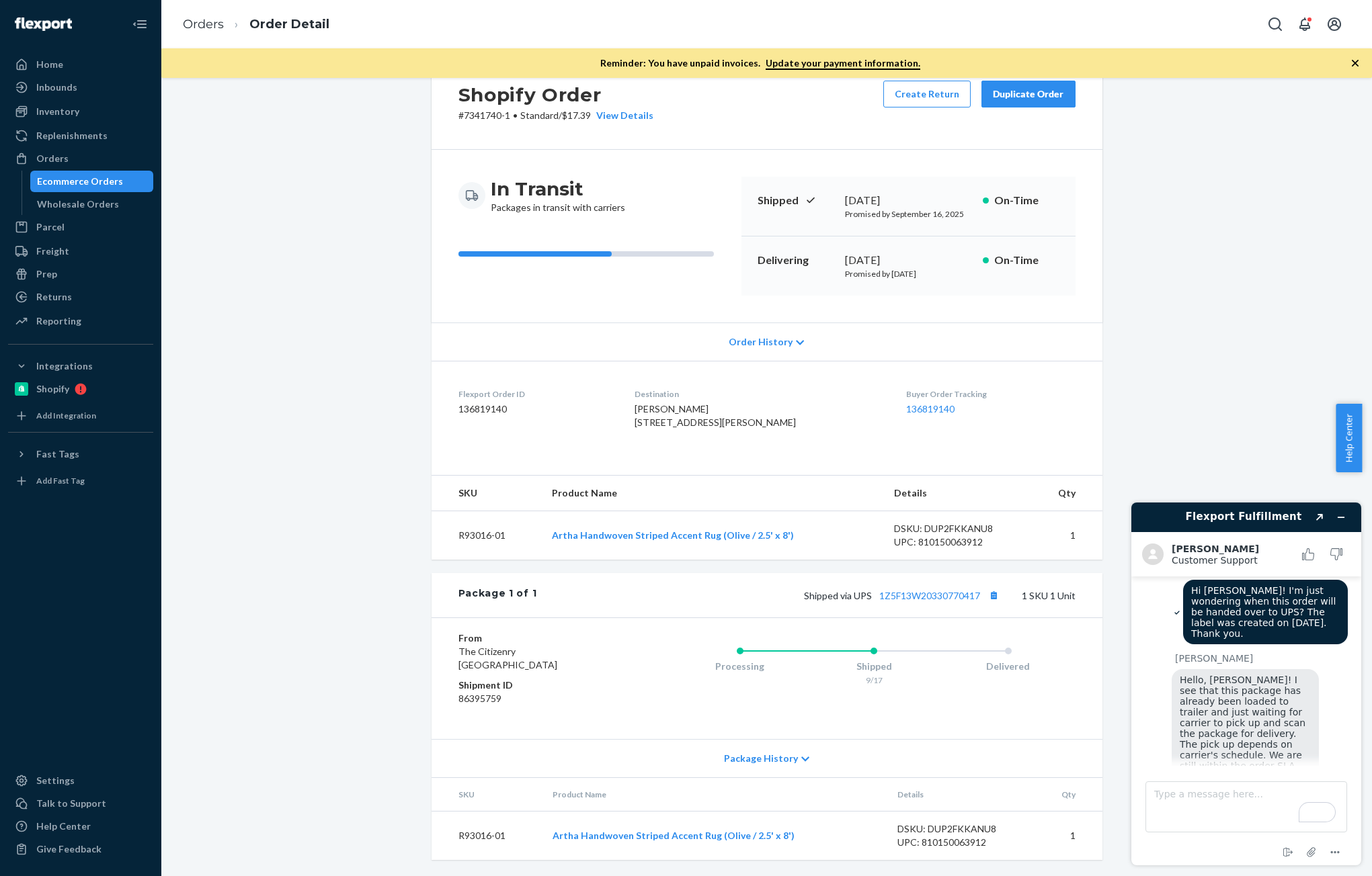
scroll to position [983, 0]
click at [1193, 808] on textarea "Type a message here..." at bounding box center [1246, 806] width 202 height 51
type textarea "H"
type textarea "o"
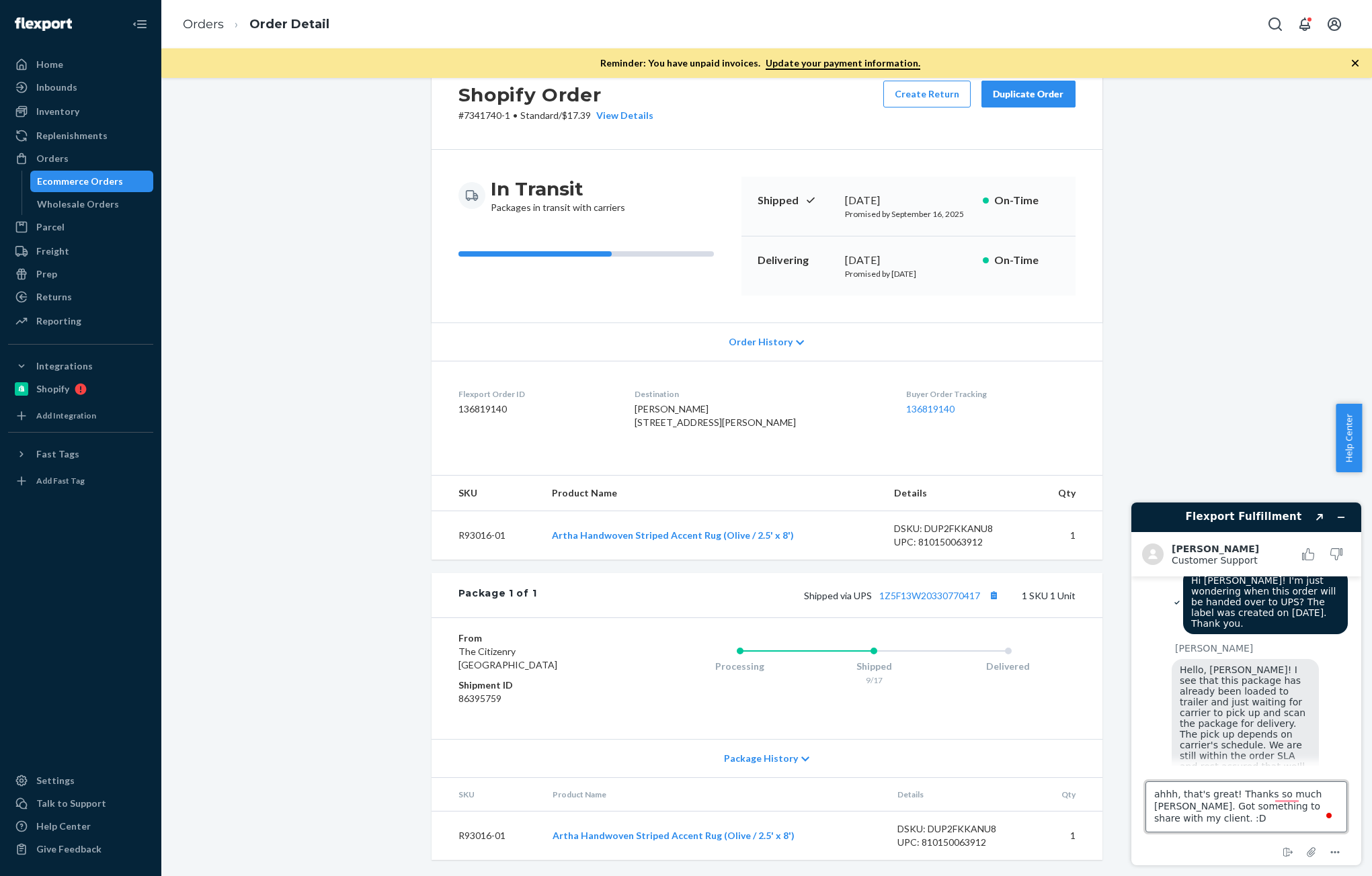
type textarea "ahhh, that's great! Thanks so much [PERSON_NAME]. Got something to share with m…"
type textarea "\"
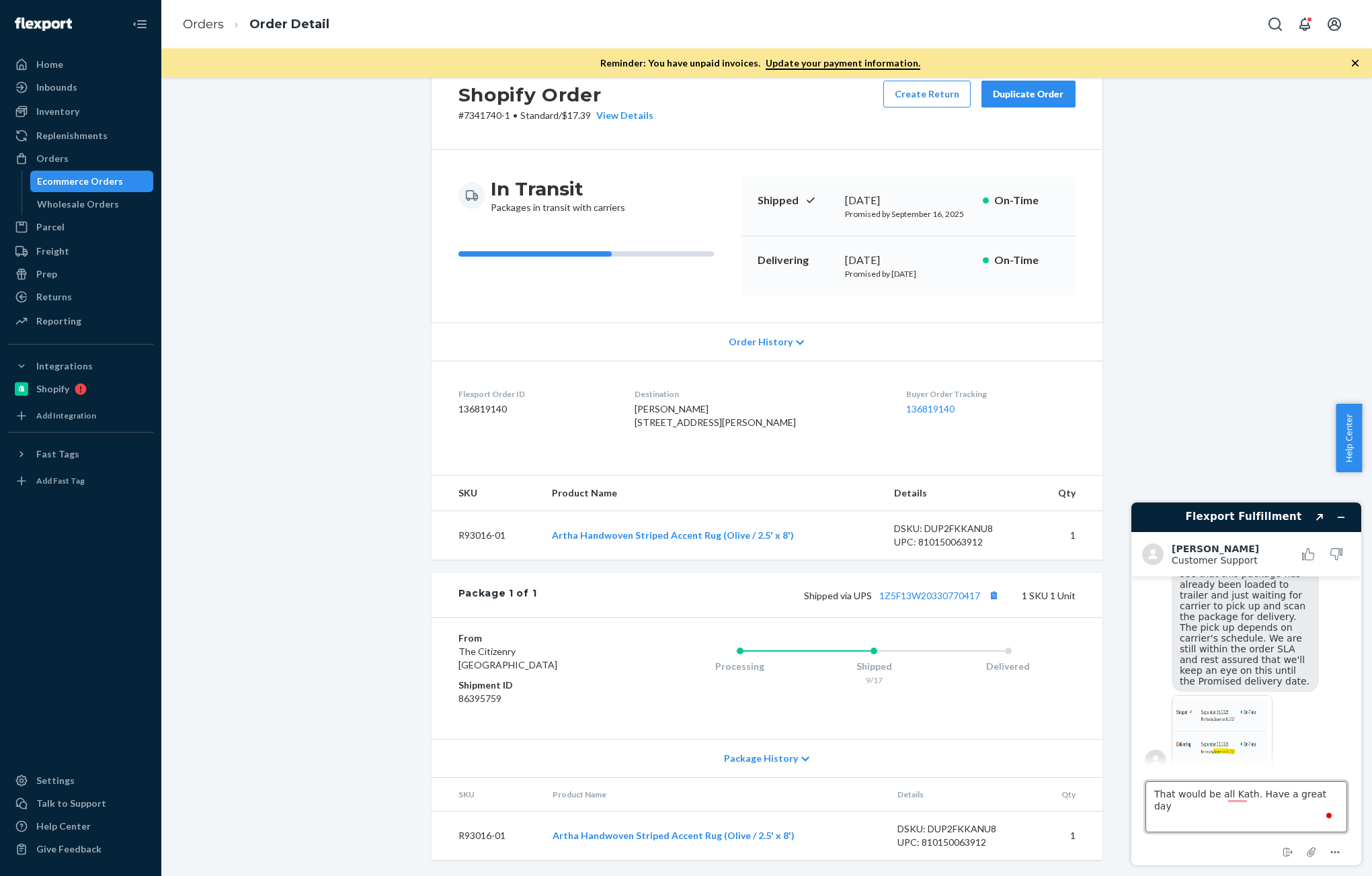
type textarea "That would be all Kath. Have a great day!"
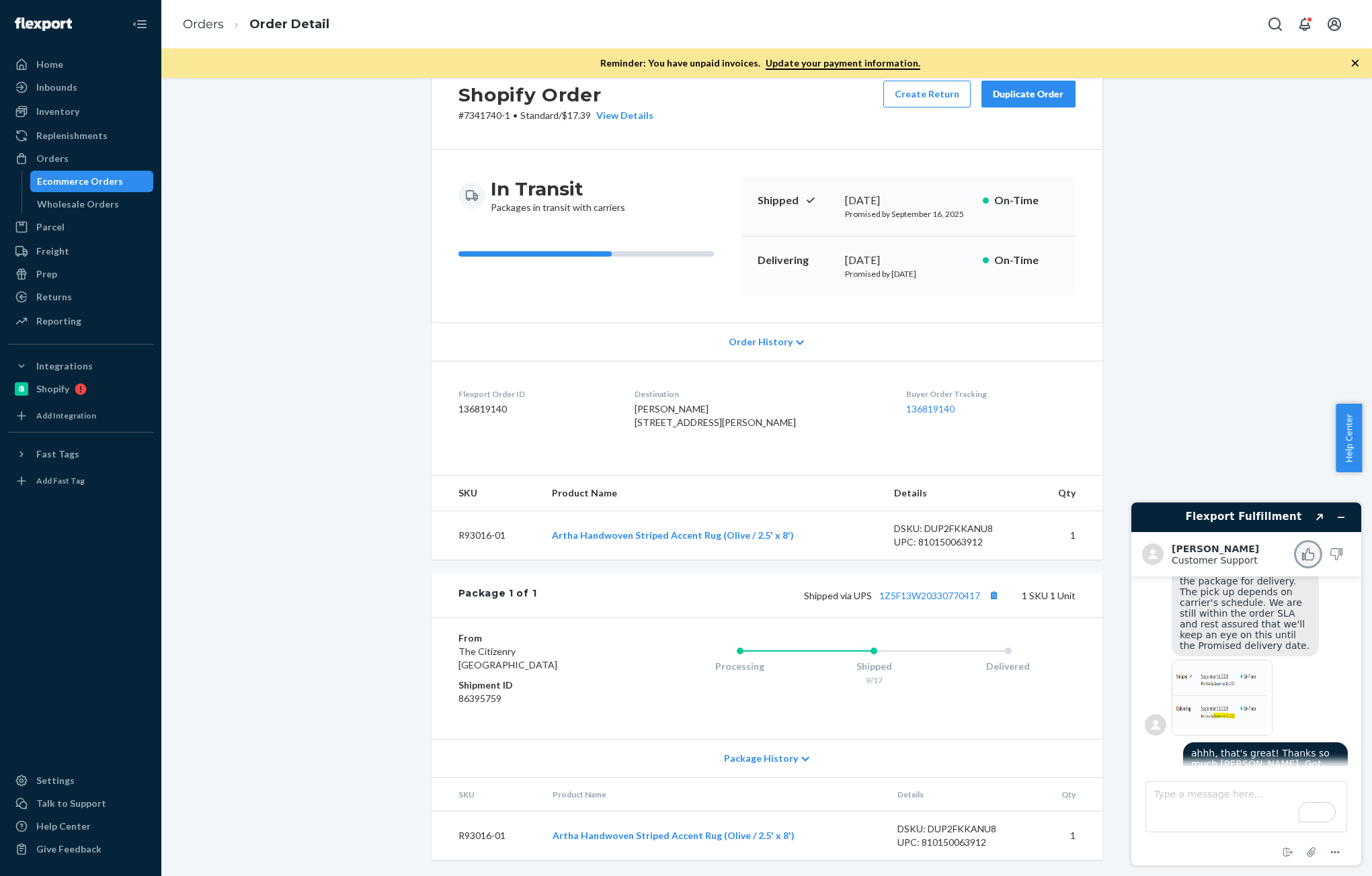
click at [1309, 554] on icon "Rate this chat as good" at bounding box center [1308, 554] width 12 height 12
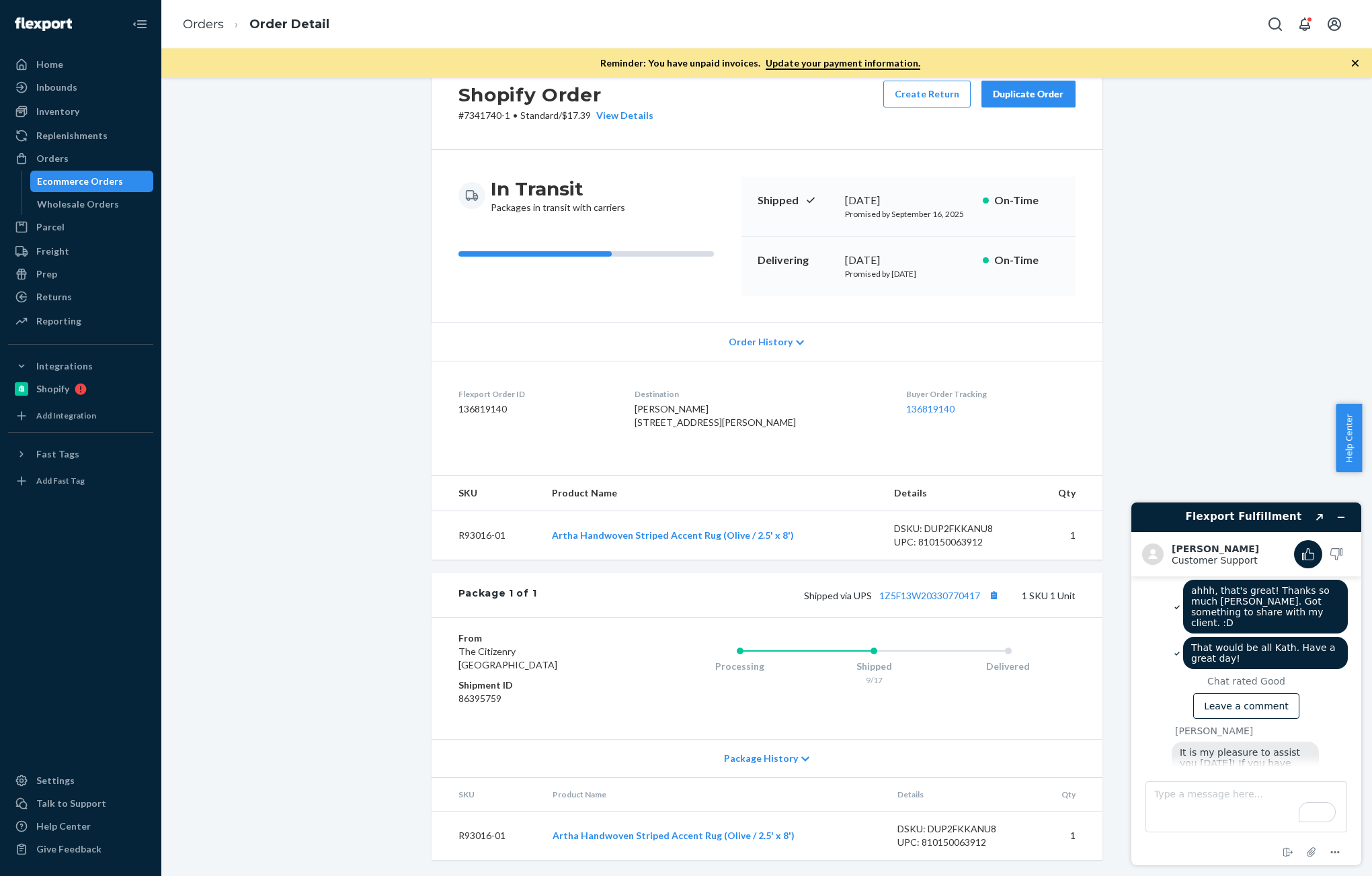
scroll to position [1289, 0]
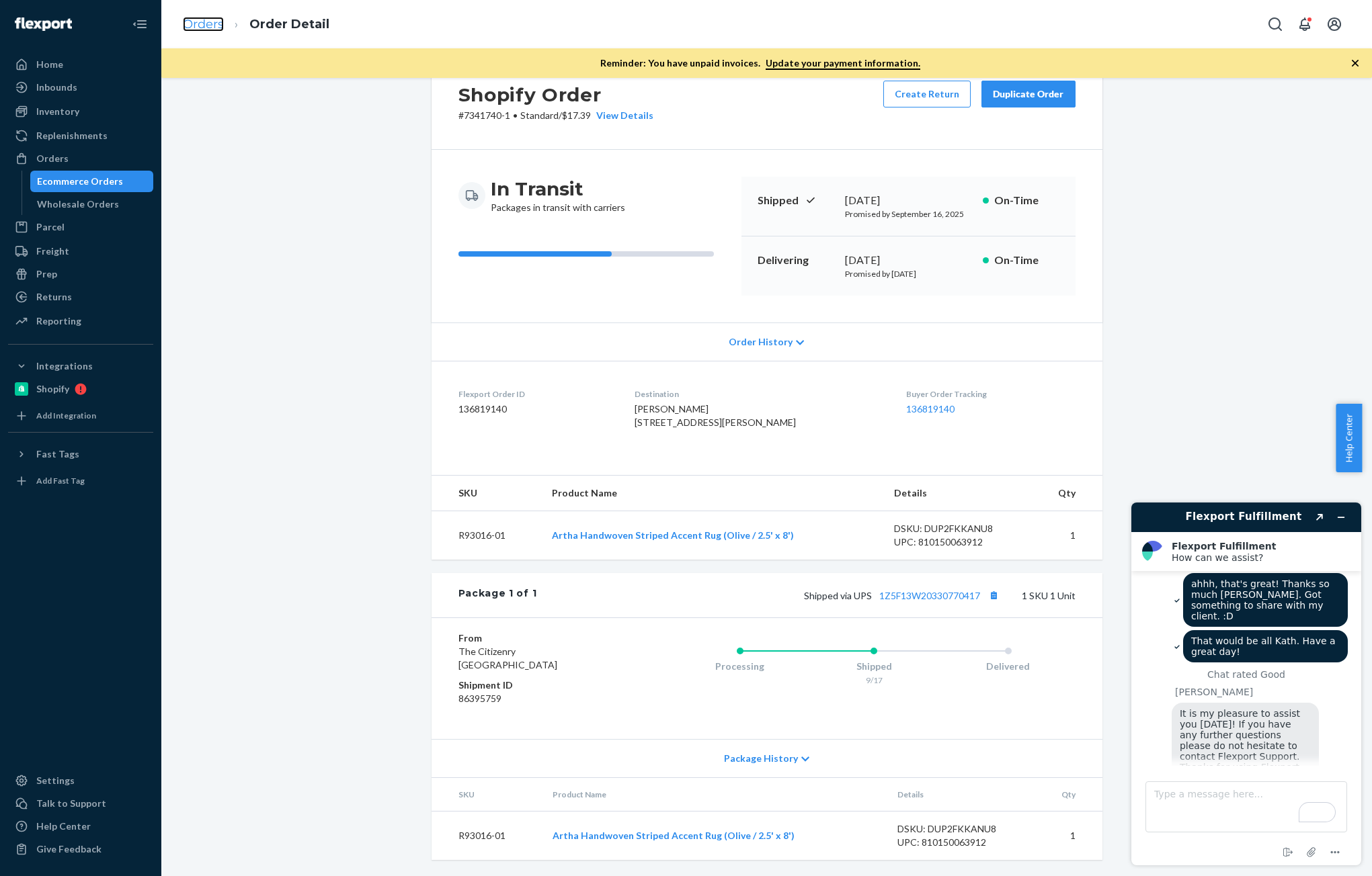
click at [193, 26] on link "Orders" at bounding box center [203, 24] width 41 height 15
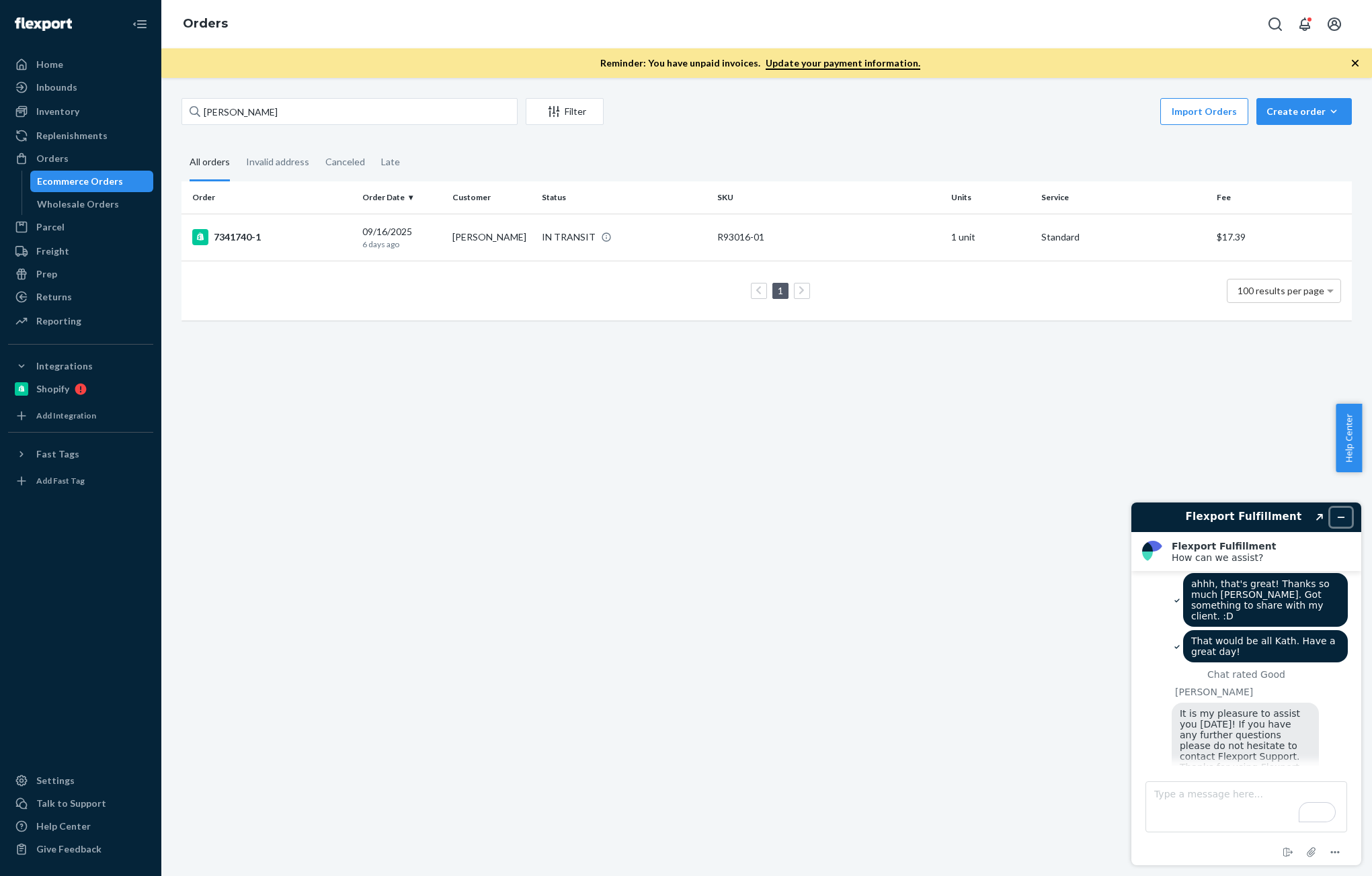
click at [1342, 509] on button "Minimize widget" at bounding box center [1341, 517] width 22 height 19
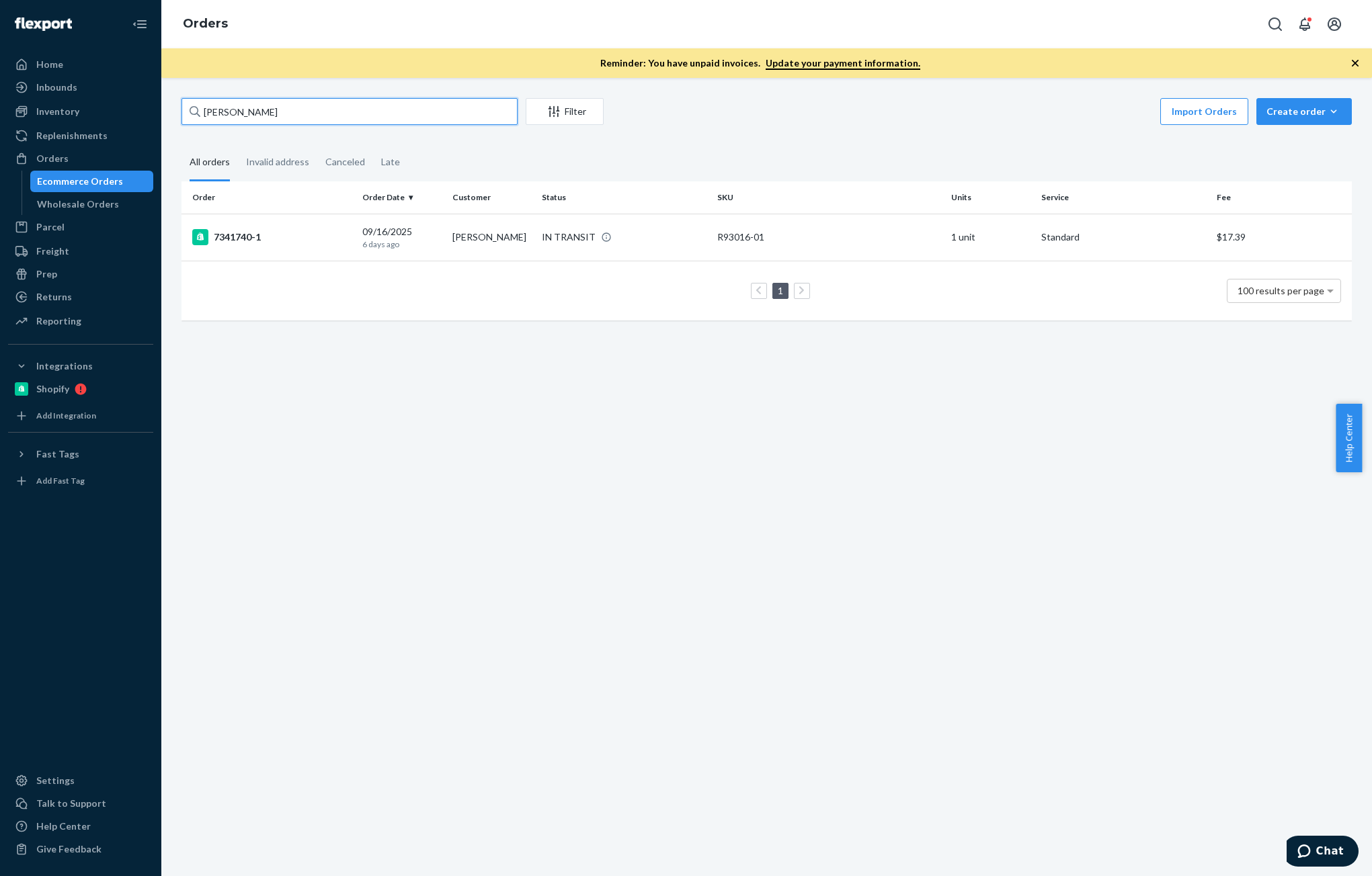
click at [318, 116] on input "[PERSON_NAME]" at bounding box center [349, 111] width 337 height 27
type input "137002003"
click at [395, 233] on div "09/20/2025 2 days ago" at bounding box center [401, 237] width 79 height 25
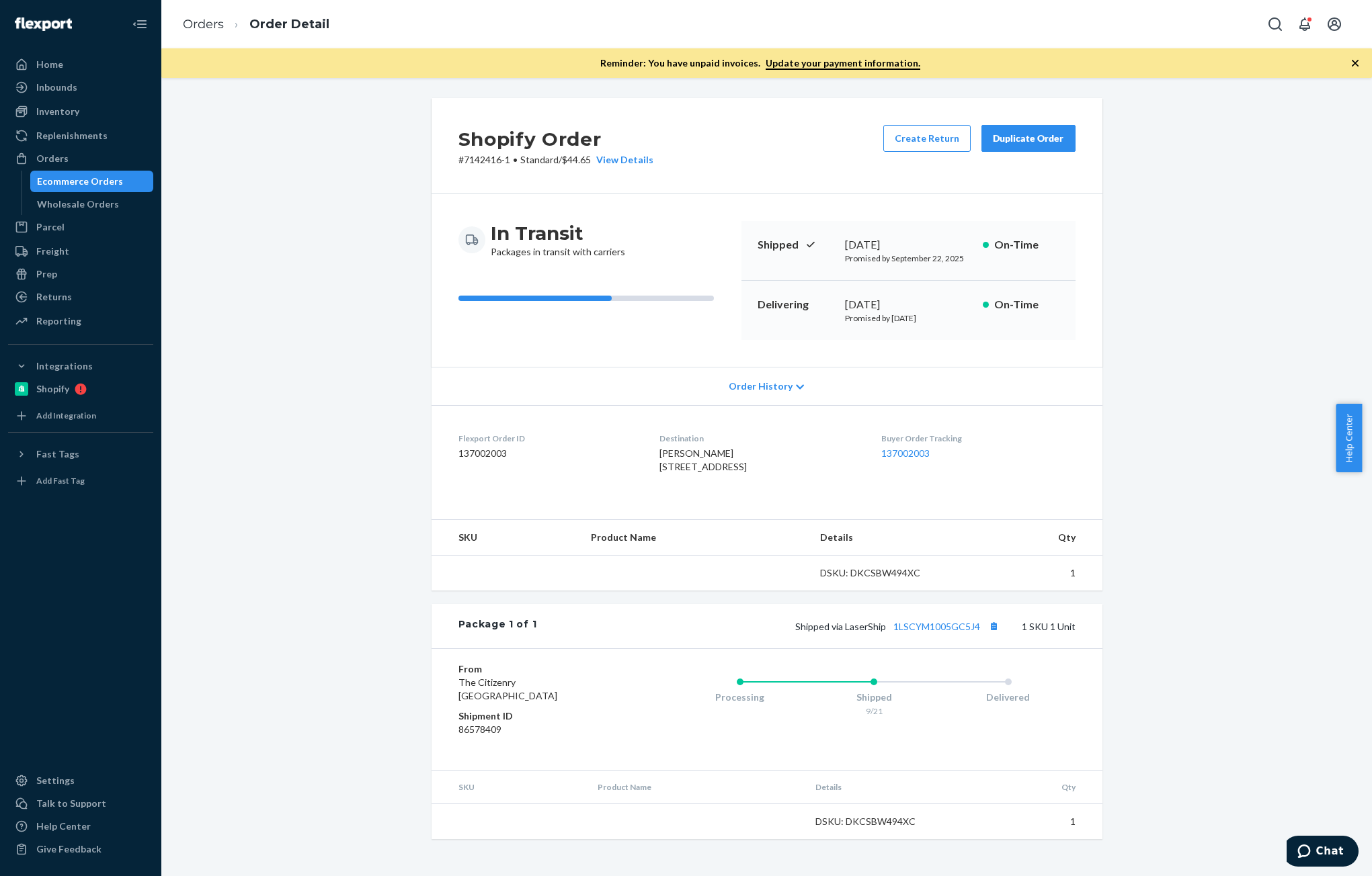
scroll to position [6, 0]
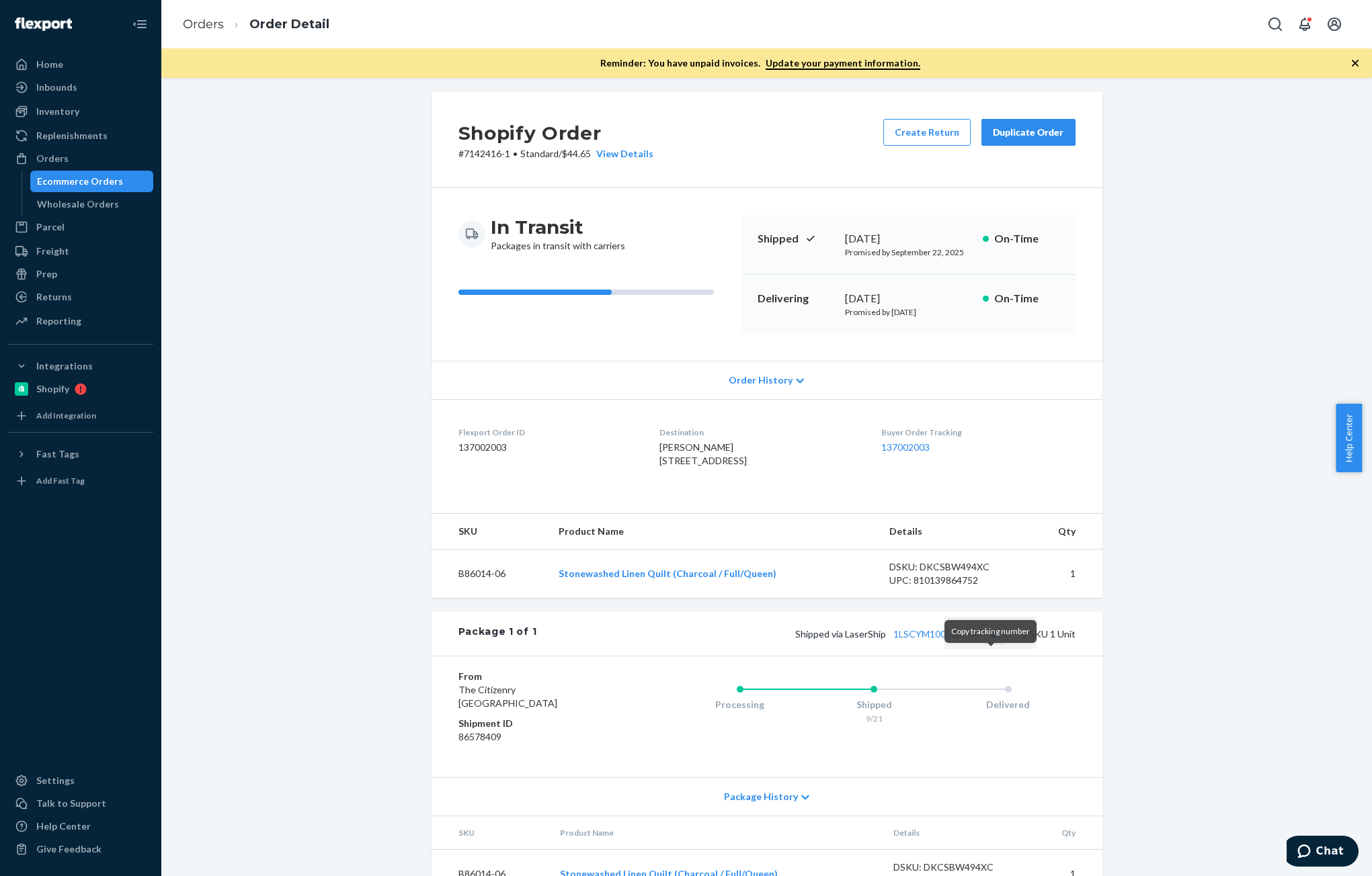
click at [989, 642] on button "Copy tracking number" at bounding box center [995, 634] width 18 height 18
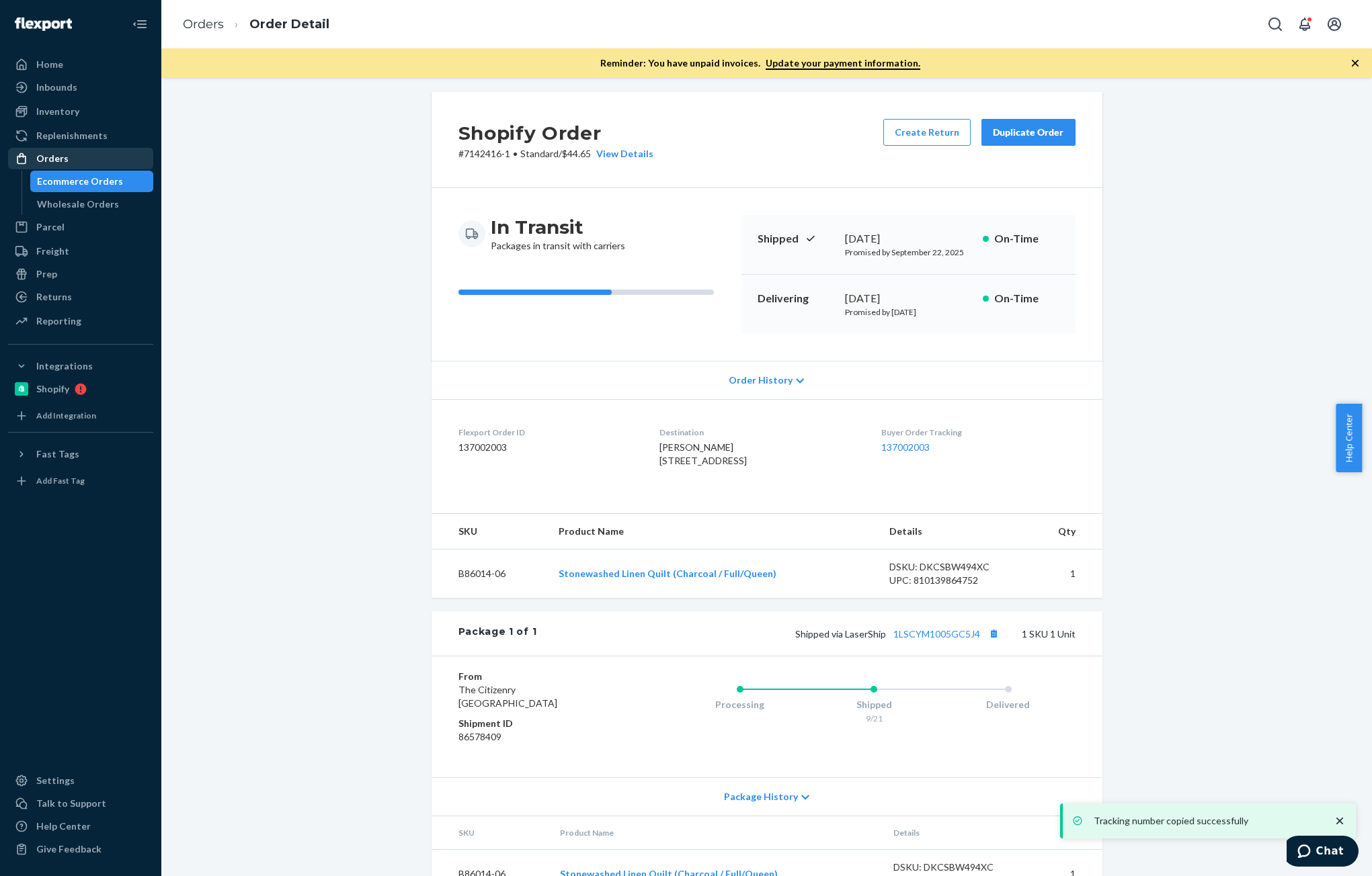
click at [51, 156] on div "Orders" at bounding box center [52, 159] width 32 height 14
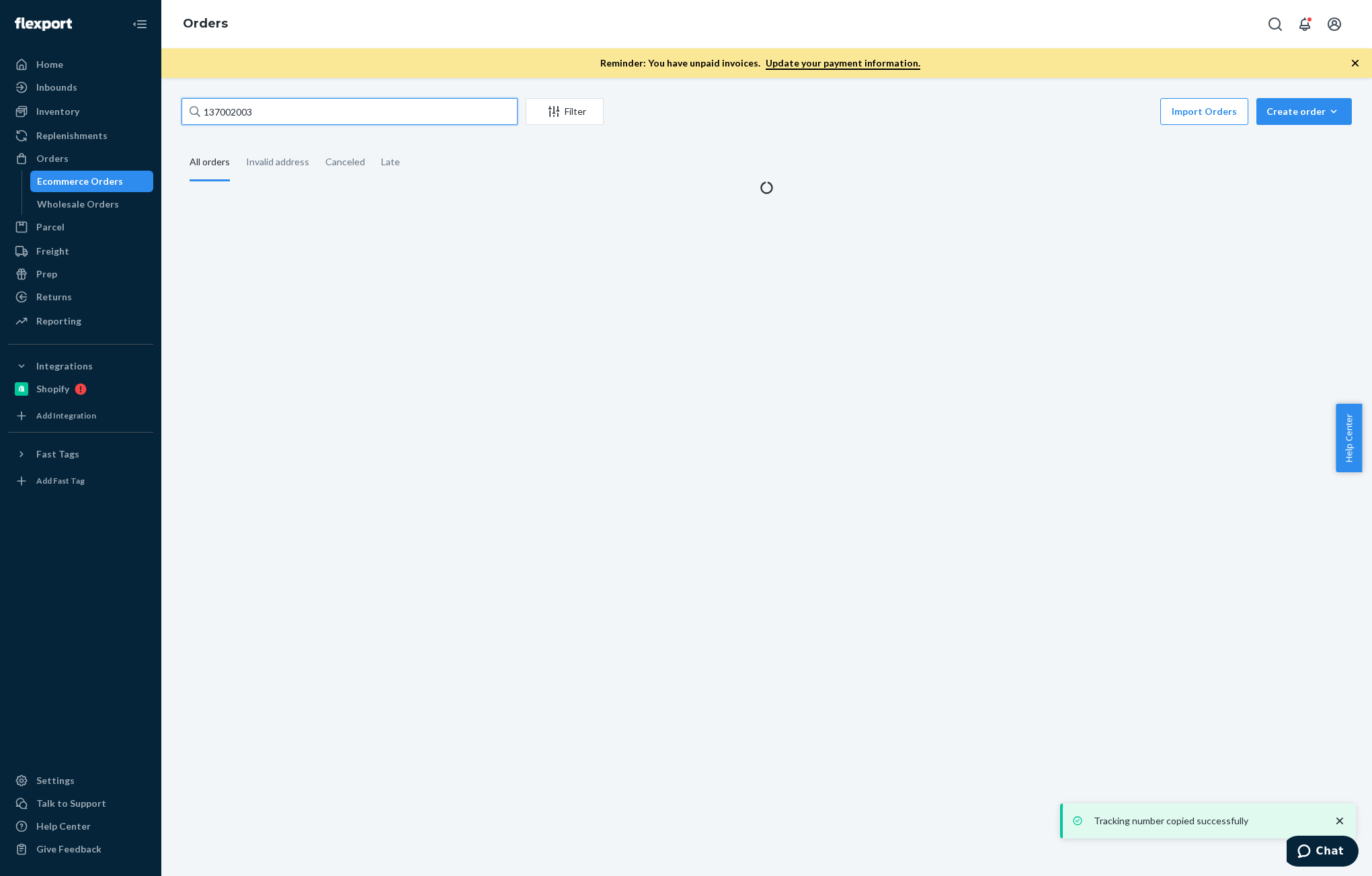
click at [309, 114] on input "137002003" at bounding box center [349, 111] width 337 height 27
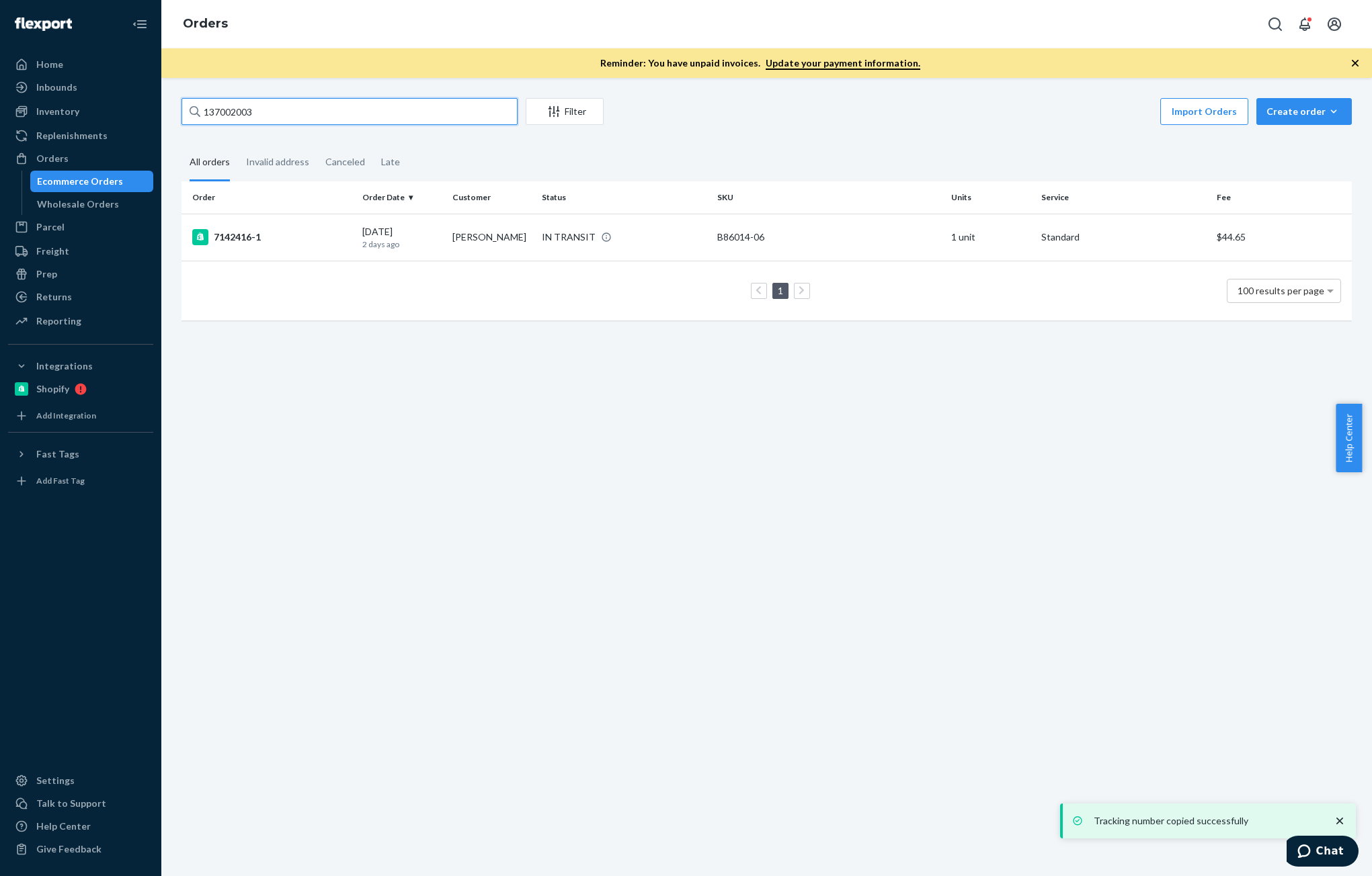
paste input "Lauren Adrian"
type input "Lauren Adrian"
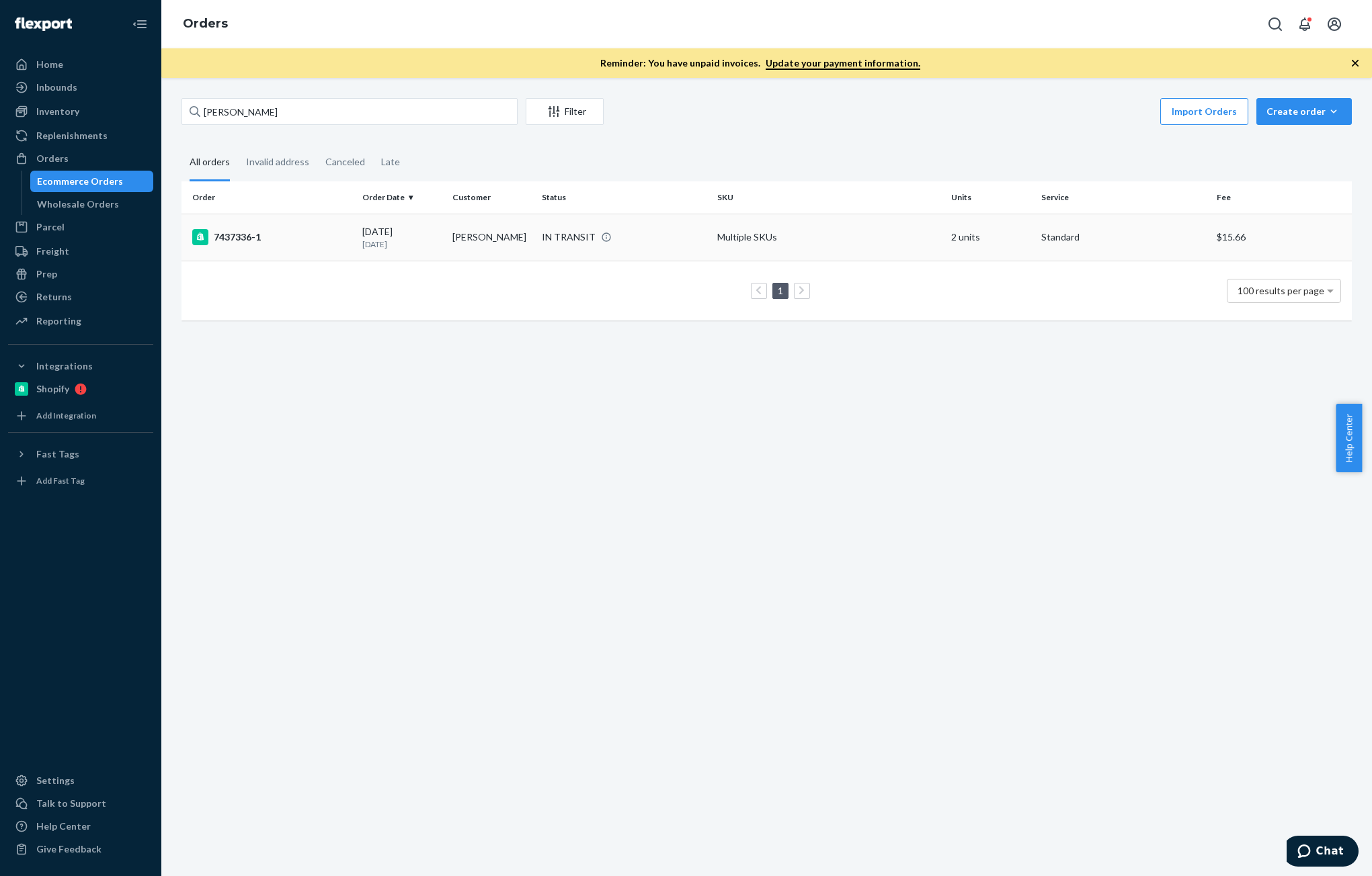
click at [351, 249] on td "7437336-1" at bounding box center [269, 237] width 175 height 47
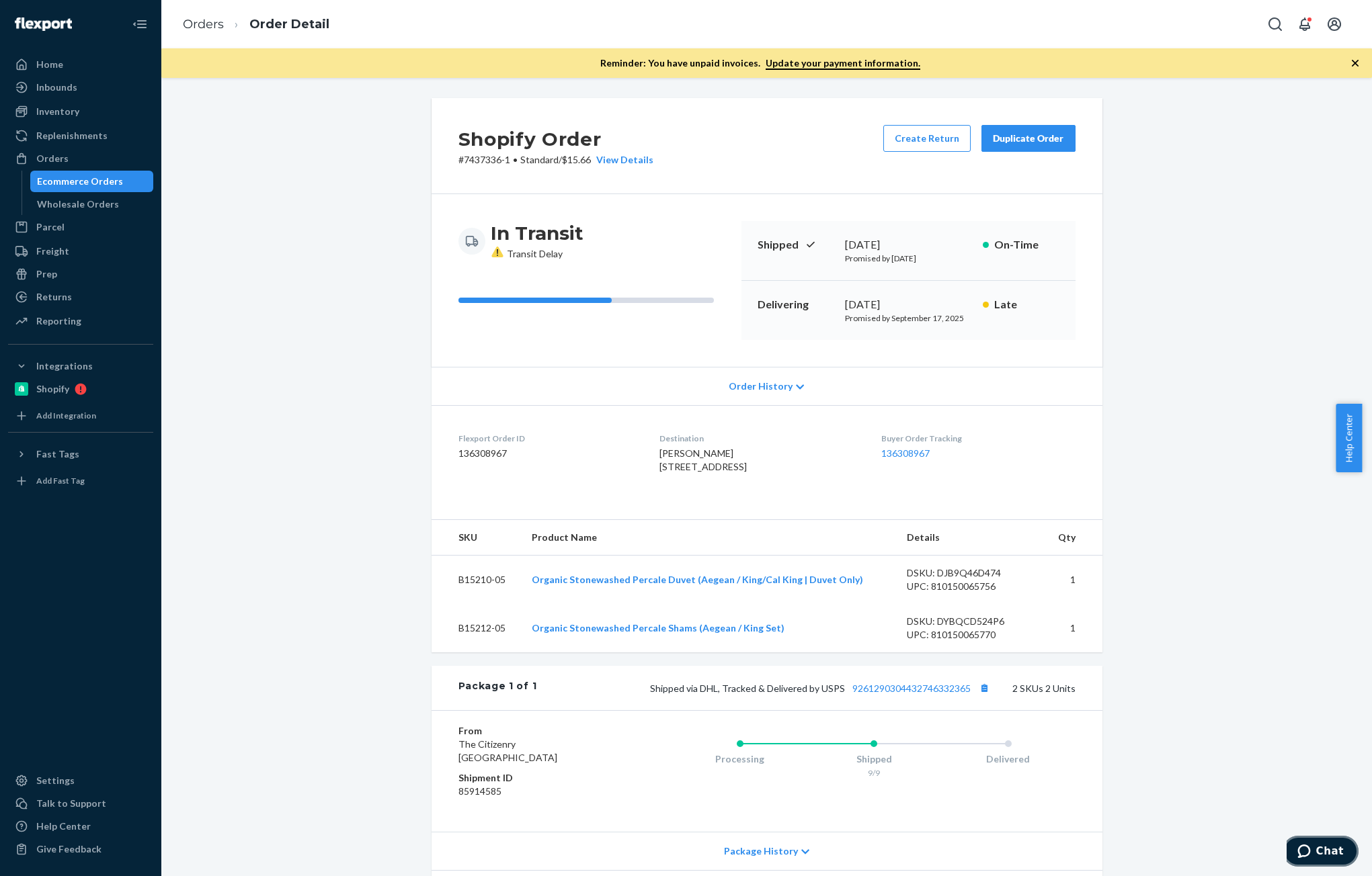
click at [1323, 847] on span "Chat" at bounding box center [1330, 851] width 28 height 12
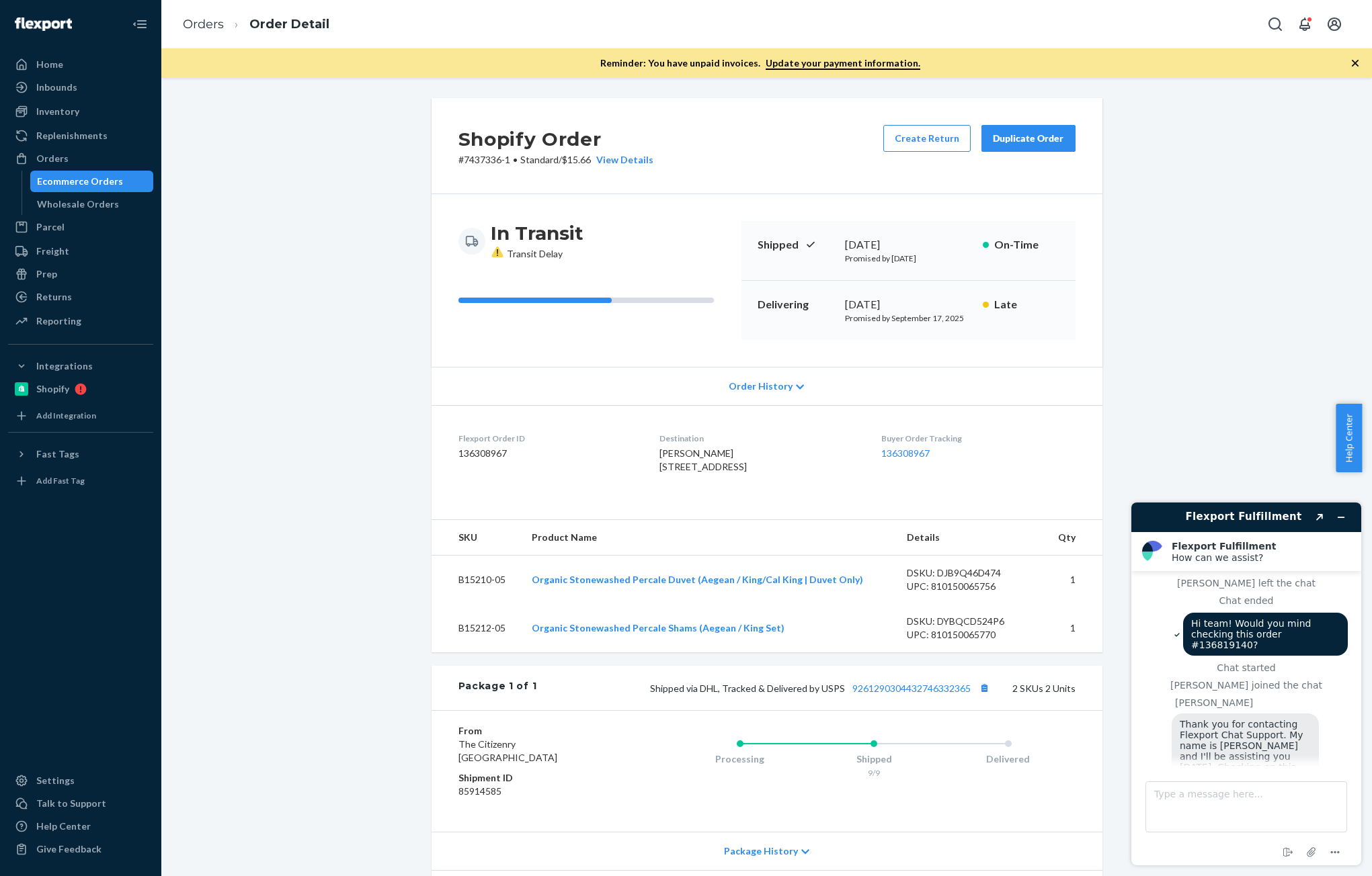
scroll to position [684, 0]
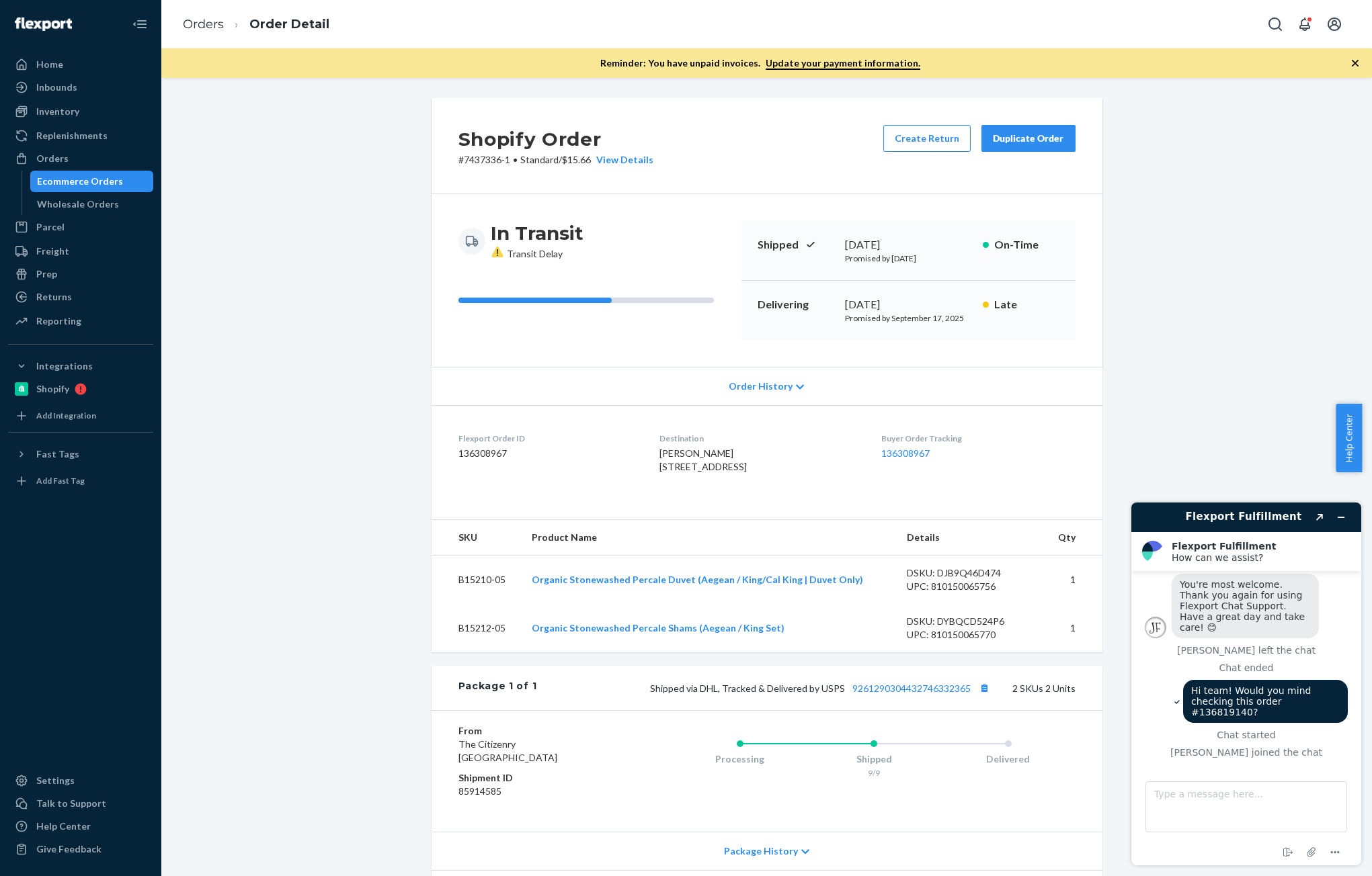
click at [1253, 686] on span "Hi team! Would you mind checking this order #136819140?" at bounding box center [1253, 702] width 123 height 32
copy span "136819140"
click at [195, 22] on link "Orders" at bounding box center [203, 24] width 41 height 15
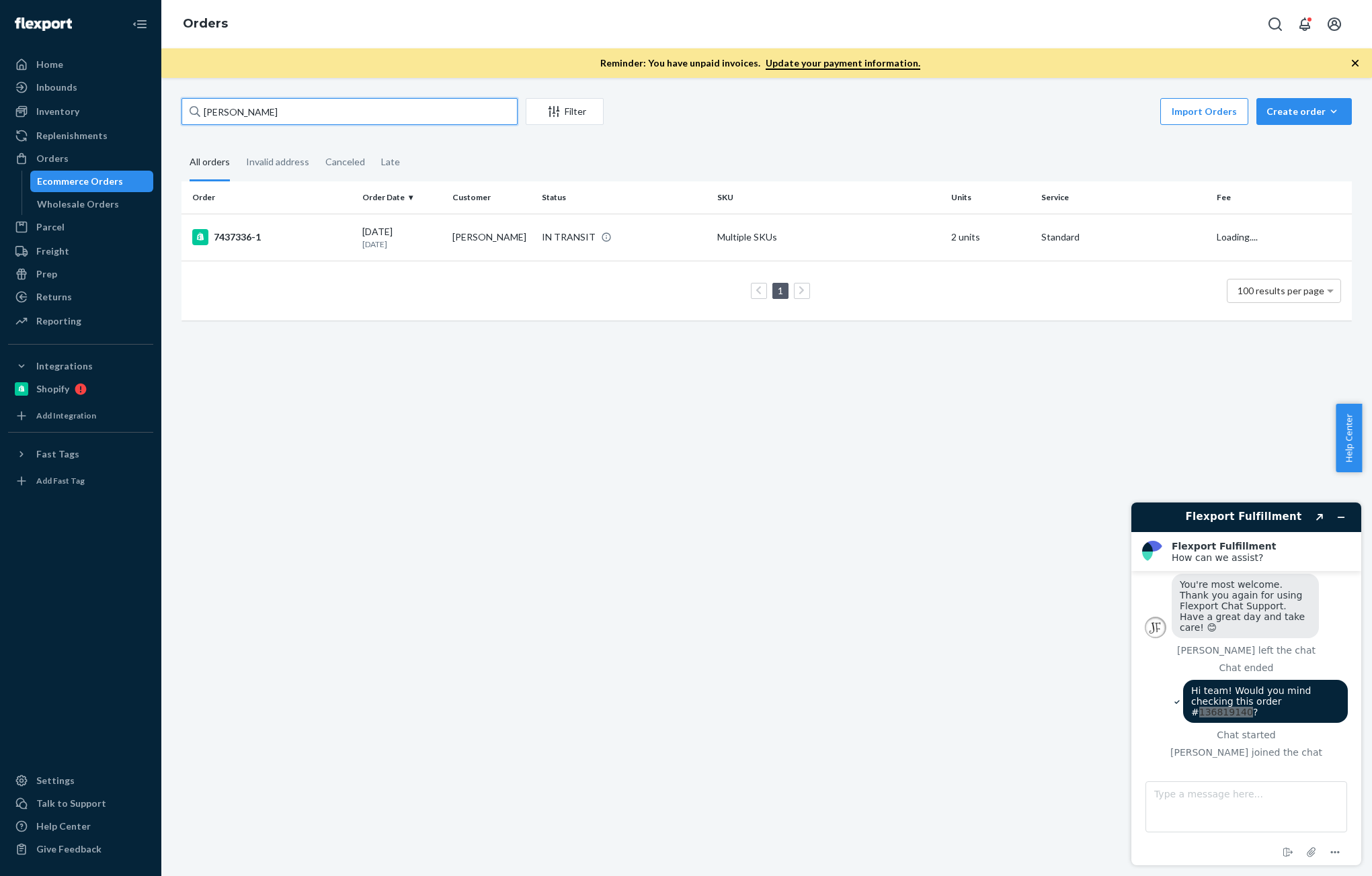
click at [377, 112] on input "Lauren Adrian" at bounding box center [349, 111] width 337 height 27
paste input "136819140"
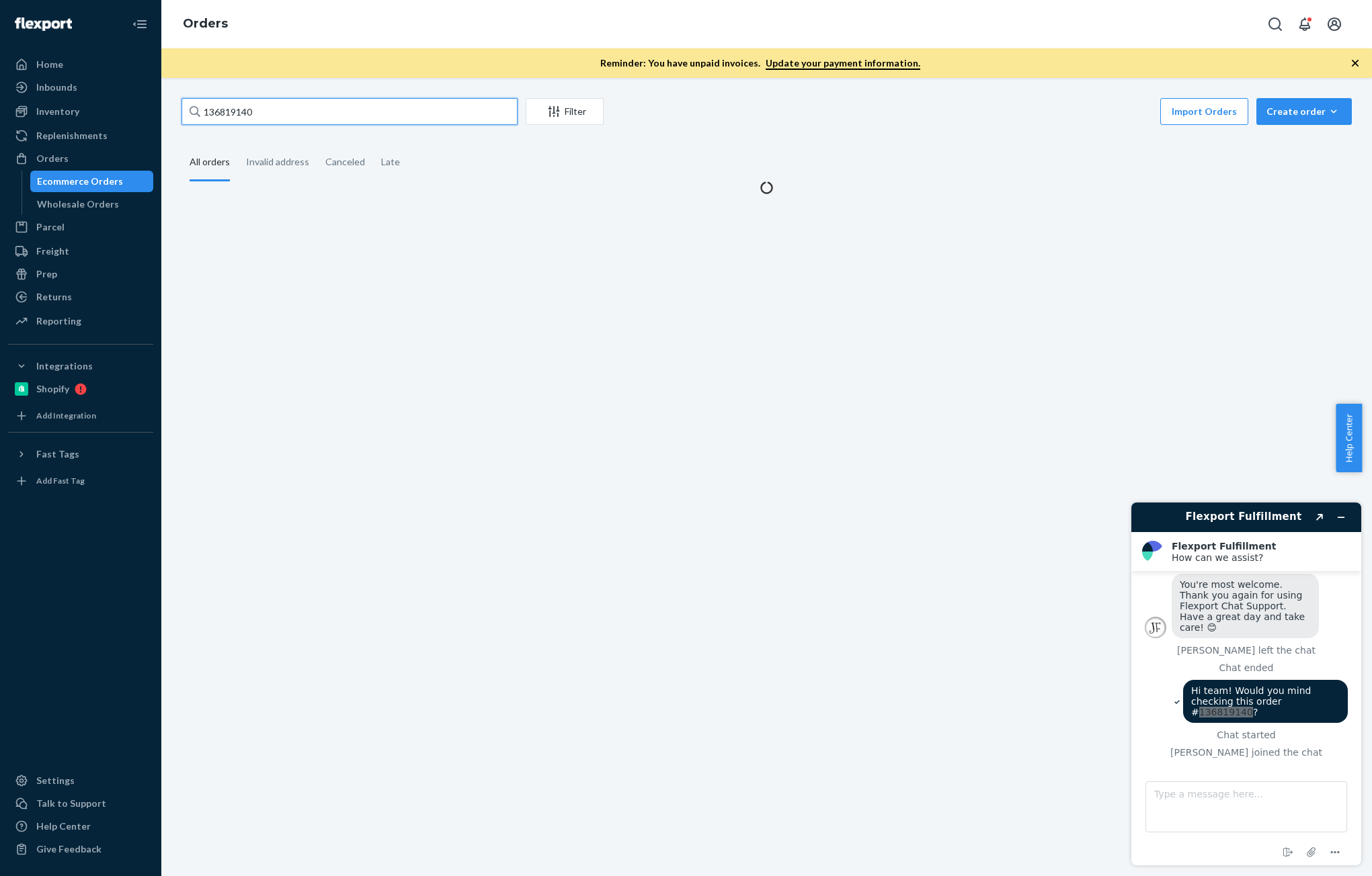
type input "136819140"
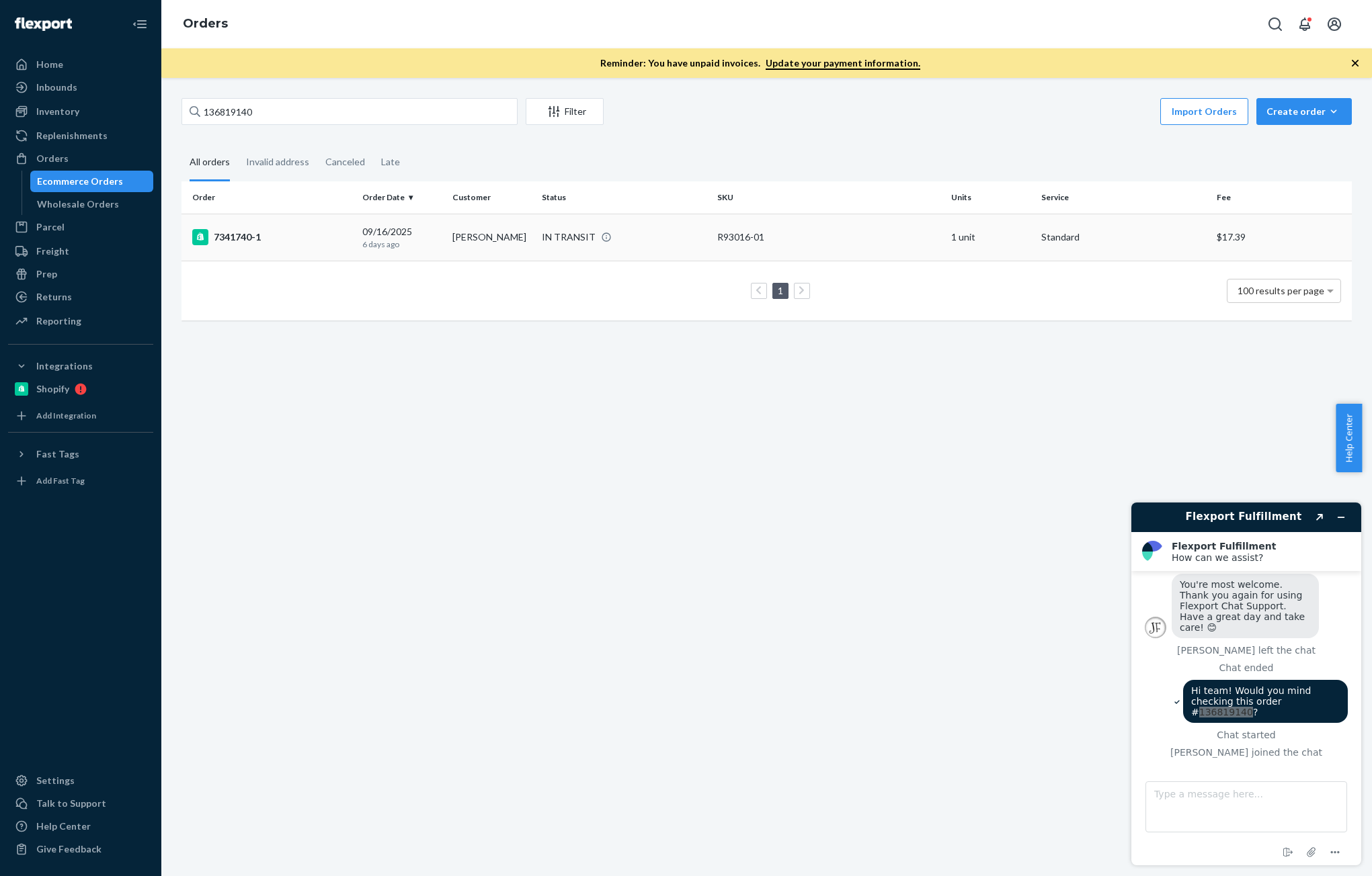
click at [417, 241] on p "6 days ago" at bounding box center [401, 244] width 79 height 11
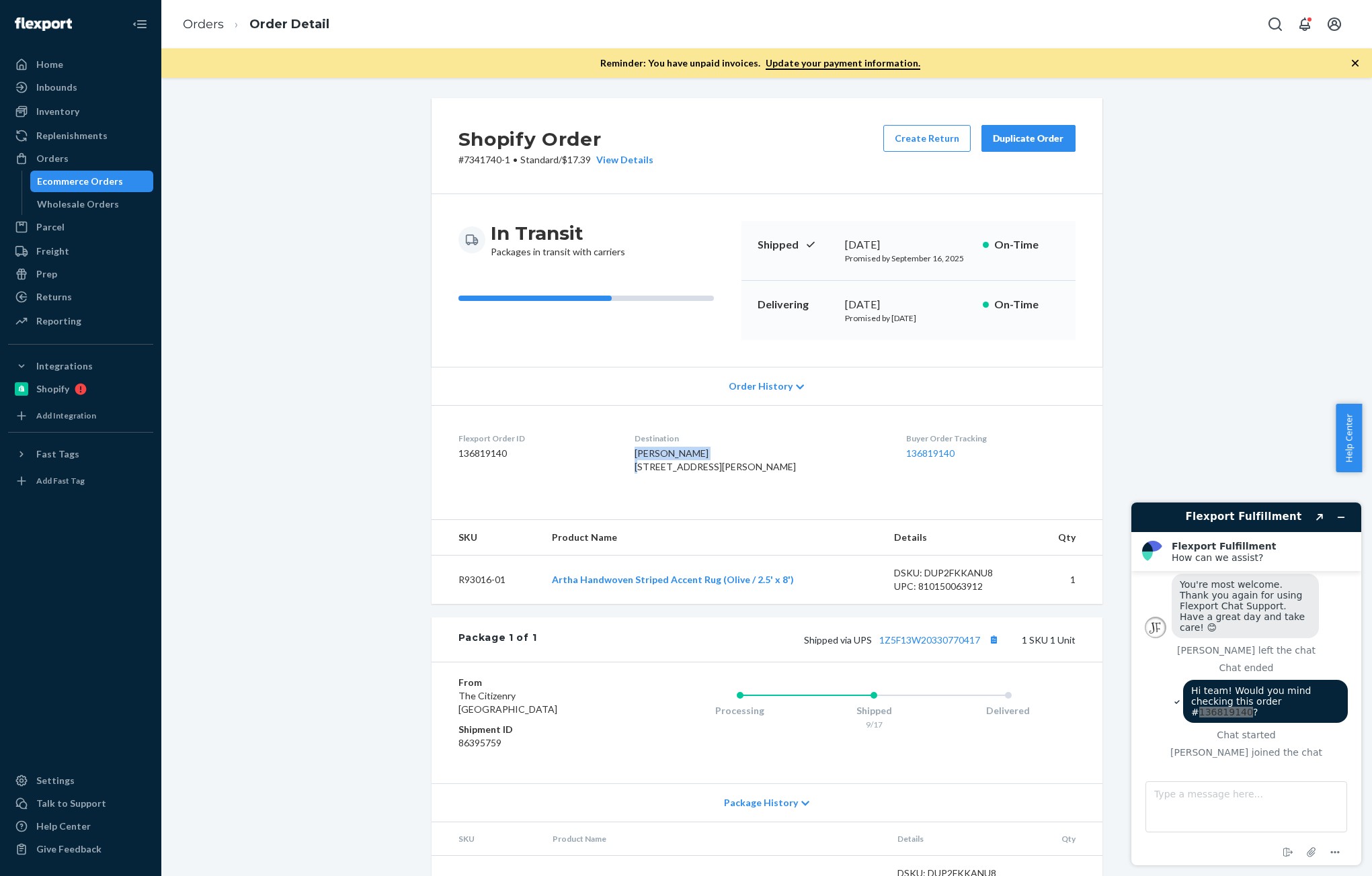
drag, startPoint x: 719, startPoint y: 454, endPoint x: 644, endPoint y: 458, distance: 75.1
click at [644, 458] on dl "Flexport Order ID 136819140 Destination Mia Leatherwood 407 Culler Ave Frederic…" at bounding box center [767, 455] width 671 height 101
copy span "[PERSON_NAME]"
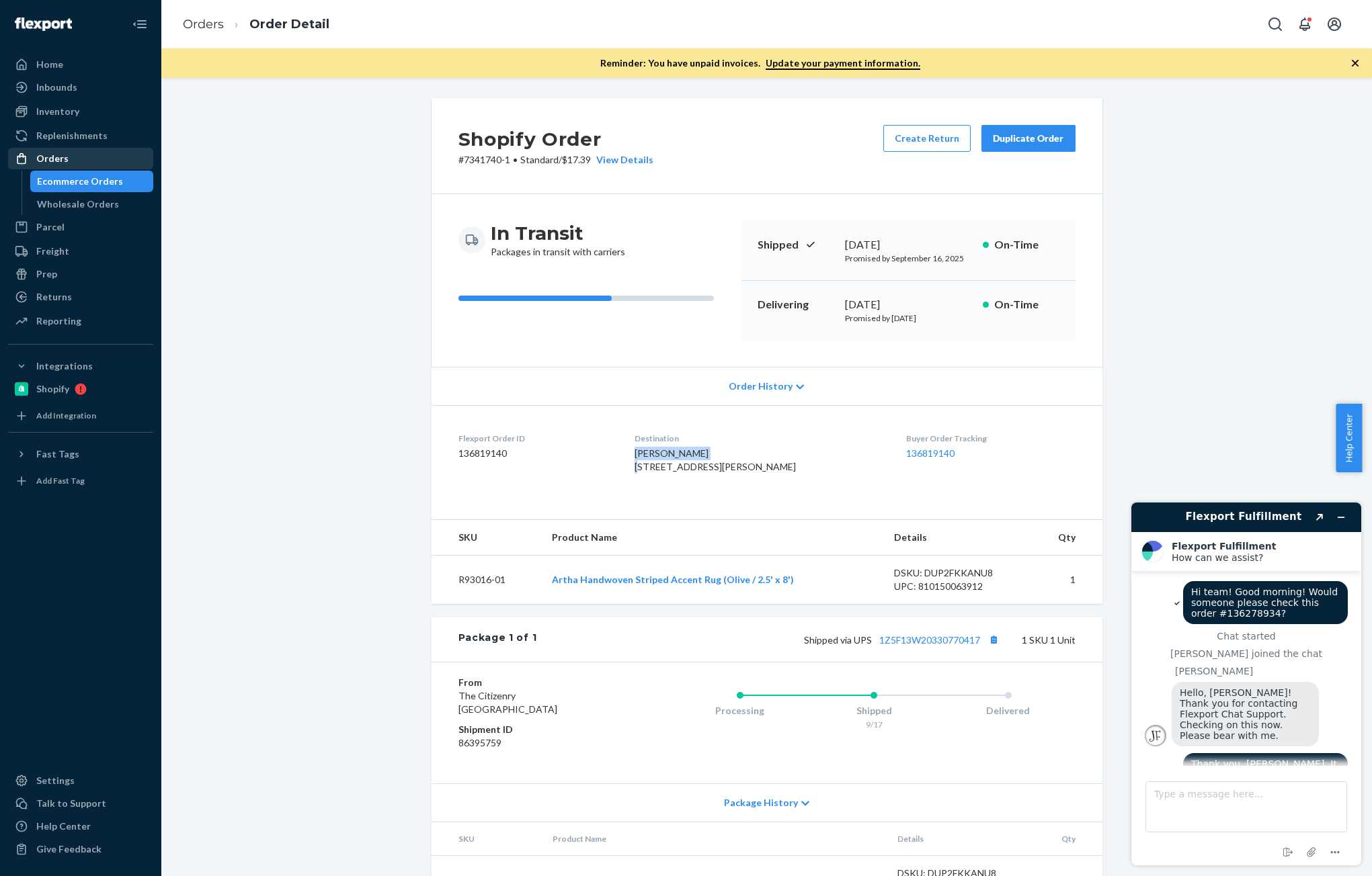
scroll to position [684, 0]
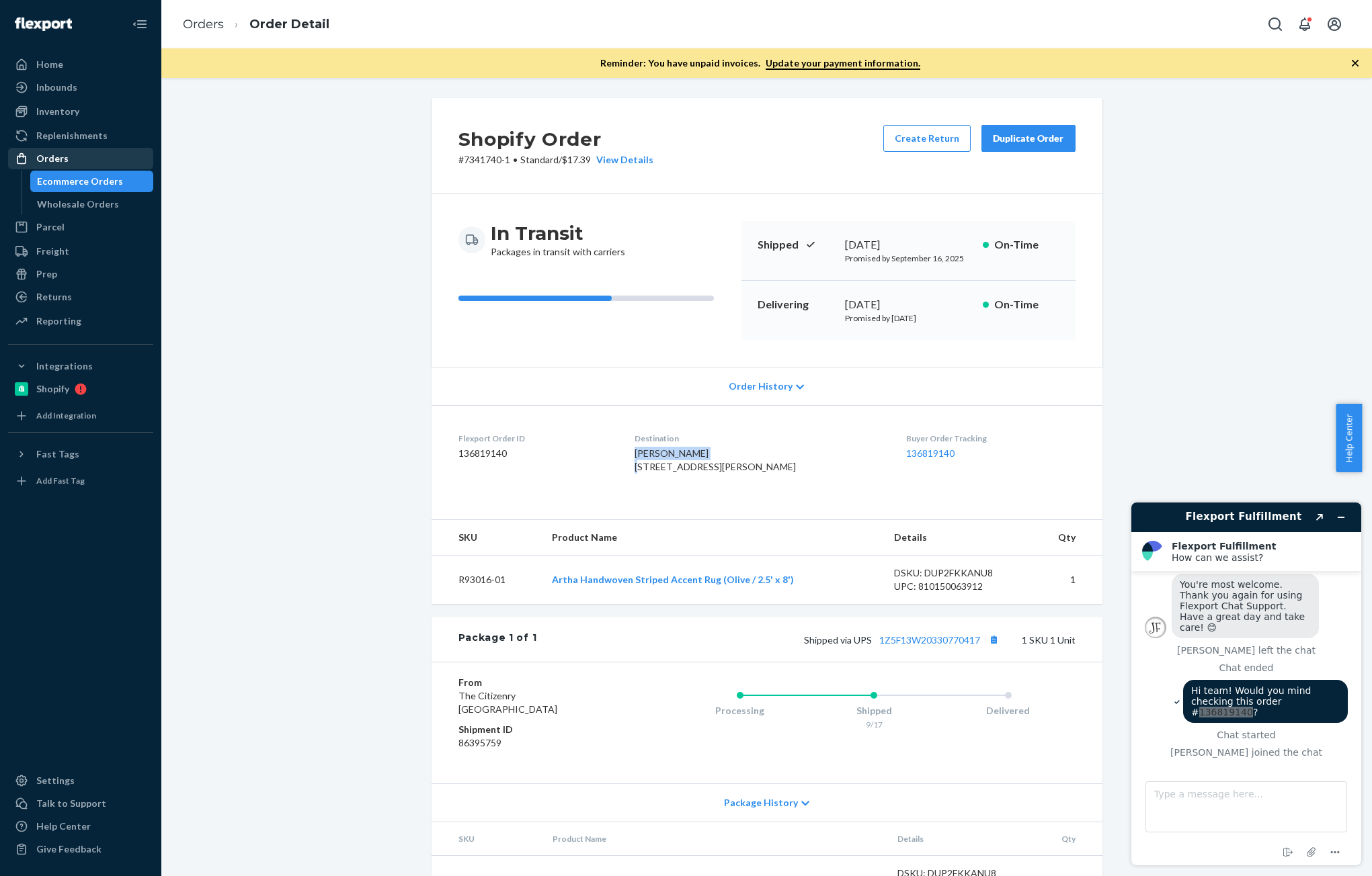
click at [50, 158] on div "Orders" at bounding box center [52, 159] width 32 height 14
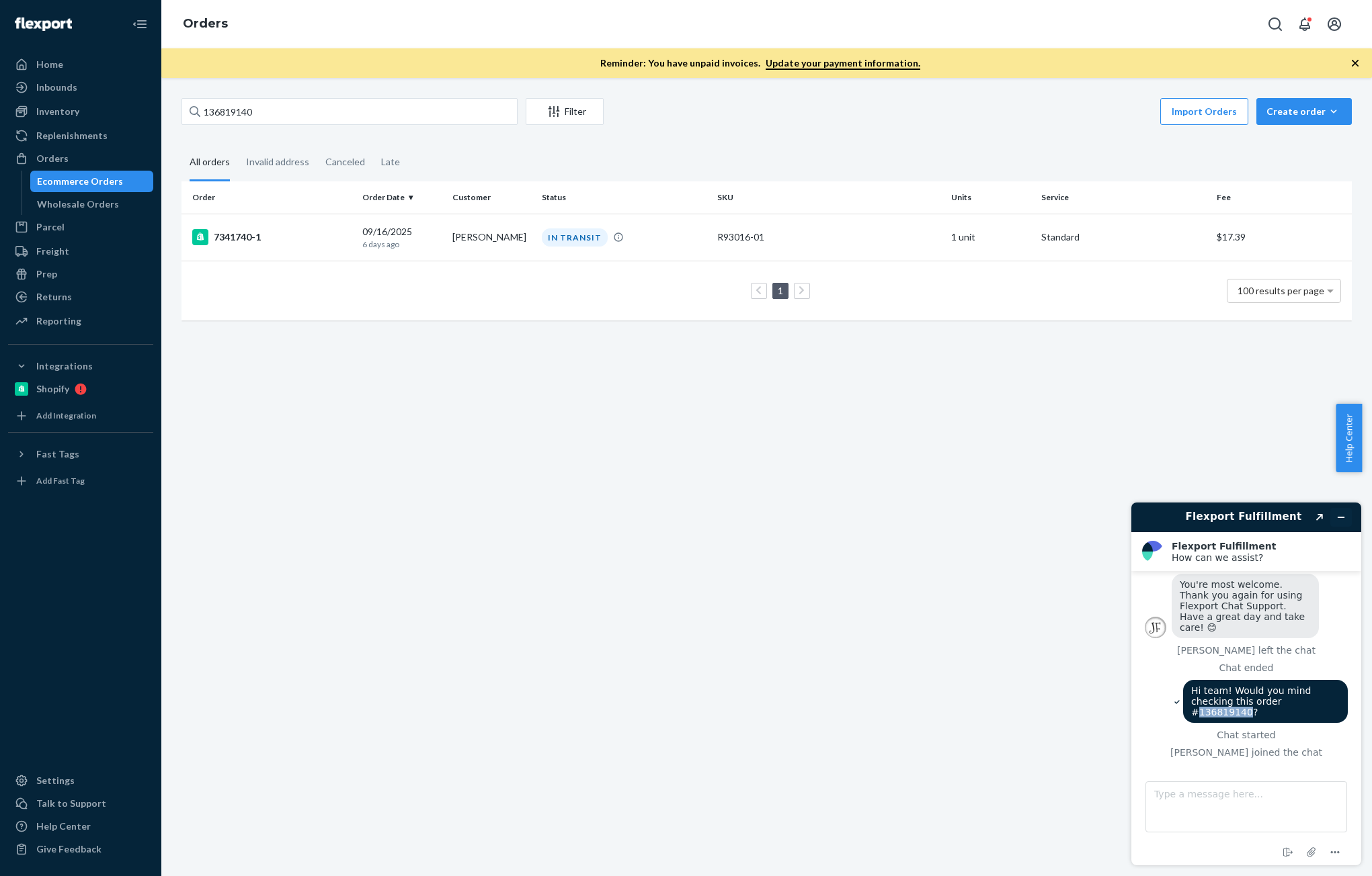
click at [1338, 517] on icon "Minimize widget" at bounding box center [1340, 517] width 9 height 9
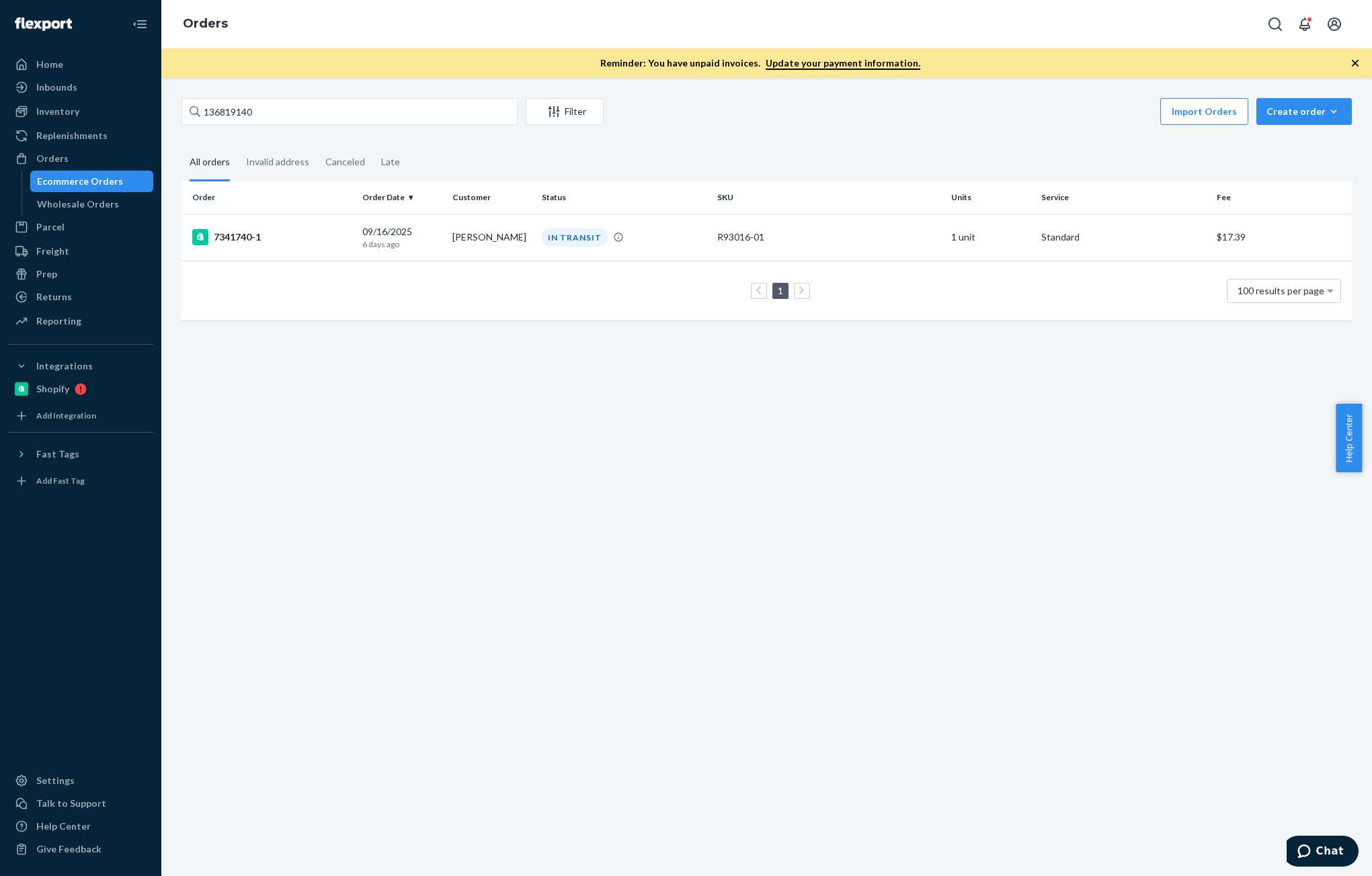
click at [321, 125] on div "136819140 Filter Import Orders Create order Ecommerce order Removal order" at bounding box center [766, 113] width 1170 height 30
click at [345, 112] on input "136819140" at bounding box center [349, 111] width 337 height 27
paste input "[PERSON_NAME] [PERSON_NAME]"
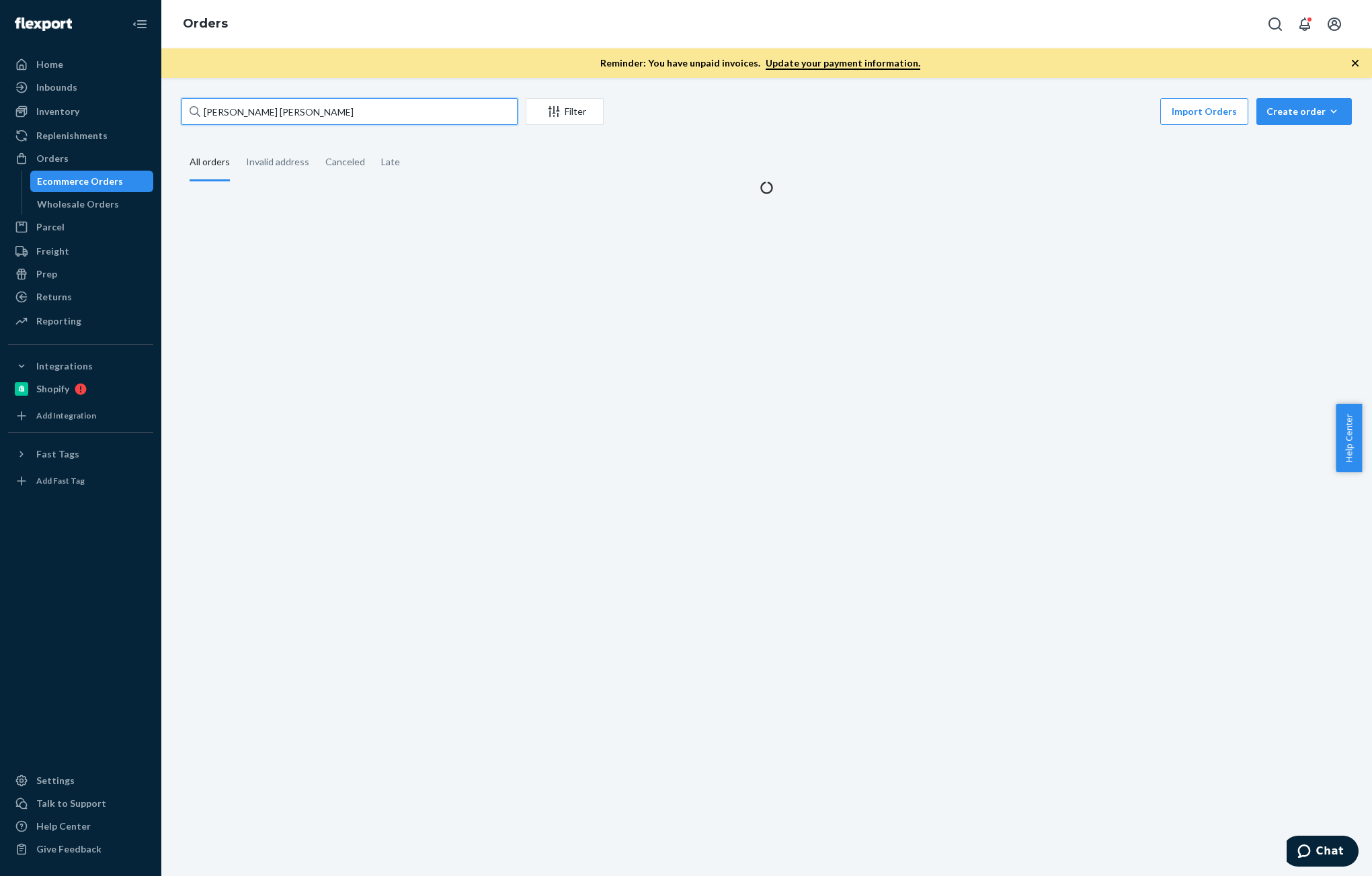
type input "[PERSON_NAME] [PERSON_NAME]"
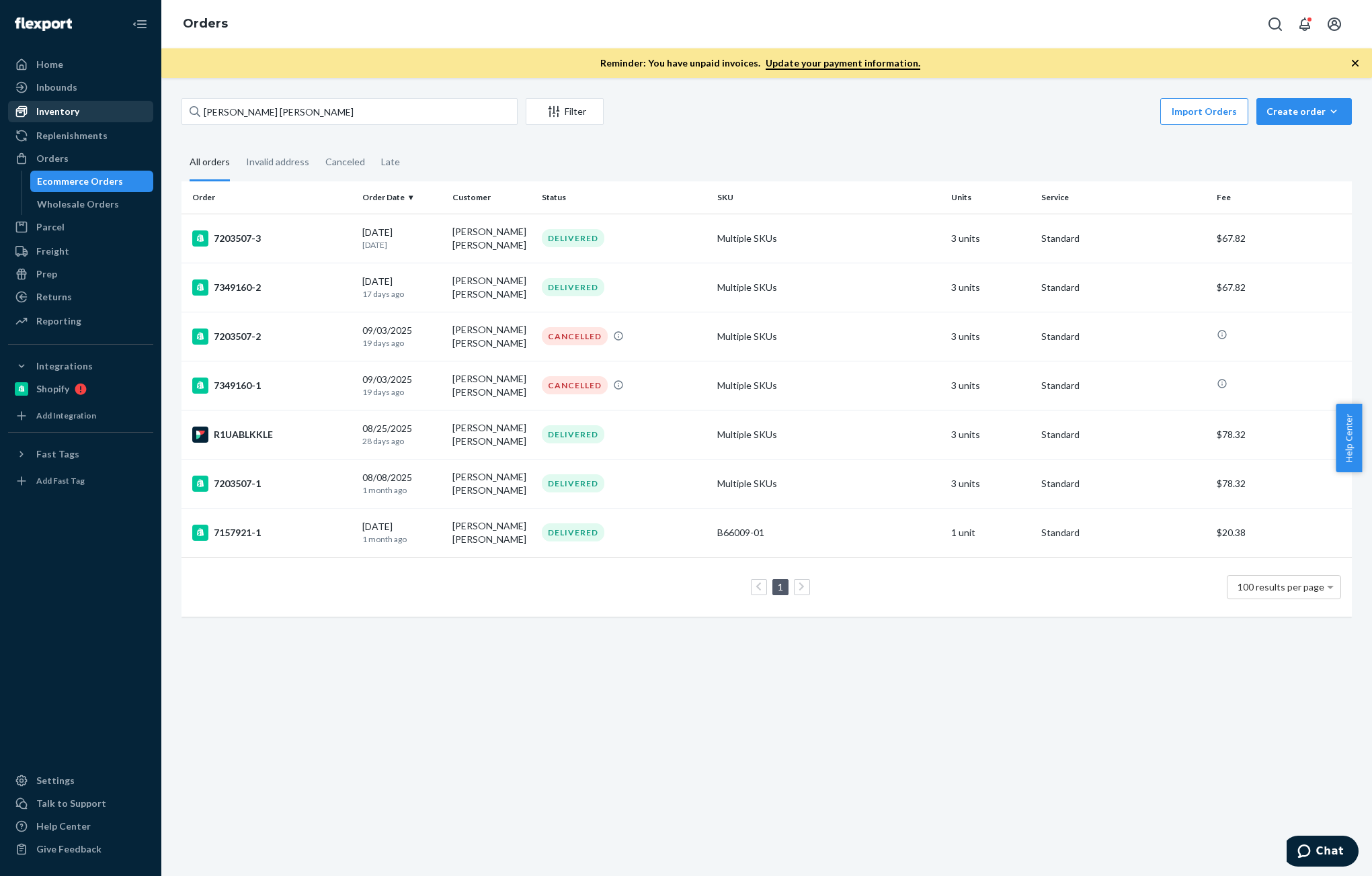
click at [65, 114] on div "Inventory" at bounding box center [57, 111] width 43 height 14
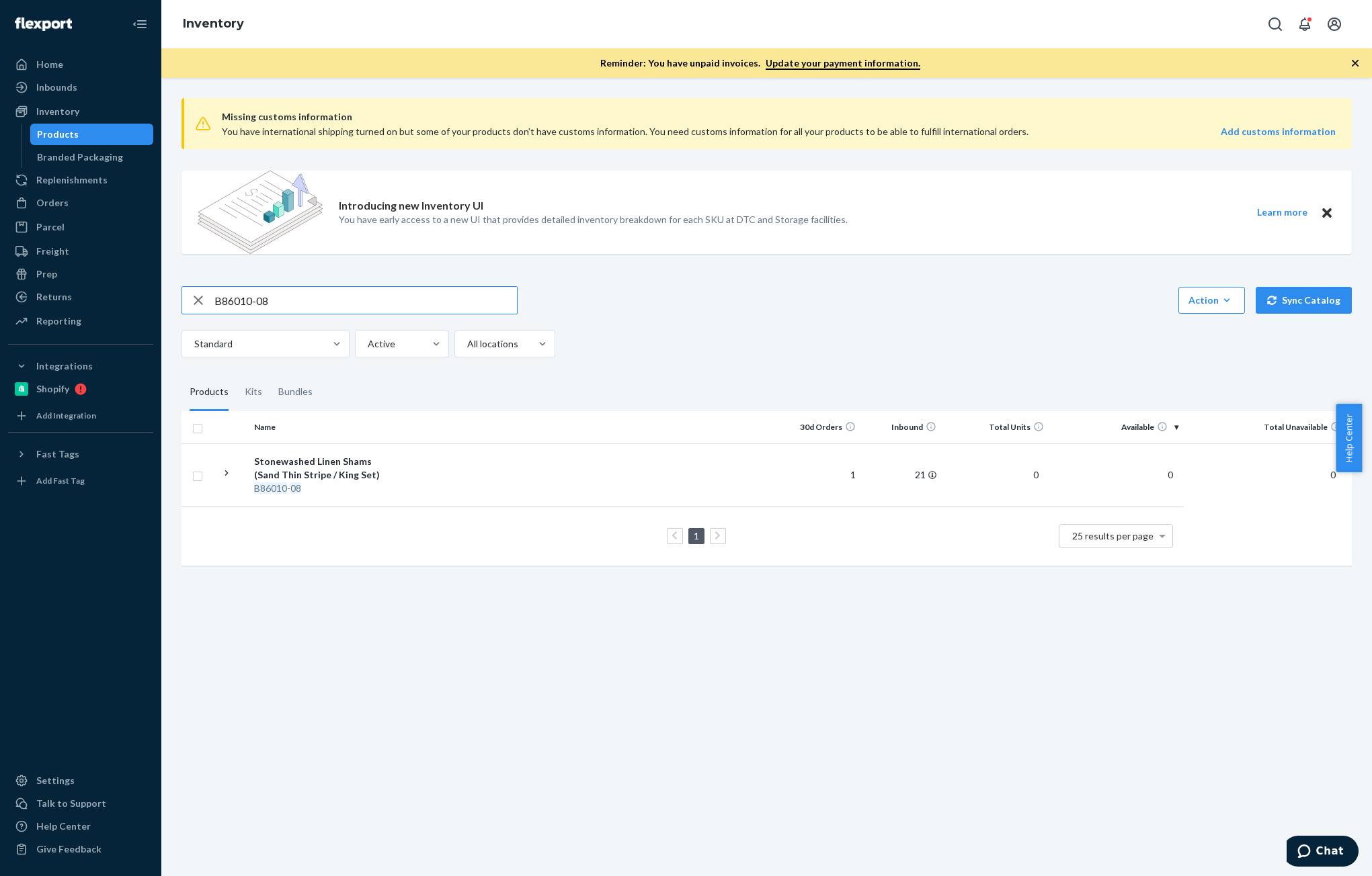
click at [287, 294] on input "B86010-08" at bounding box center [365, 300] width 303 height 27
paste input "P97001-03"
type input "P97001-03"
